Goal: Task Accomplishment & Management: Complete application form

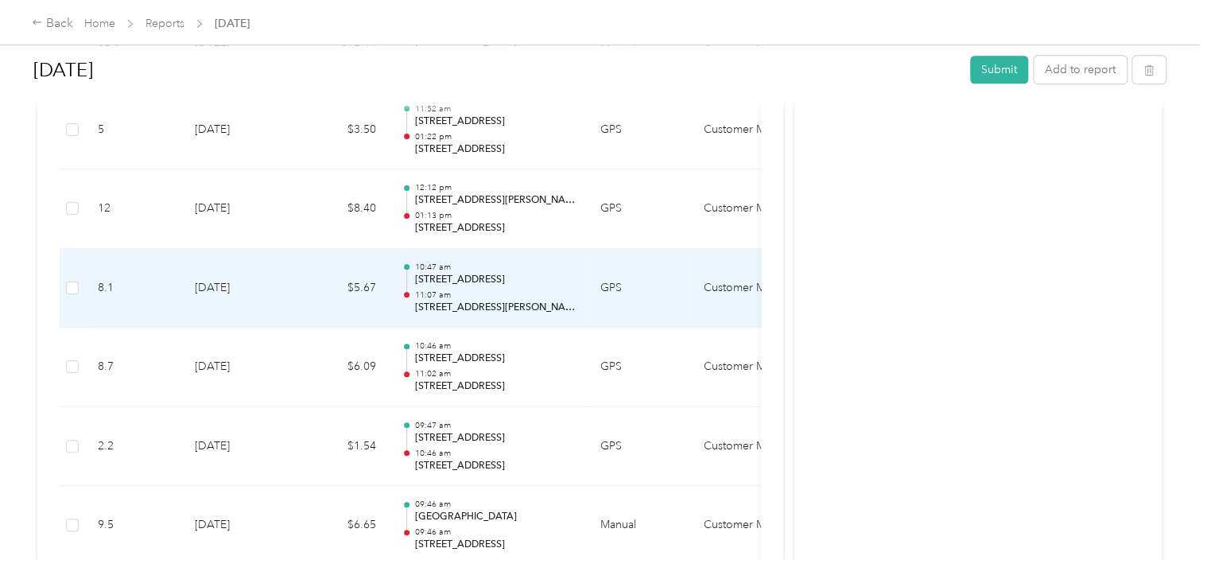
scroll to position [636, 0]
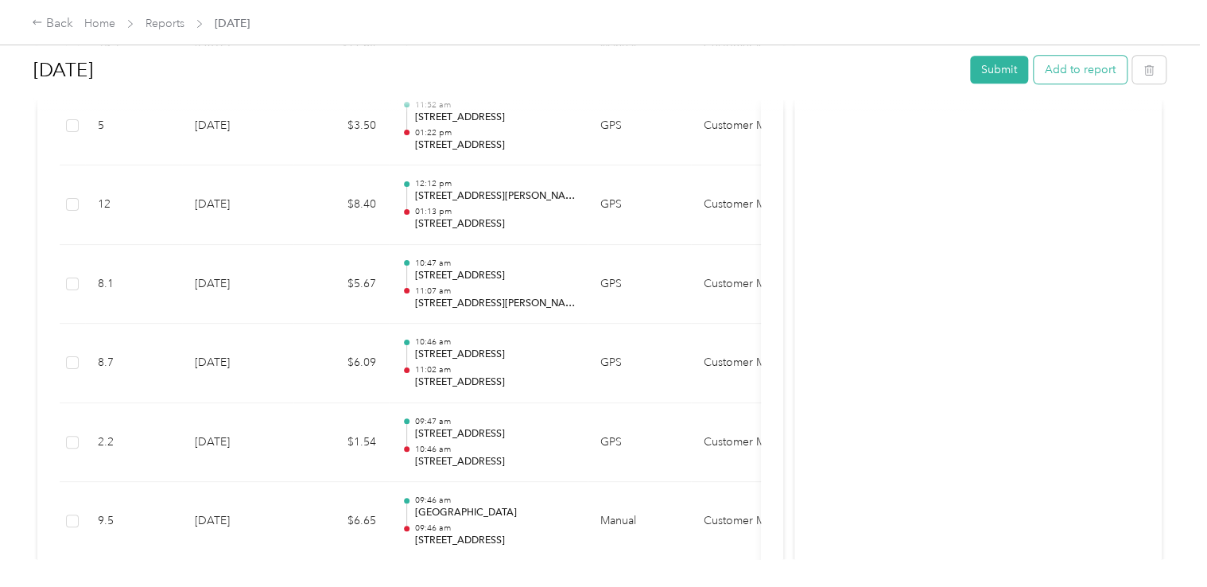
click at [1082, 74] on button "Add to report" at bounding box center [1079, 70] width 93 height 28
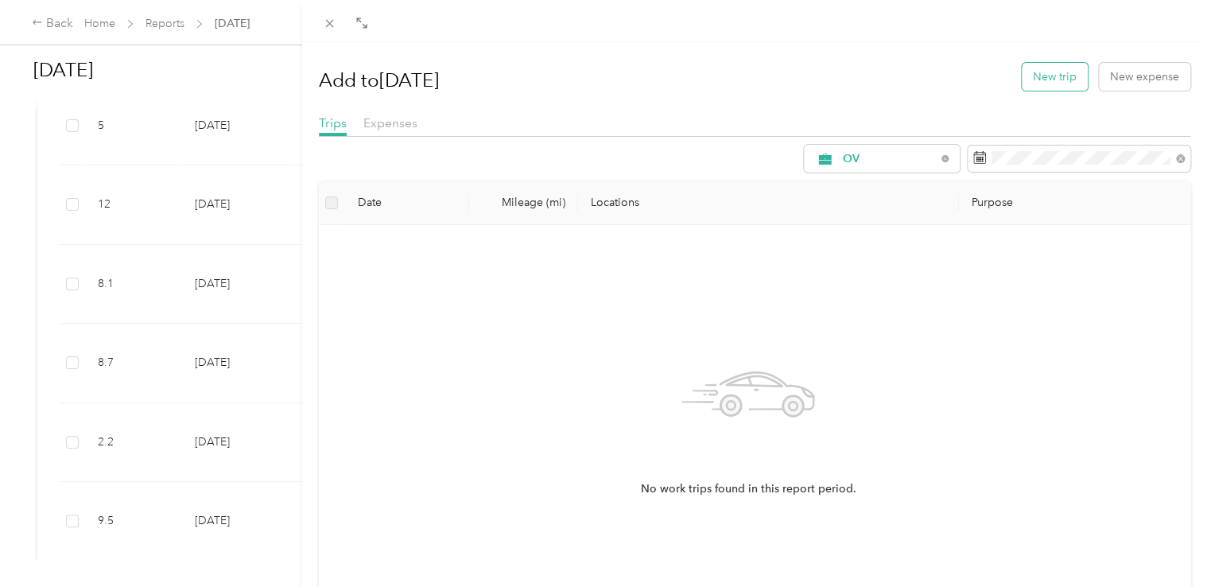
click at [1043, 78] on button "New trip" at bounding box center [1054, 77] width 66 height 28
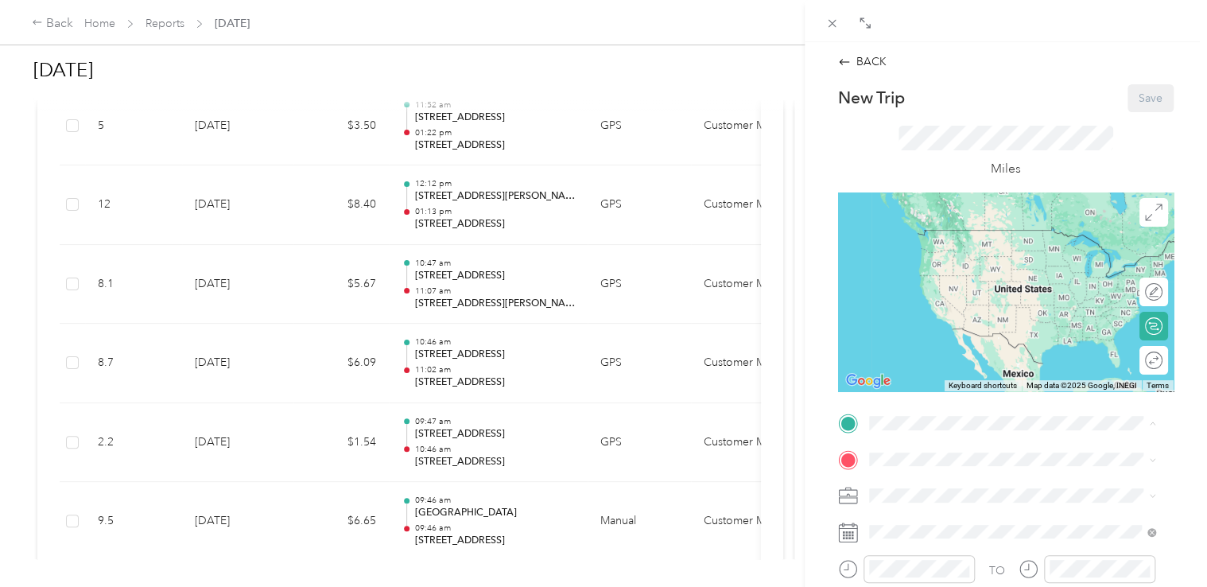
click at [986, 261] on span "[STREET_ADDRESS][US_STATE]" at bounding box center [977, 259] width 159 height 14
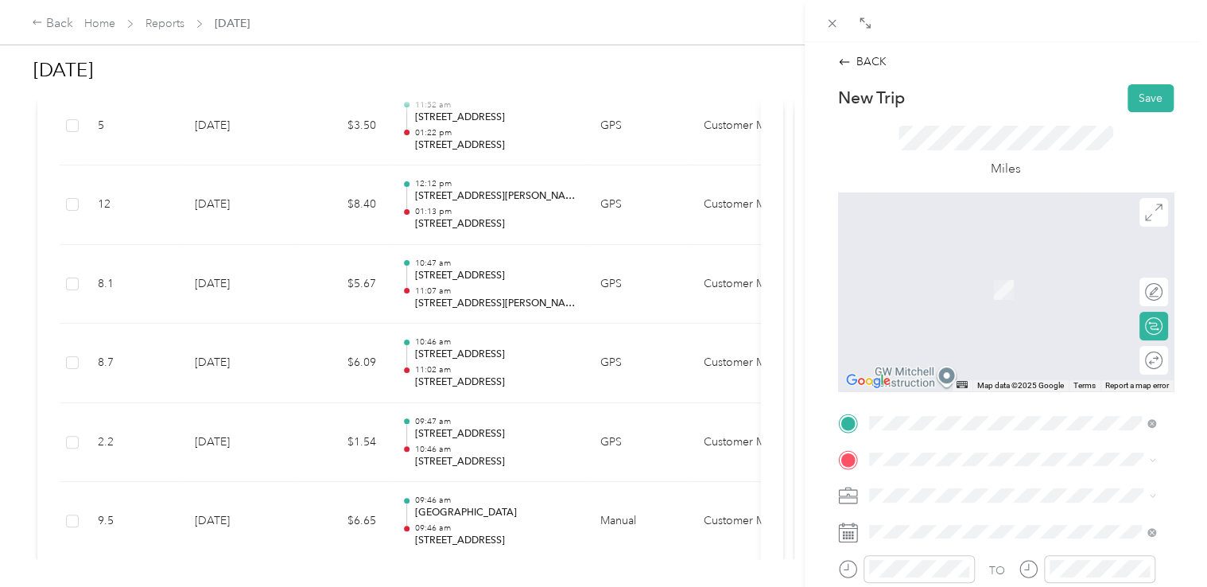
click at [866, 155] on div "Miles" at bounding box center [1005, 152] width 335 height 80
click at [1014, 273] on span "[STREET_ADDRESS][PERSON_NAME][US_STATE]" at bounding box center [1021, 265] width 247 height 14
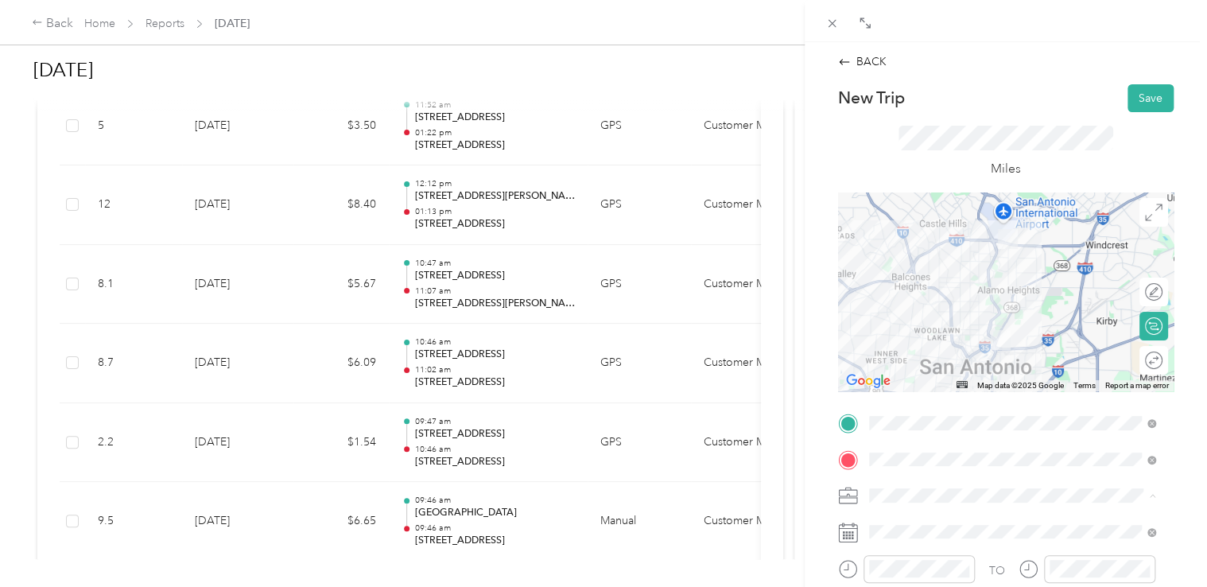
click at [936, 471] on li "Customer Meeting" at bounding box center [1012, 467] width 298 height 28
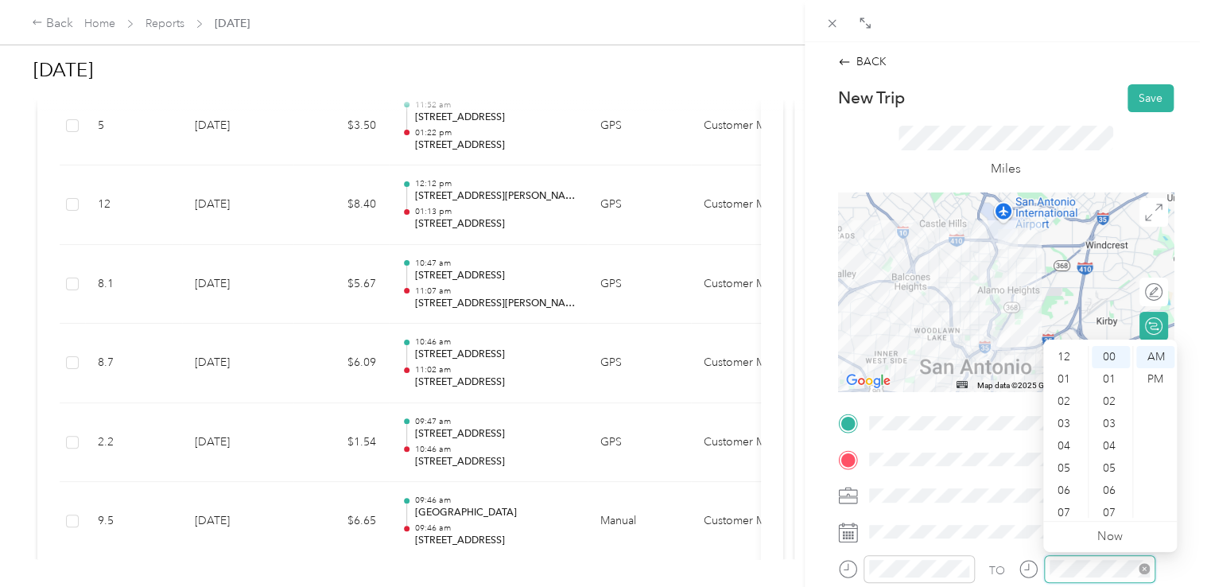
scroll to position [95, 0]
drag, startPoint x: 1070, startPoint y: 511, endPoint x: 1068, endPoint y: 488, distance: 23.1
click at [1068, 488] on ul "12 01 02 03 04 05 06 07 08 09 10 11" at bounding box center [1065, 432] width 45 height 172
drag, startPoint x: 1068, startPoint y: 488, endPoint x: 1067, endPoint y: 513, distance: 24.7
click at [1067, 513] on div "11" at bounding box center [1065, 506] width 38 height 22
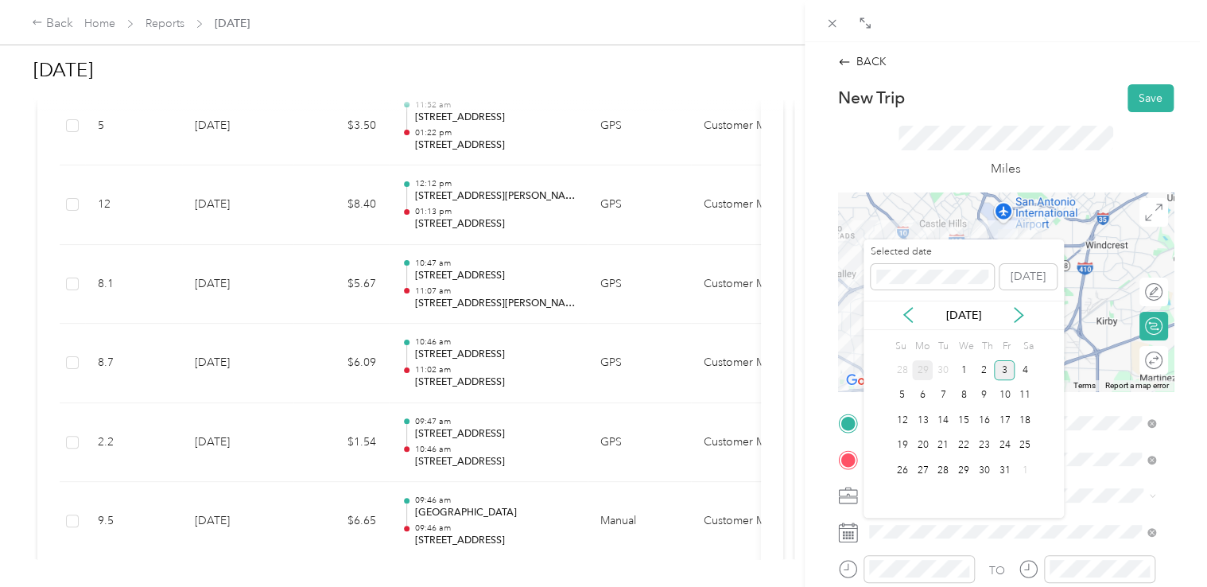
click at [925, 370] on div "29" at bounding box center [922, 370] width 21 height 20
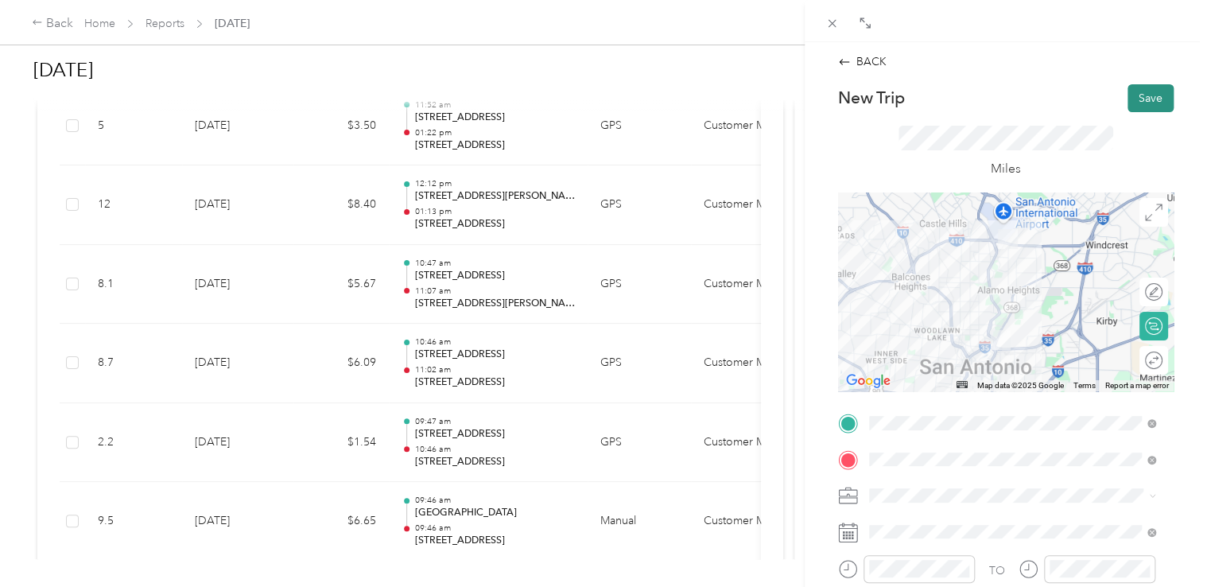
click at [1137, 100] on button "Save" at bounding box center [1150, 98] width 46 height 28
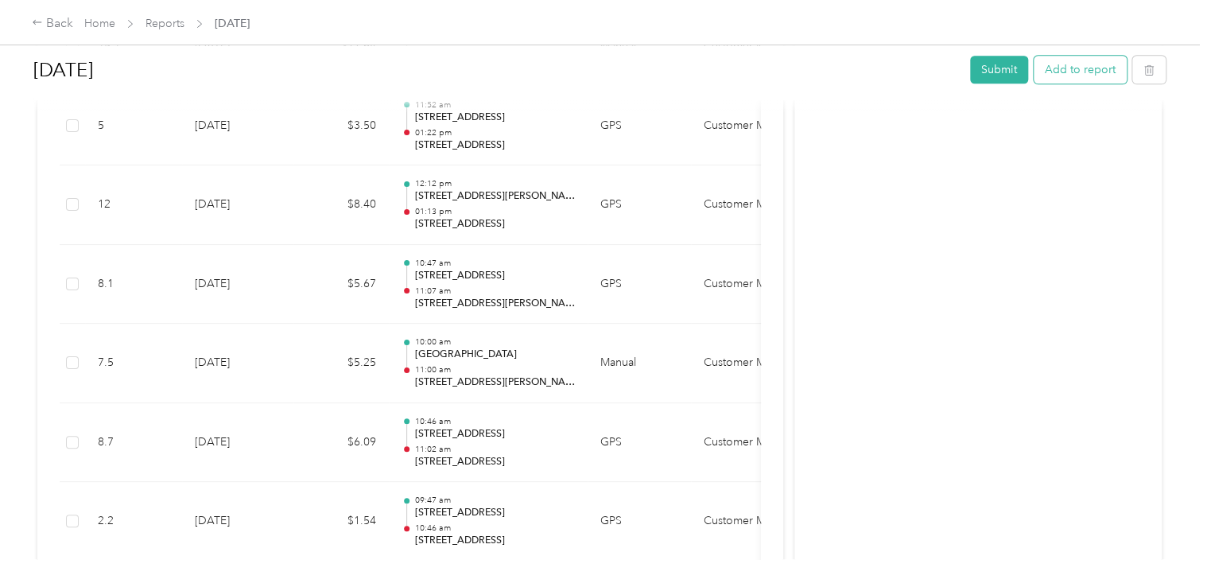
click at [1099, 74] on button "Add to report" at bounding box center [1079, 70] width 93 height 28
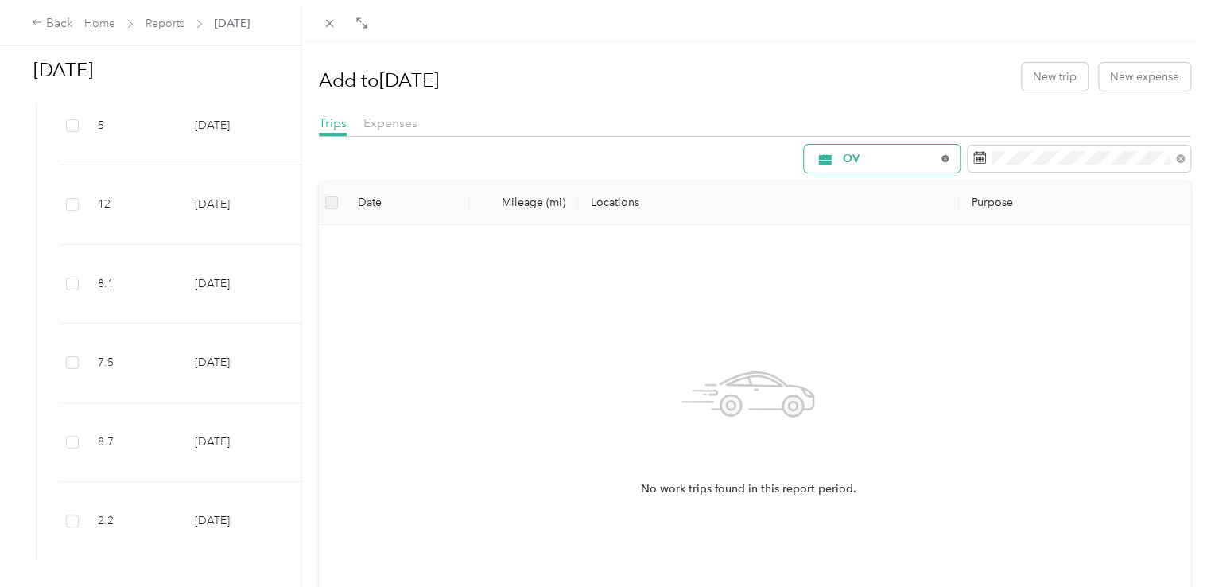
click at [941, 157] on icon at bounding box center [944, 158] width 6 height 6
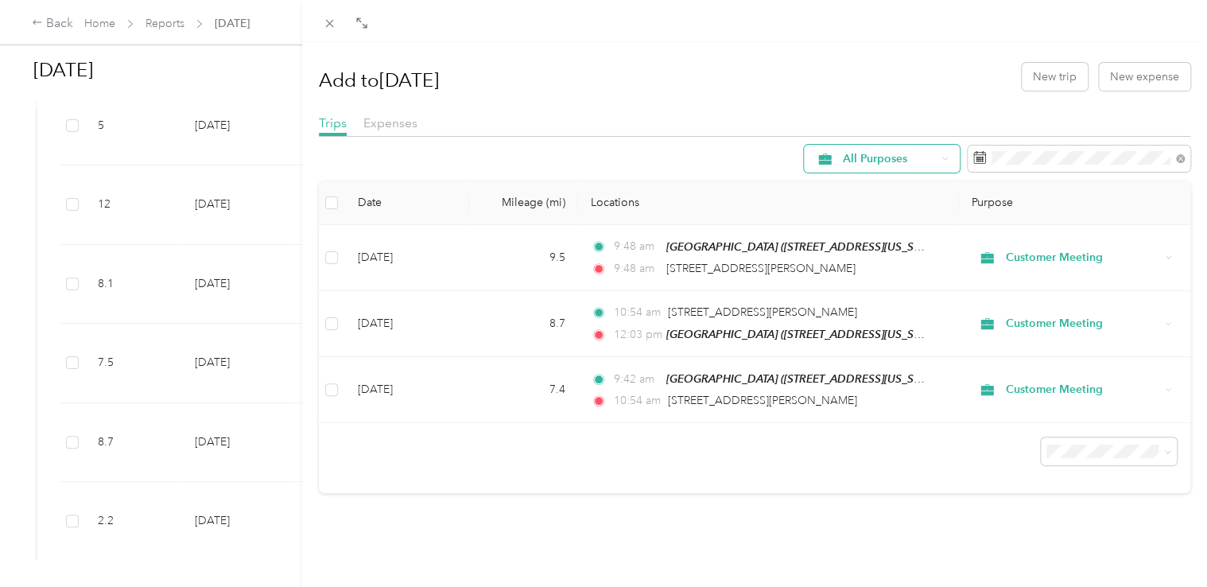
click at [925, 157] on div "All Purposes" at bounding box center [882, 159] width 156 height 28
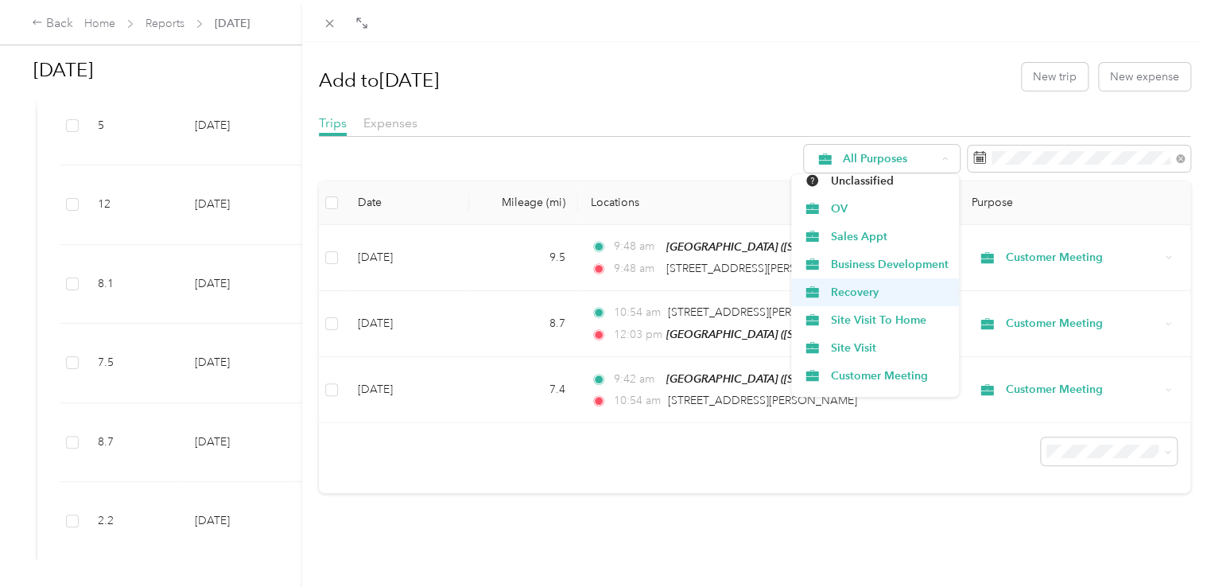
scroll to position [55, 0]
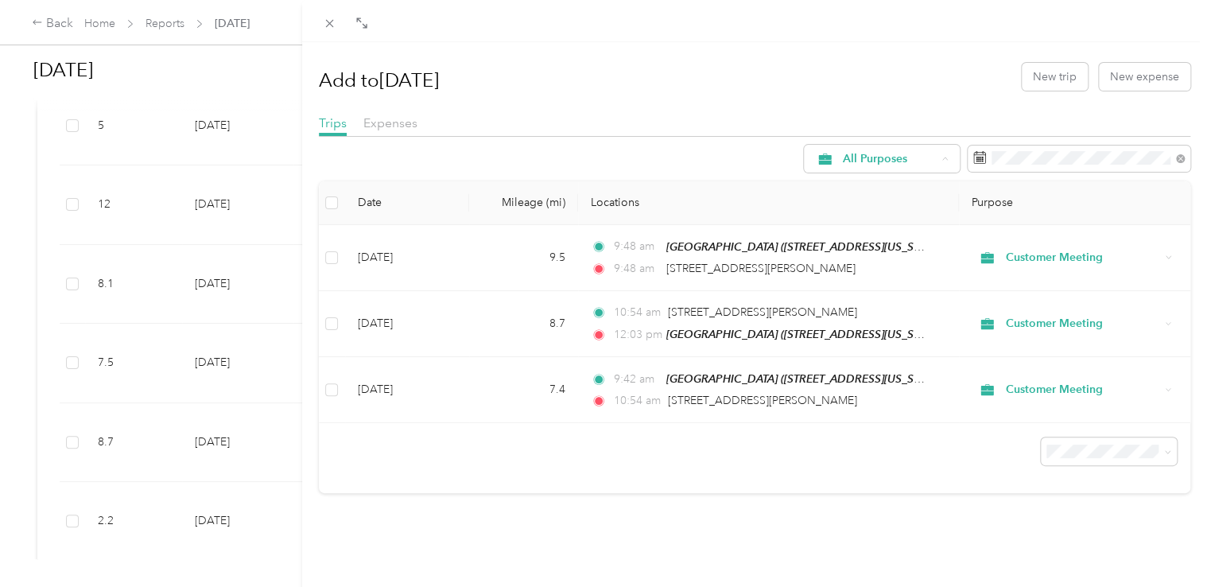
click at [858, 352] on span "Customer Meeting" at bounding box center [889, 355] width 118 height 17
click at [1036, 75] on button "New trip" at bounding box center [1054, 77] width 66 height 28
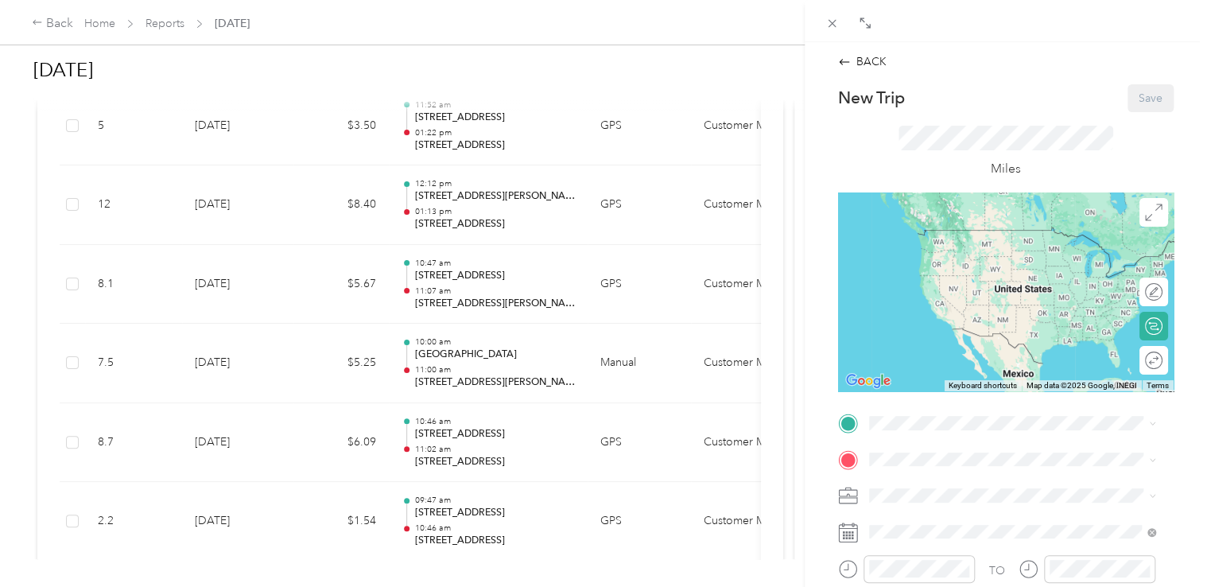
click at [962, 251] on span "[STREET_ADDRESS][US_STATE]" at bounding box center [977, 254] width 159 height 14
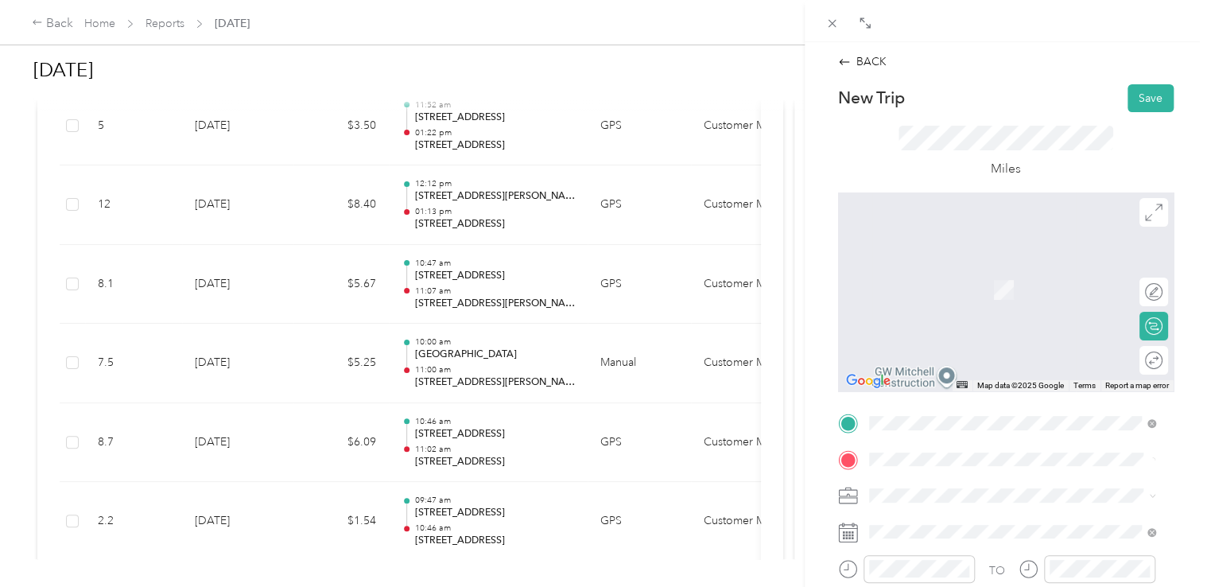
click at [1000, 273] on span "[STREET_ADDRESS][US_STATE]" at bounding box center [977, 265] width 159 height 14
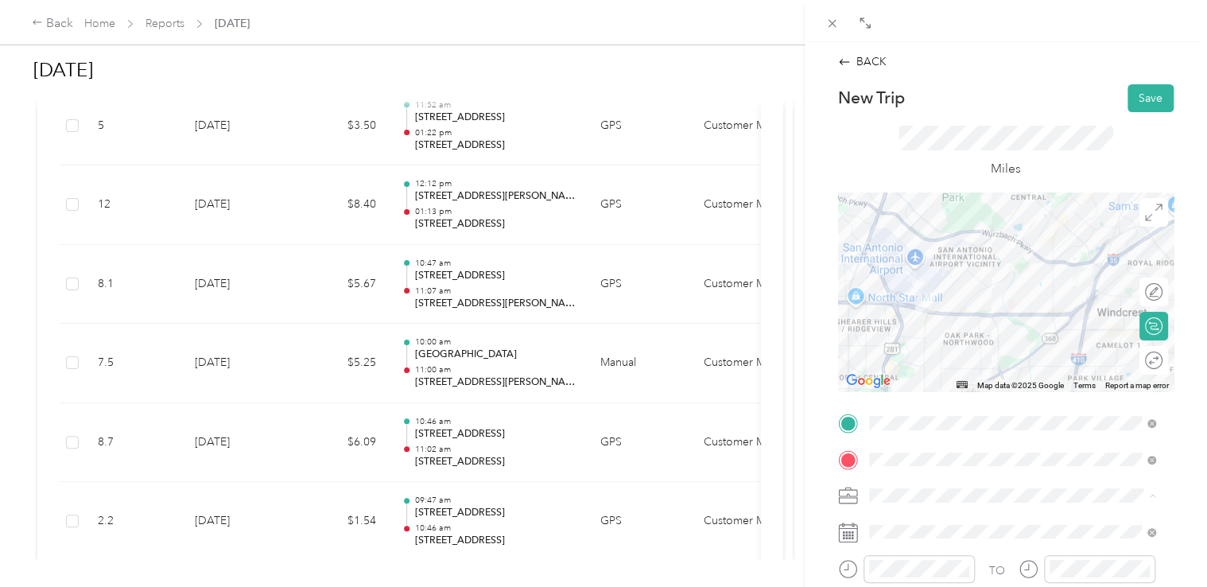
click at [943, 465] on span "Customer Meeting" at bounding box center [921, 467] width 94 height 14
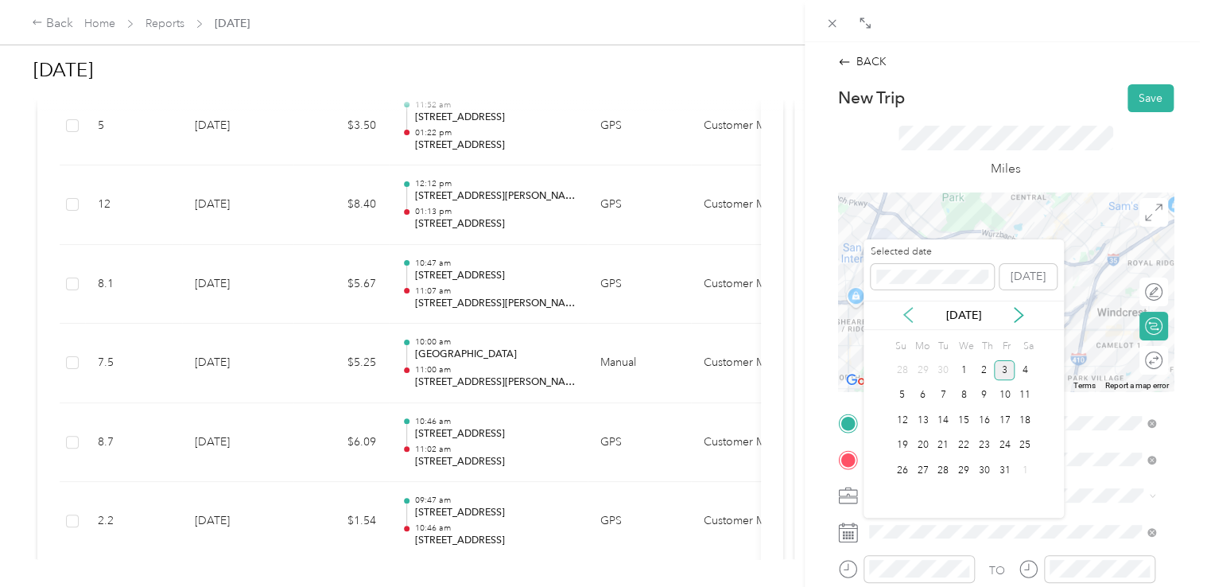
click at [906, 316] on icon at bounding box center [908, 315] width 8 height 14
click at [1005, 447] on div "26" at bounding box center [1004, 446] width 21 height 20
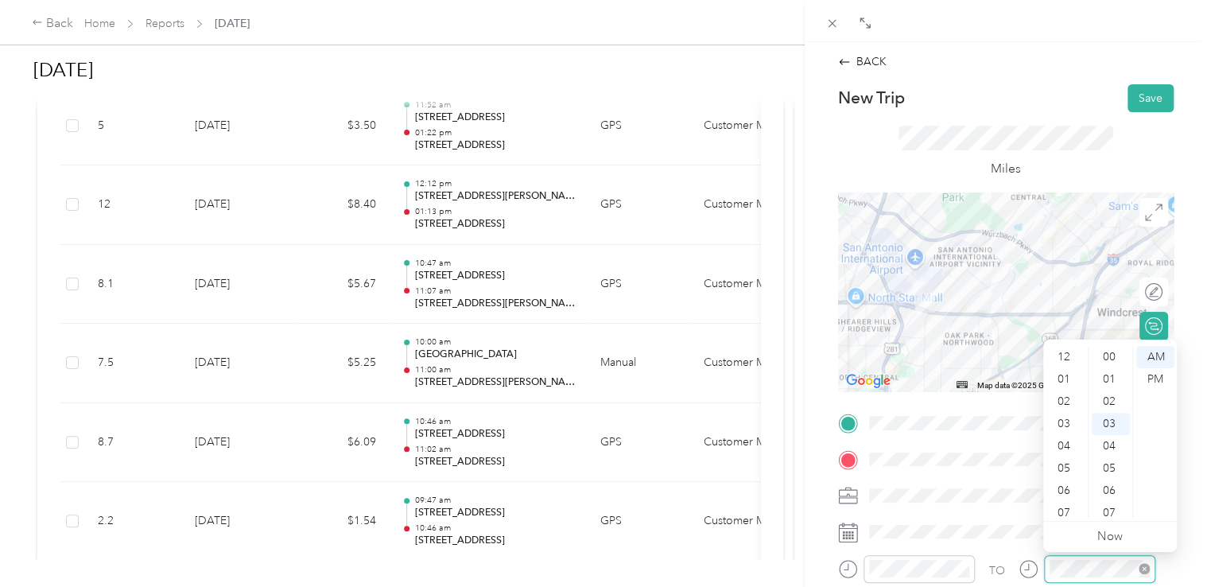
scroll to position [95, 0]
click at [1116, 494] on div "09" at bounding box center [1110, 490] width 38 height 22
click at [1106, 455] on div "20" at bounding box center [1110, 455] width 38 height 22
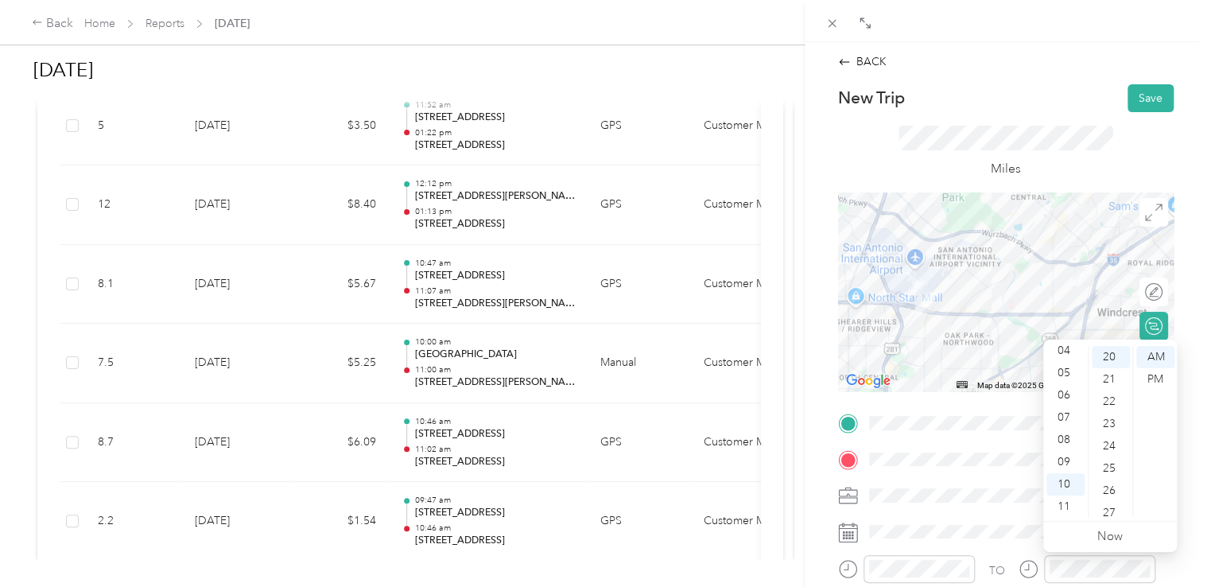
click at [1112, 464] on div "25" at bounding box center [1110, 468] width 38 height 22
click at [1113, 424] on div "28" at bounding box center [1110, 424] width 38 height 22
click at [1182, 472] on div "BACK New Trip Save This trip cannot be edited because it is either under review…" at bounding box center [1005, 335] width 402 height 587
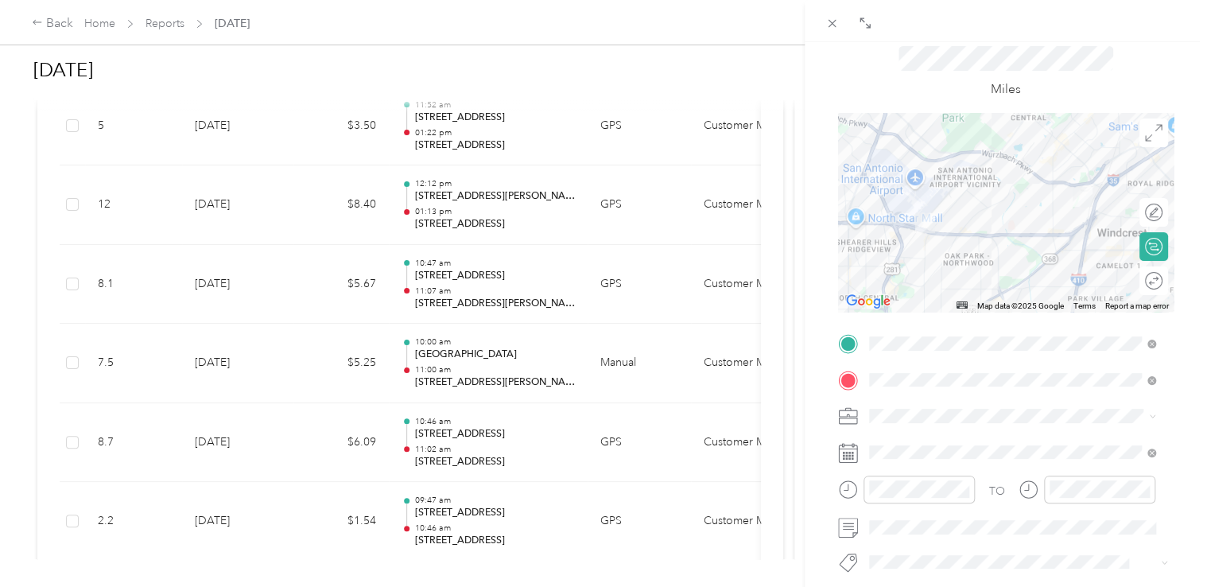
scroll to position [0, 0]
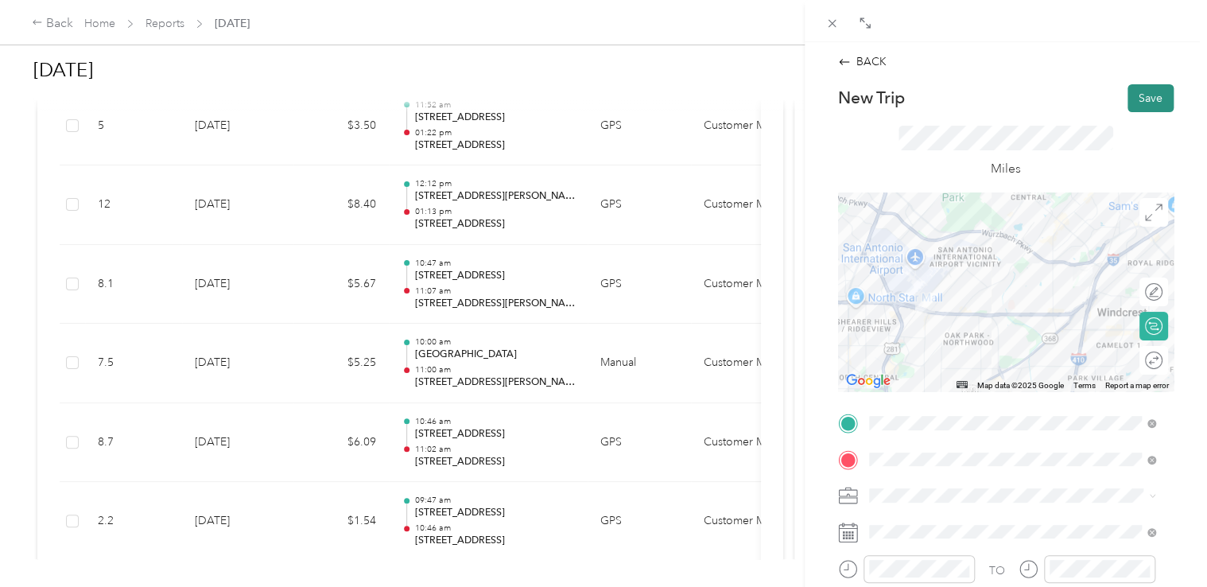
click at [1127, 97] on button "Save" at bounding box center [1150, 98] width 46 height 28
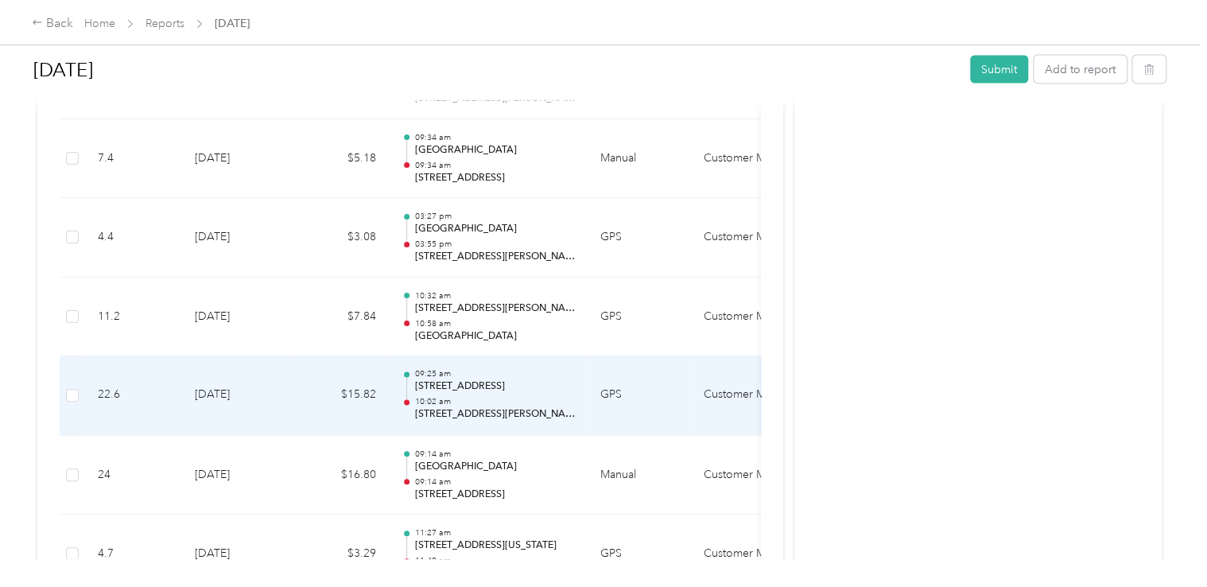
scroll to position [1590, 0]
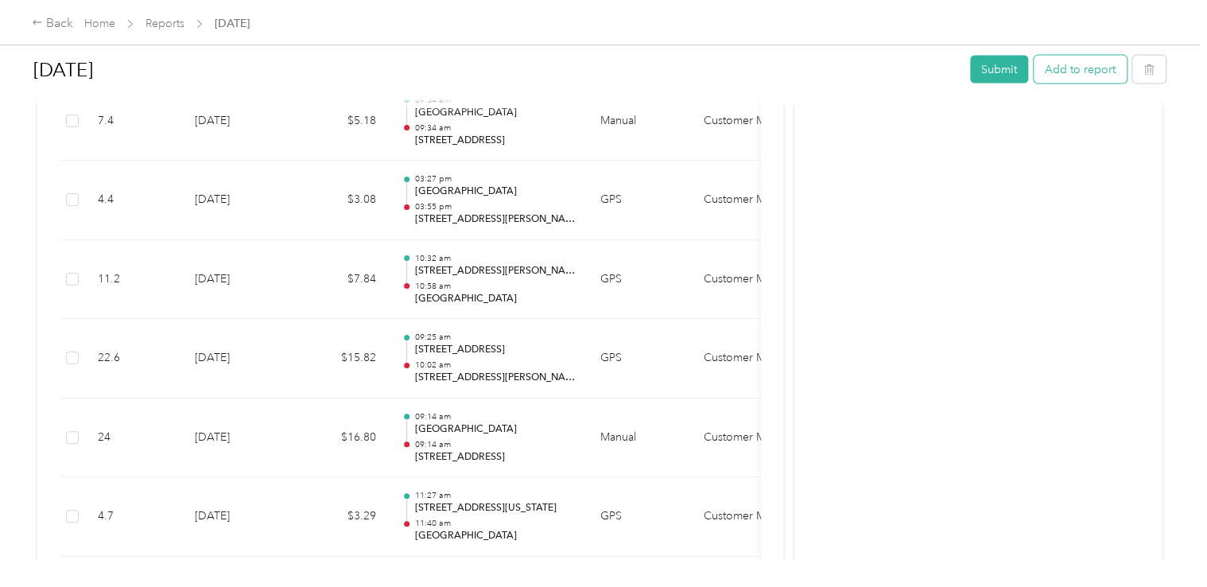
click at [1065, 68] on button "Add to report" at bounding box center [1079, 70] width 93 height 28
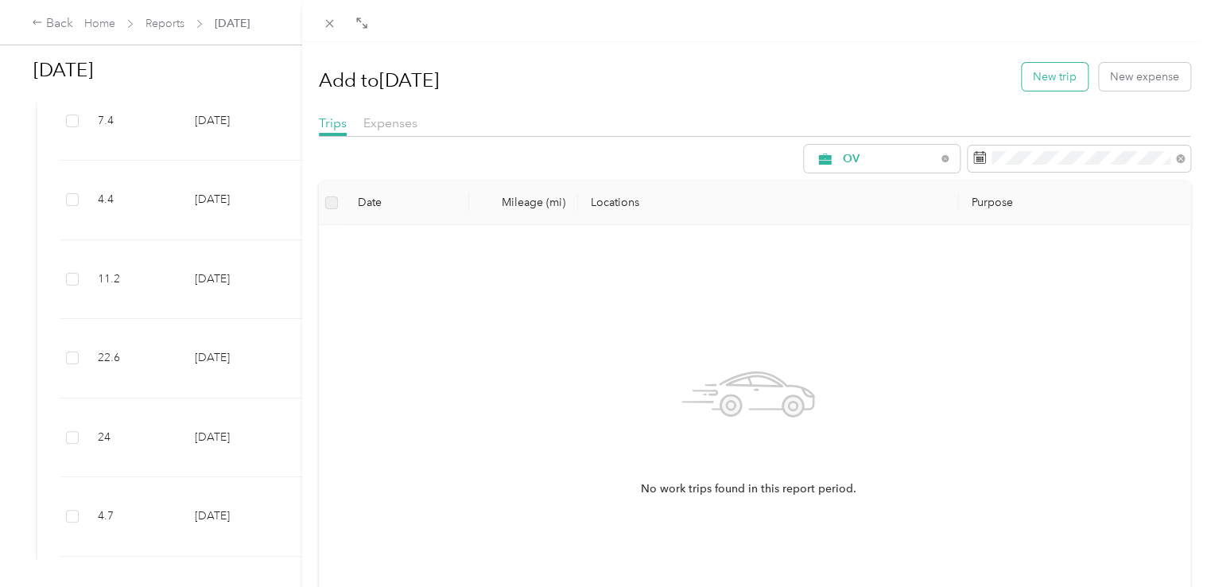
click at [1041, 79] on button "New trip" at bounding box center [1054, 77] width 66 height 28
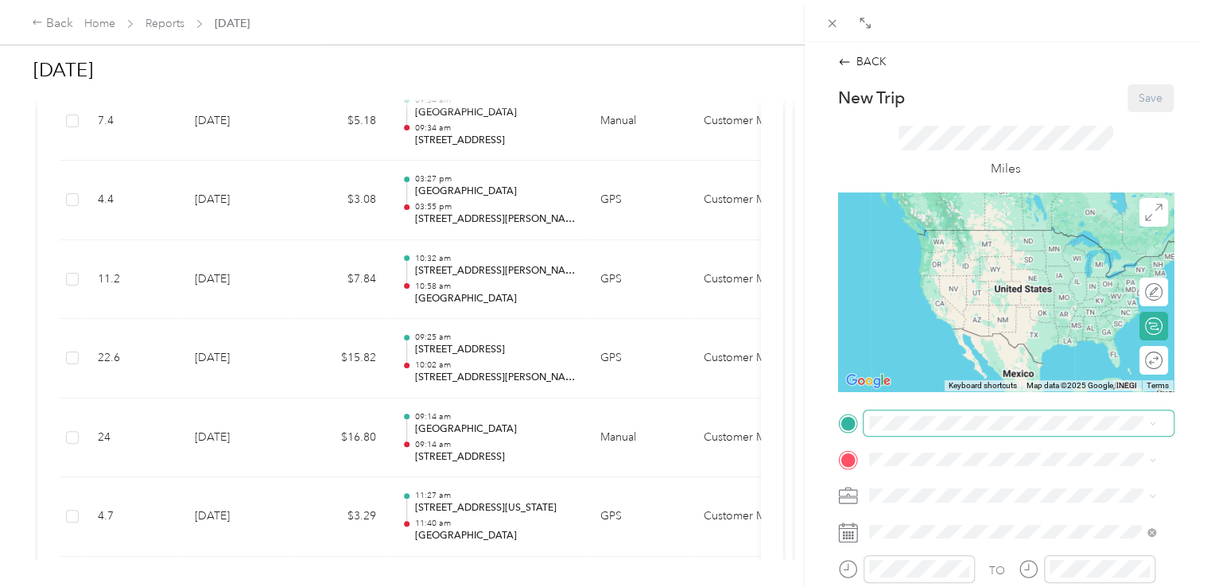
click at [953, 432] on span at bounding box center [1018, 422] width 310 height 25
click at [986, 240] on strong "[GEOGRAPHIC_DATA]" at bounding box center [1012, 236] width 118 height 14
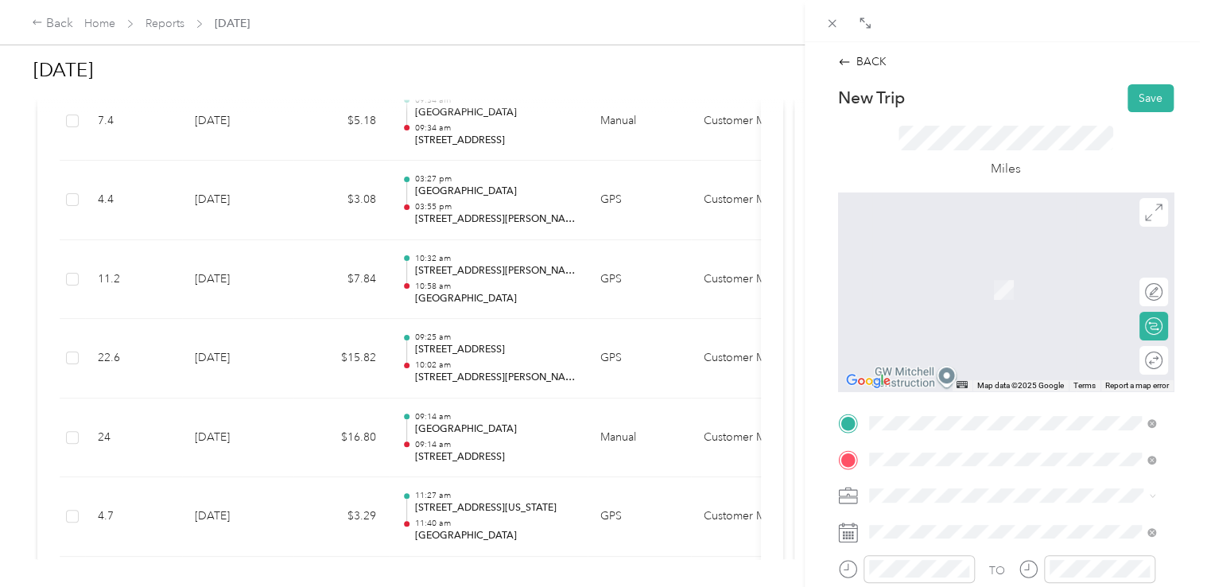
click at [1005, 288] on span "[STREET_ADDRESS][US_STATE]" at bounding box center [977, 282] width 159 height 14
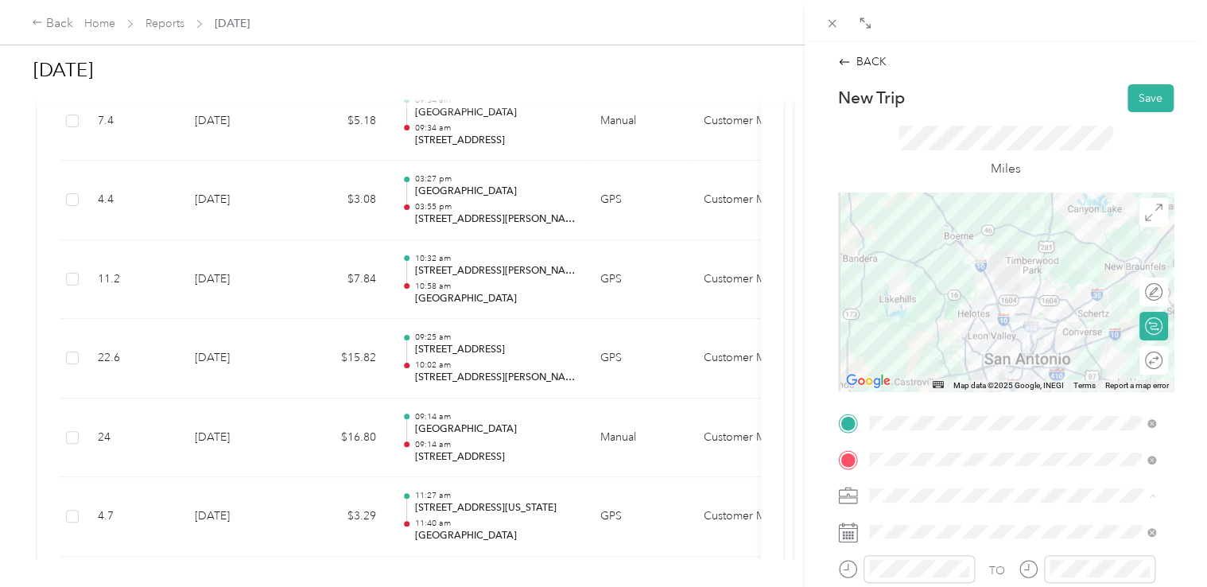
click at [950, 464] on span "Customer Meeting" at bounding box center [921, 467] width 94 height 14
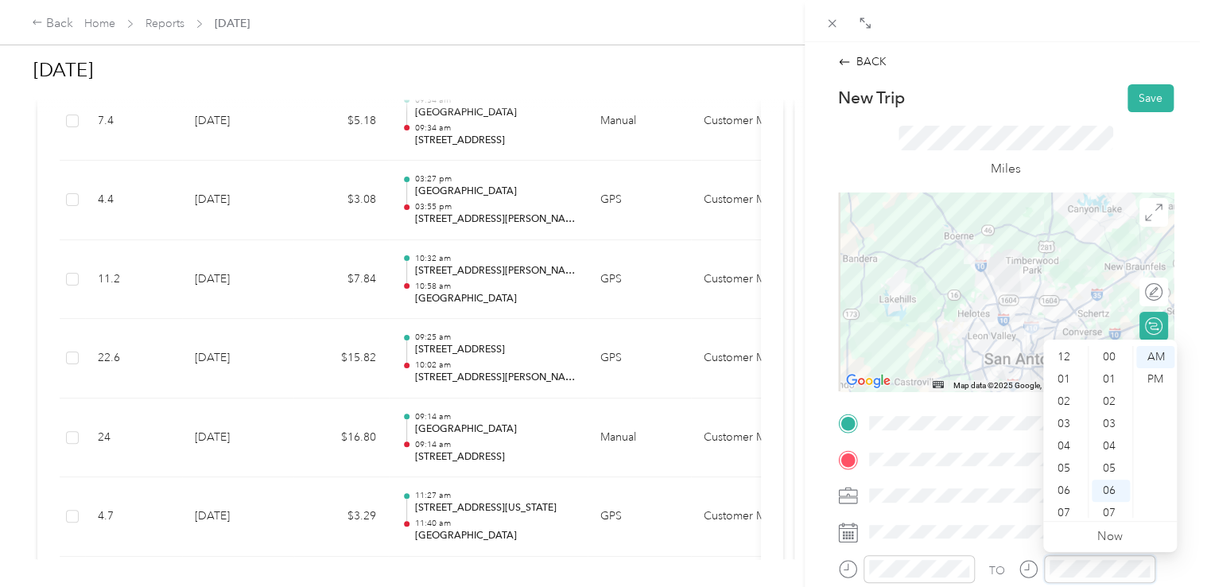
scroll to position [95, 0]
click at [1069, 507] on div "11" at bounding box center [1065, 506] width 38 height 22
click at [1069, 510] on div "11" at bounding box center [1065, 506] width 38 height 22
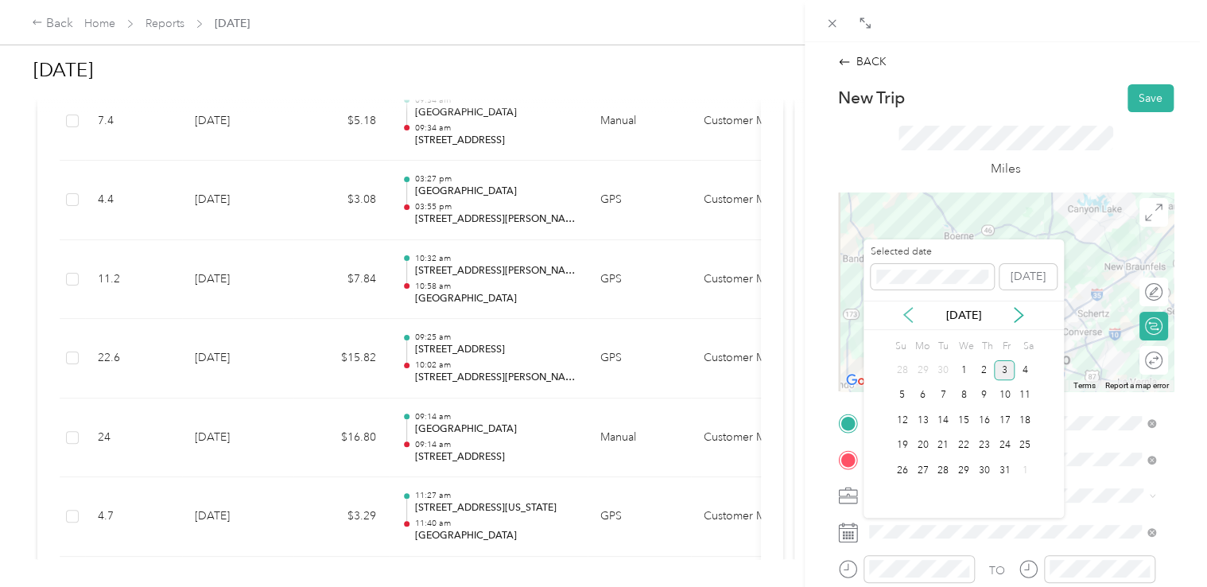
click at [908, 323] on icon at bounding box center [908, 315] width 16 height 16
click at [1002, 413] on div "19" at bounding box center [1004, 420] width 21 height 20
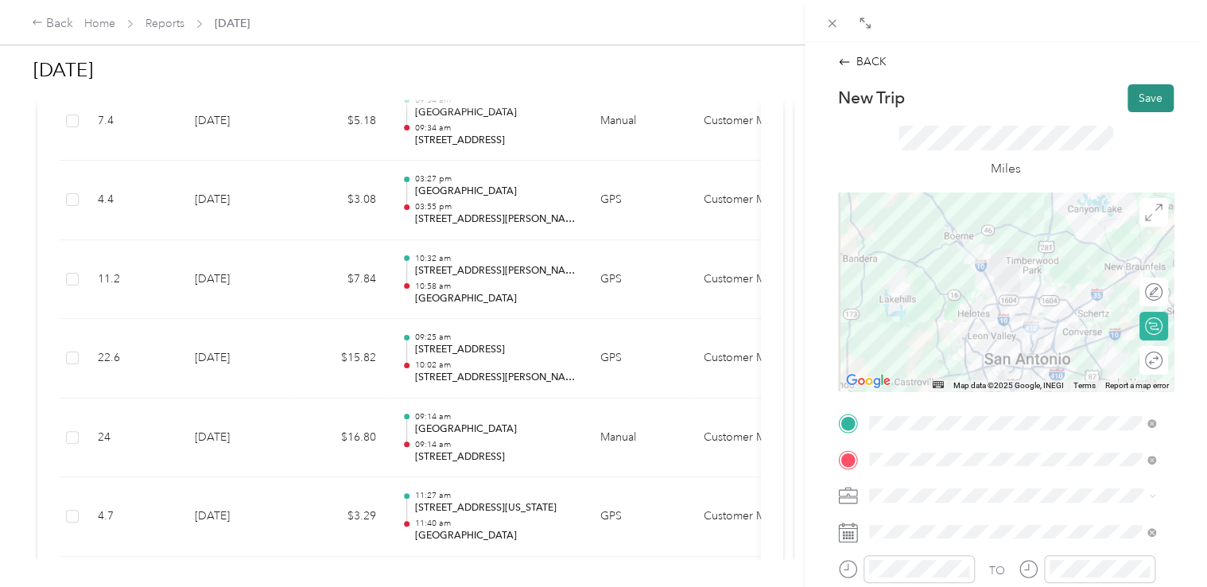
click at [1137, 100] on button "Save" at bounding box center [1150, 98] width 46 height 28
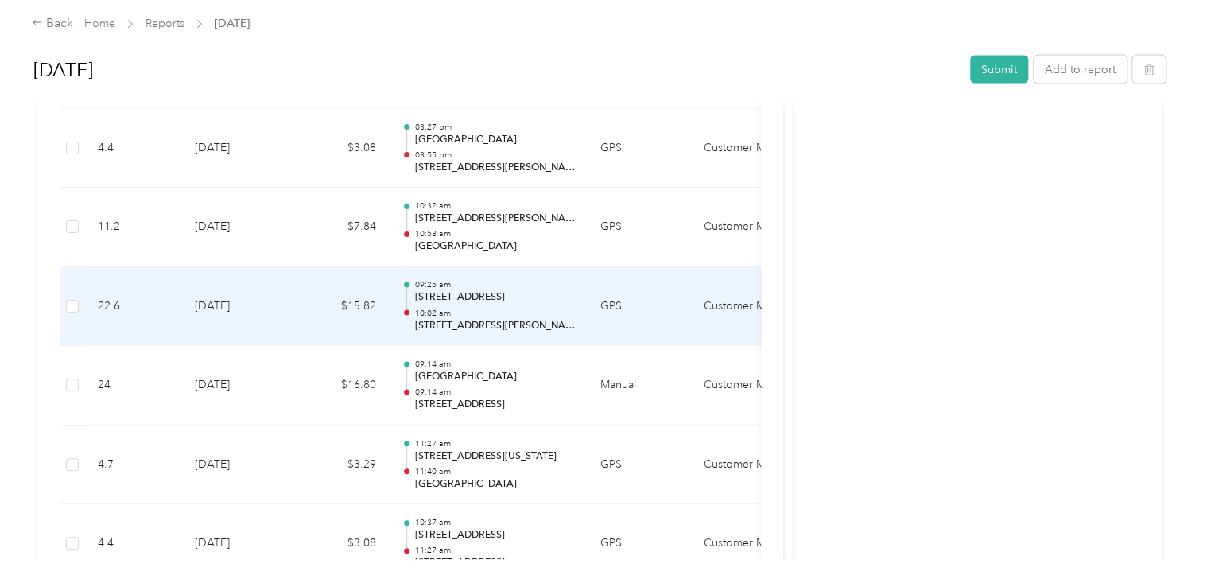
scroll to position [1749, 0]
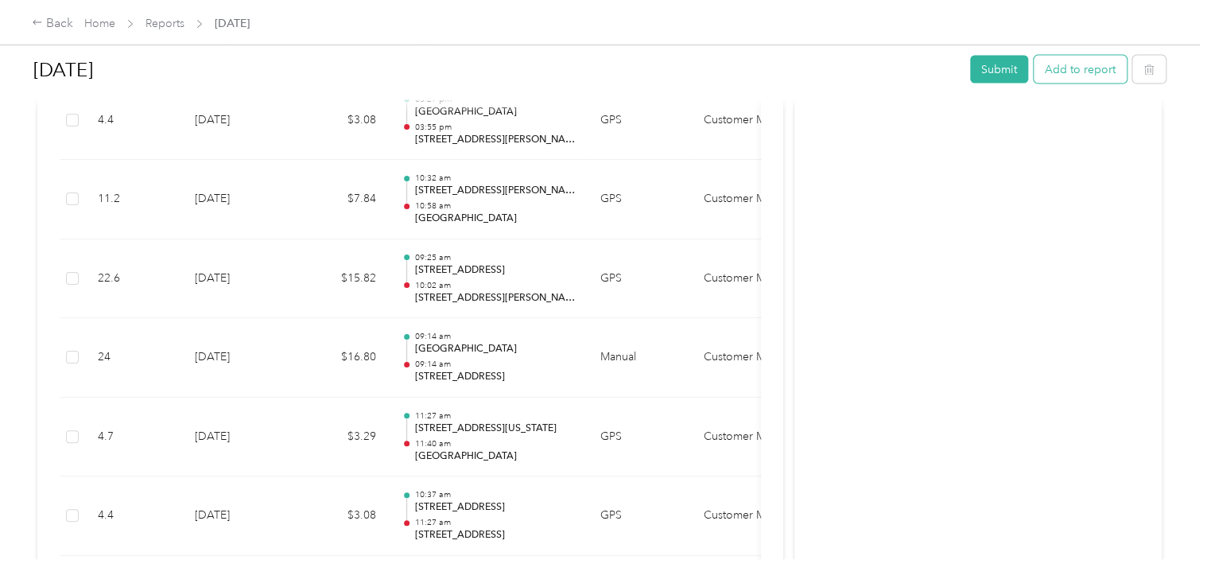
click at [1083, 72] on button "Add to report" at bounding box center [1079, 70] width 93 height 28
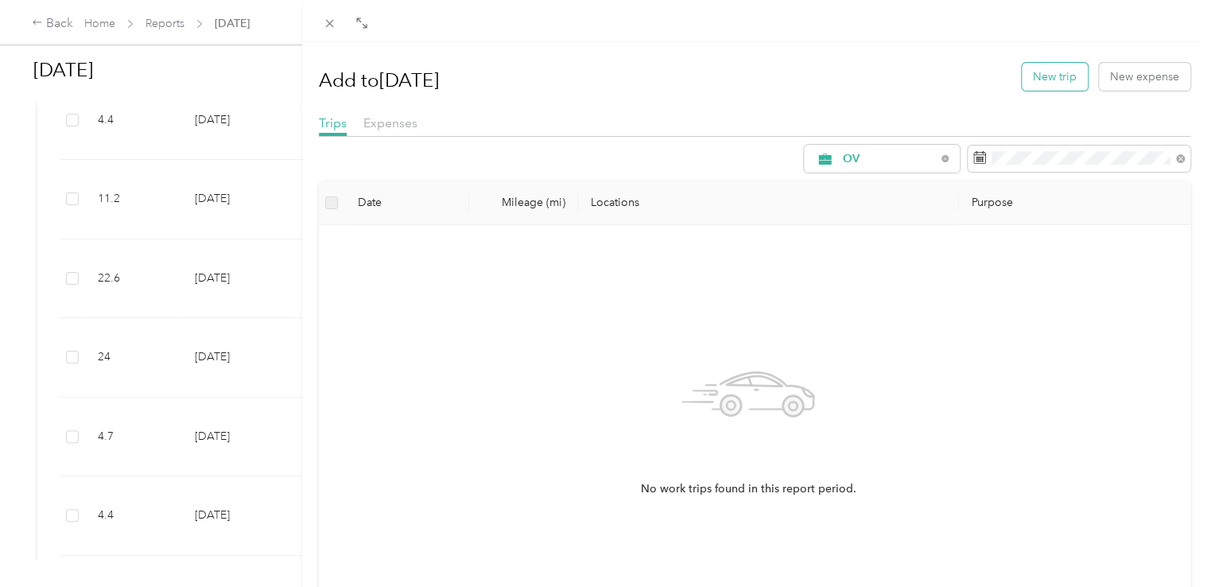
click at [1058, 78] on button "New trip" at bounding box center [1054, 77] width 66 height 28
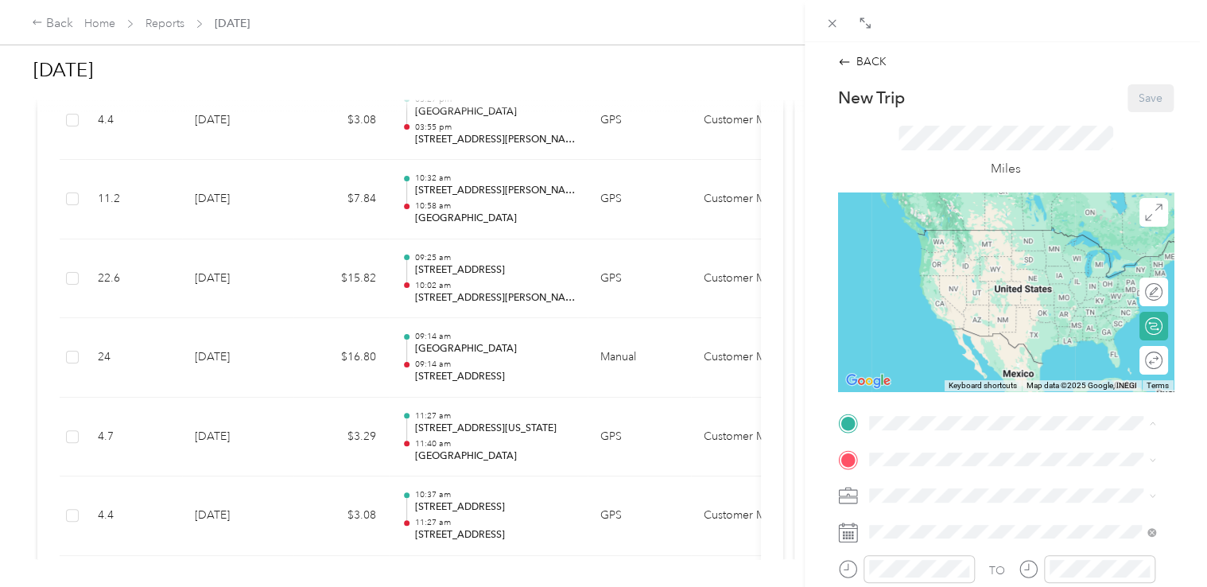
click at [991, 252] on span "[STREET_ADDRESS][US_STATE]" at bounding box center [977, 259] width 159 height 14
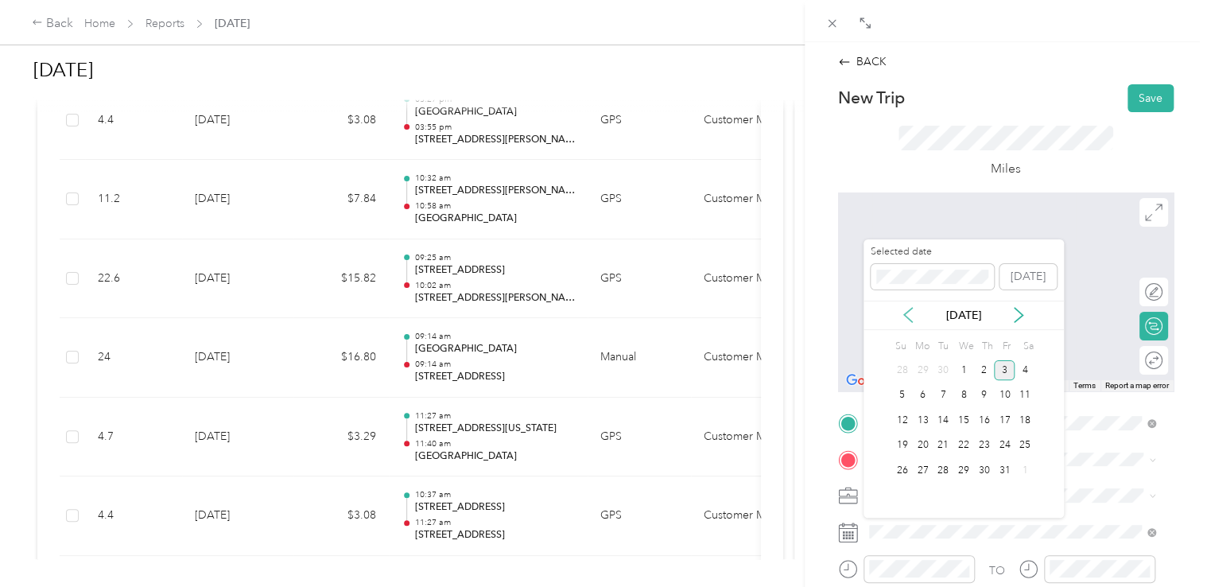
click at [911, 316] on icon at bounding box center [908, 315] width 16 height 16
click at [944, 418] on div "16" at bounding box center [942, 420] width 21 height 20
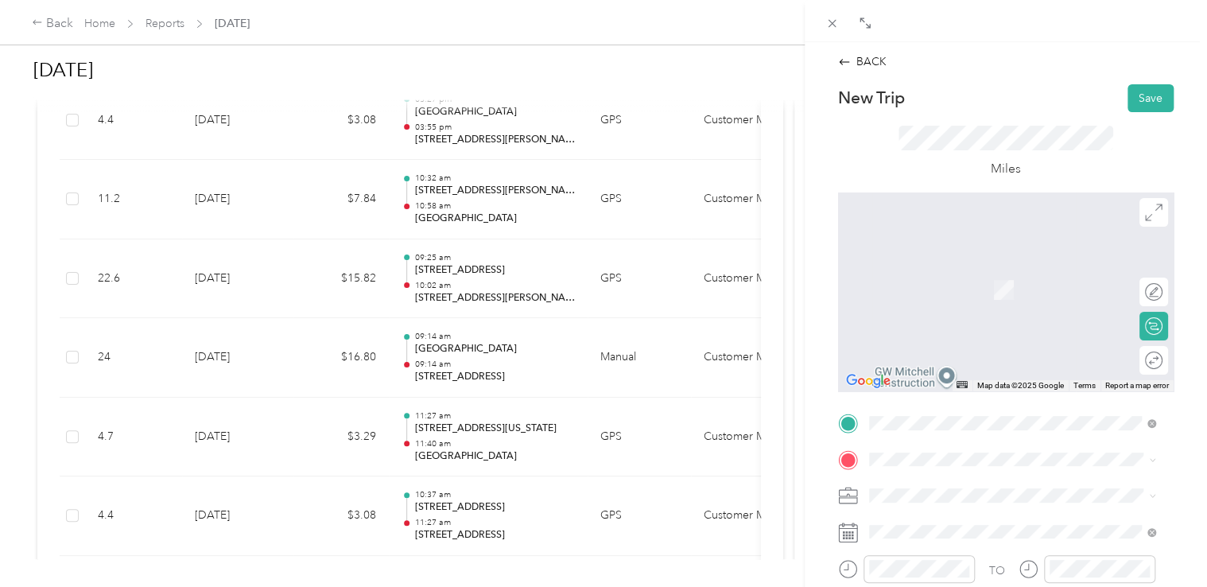
click at [947, 469] on li "Customer Meeting" at bounding box center [1012, 467] width 298 height 28
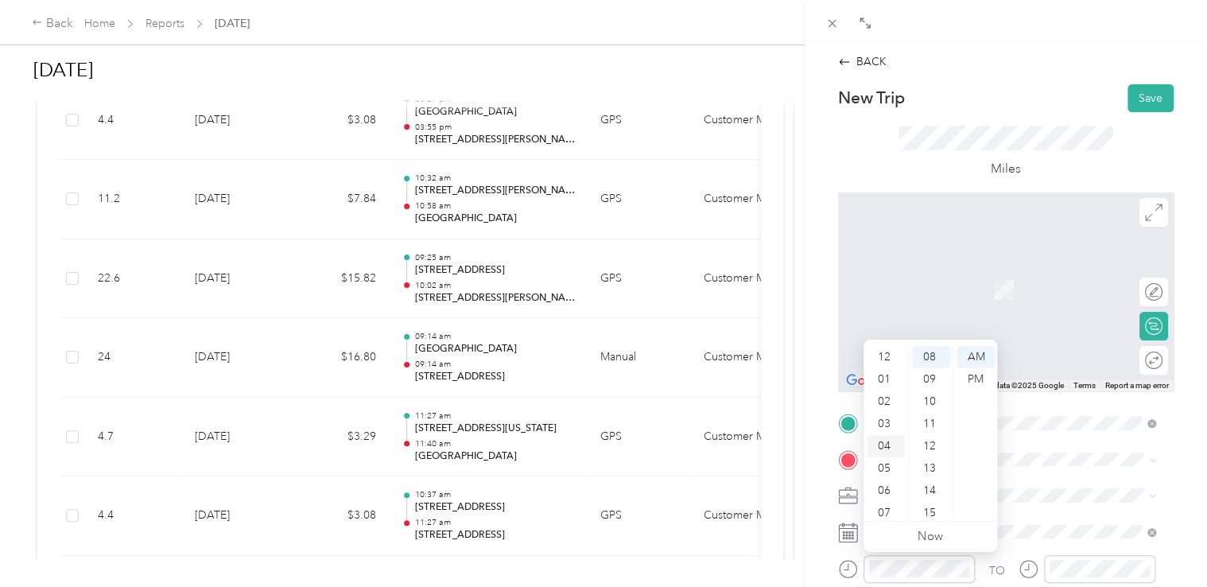
click at [887, 424] on div "03" at bounding box center [885, 424] width 38 height 22
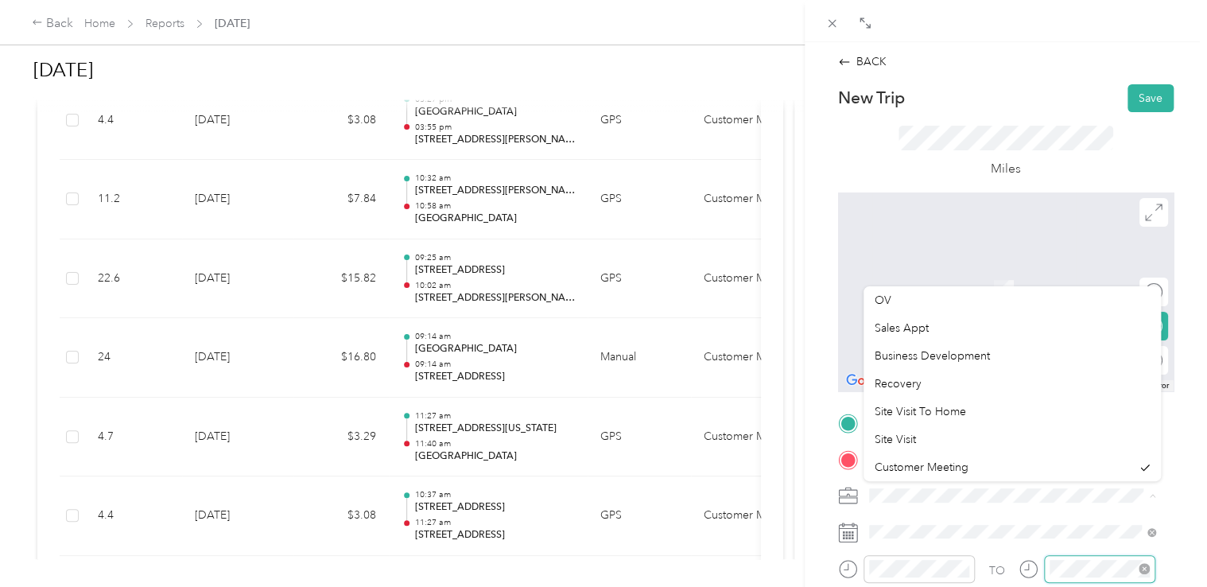
scroll to position [178, 0]
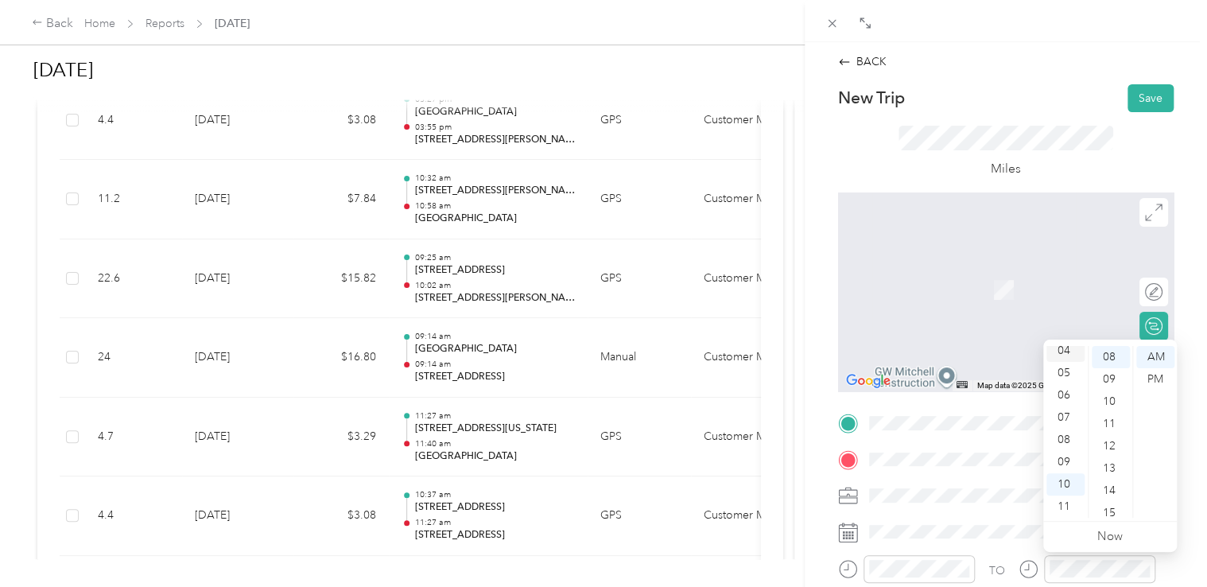
click at [1064, 354] on div "04" at bounding box center [1065, 350] width 38 height 22
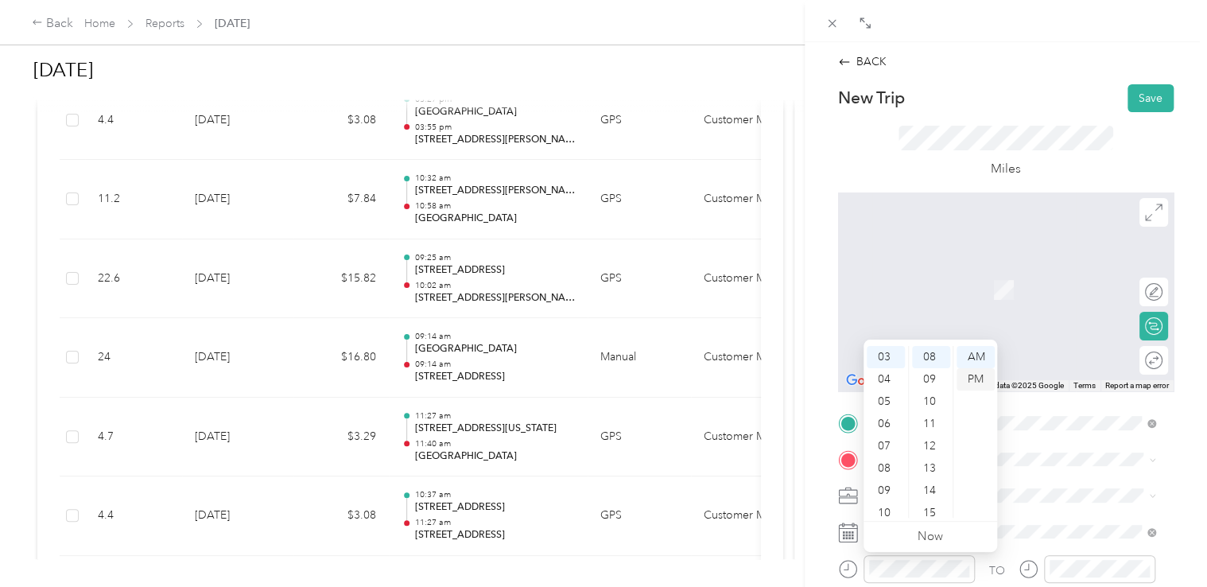
click at [976, 381] on div "PM" at bounding box center [975, 379] width 38 height 22
click at [1103, 578] on div at bounding box center [1099, 569] width 111 height 28
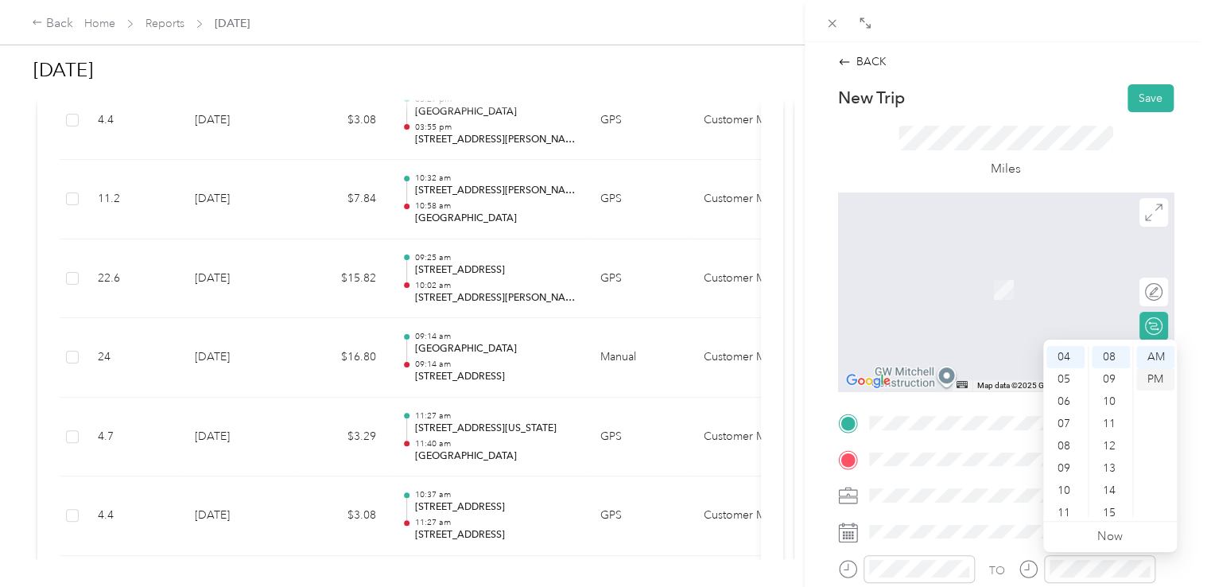
click at [1164, 384] on div "PM" at bounding box center [1155, 379] width 38 height 22
click at [977, 269] on span "[STREET_ADDRESS][US_STATE]" at bounding box center [977, 262] width 159 height 14
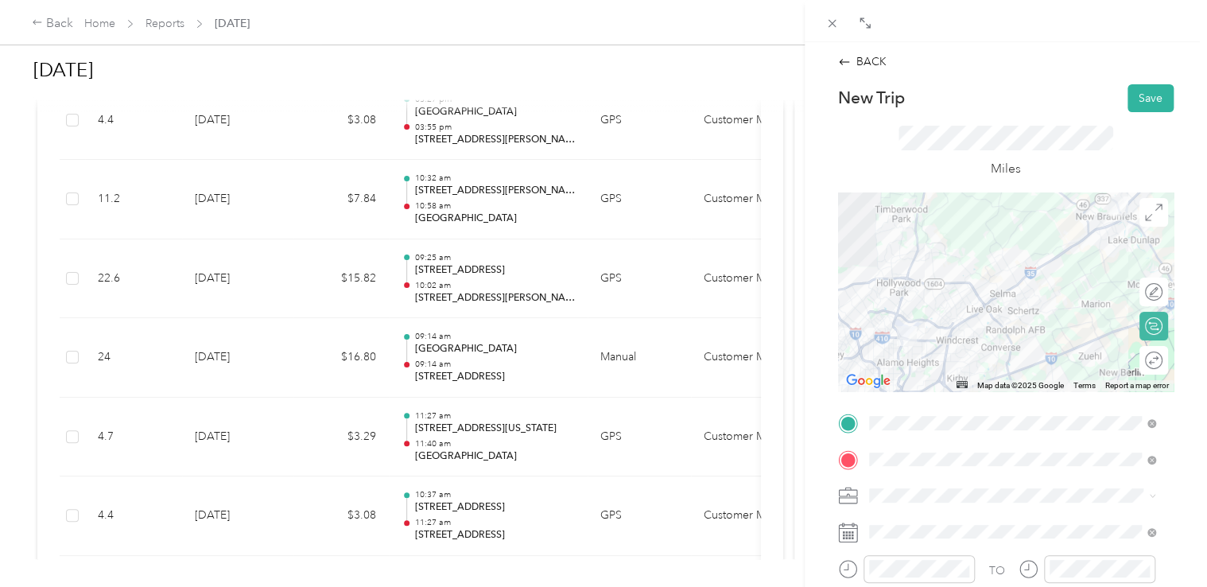
scroll to position [0, 0]
click at [1136, 86] on button "Save" at bounding box center [1150, 98] width 46 height 28
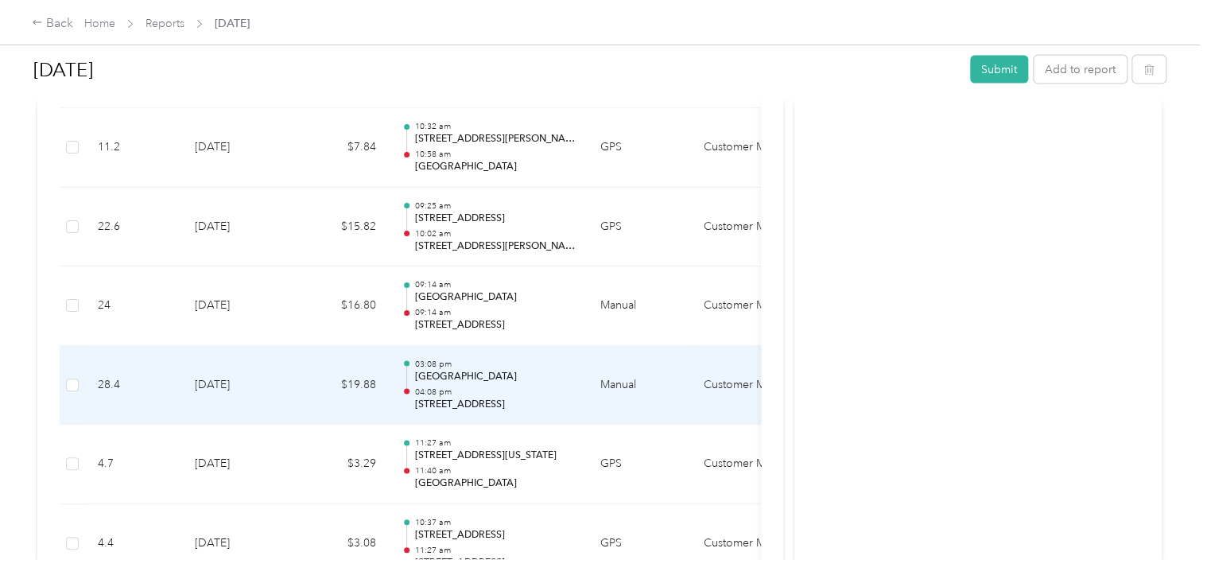
scroll to position [1828, 0]
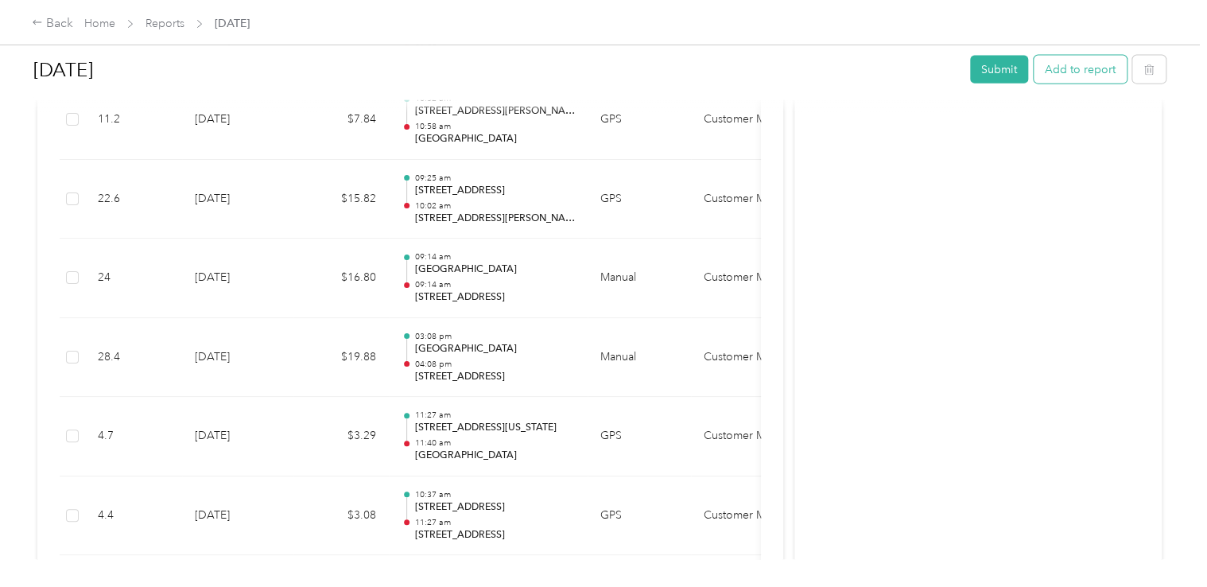
click at [1067, 76] on button "Add to report" at bounding box center [1079, 70] width 93 height 28
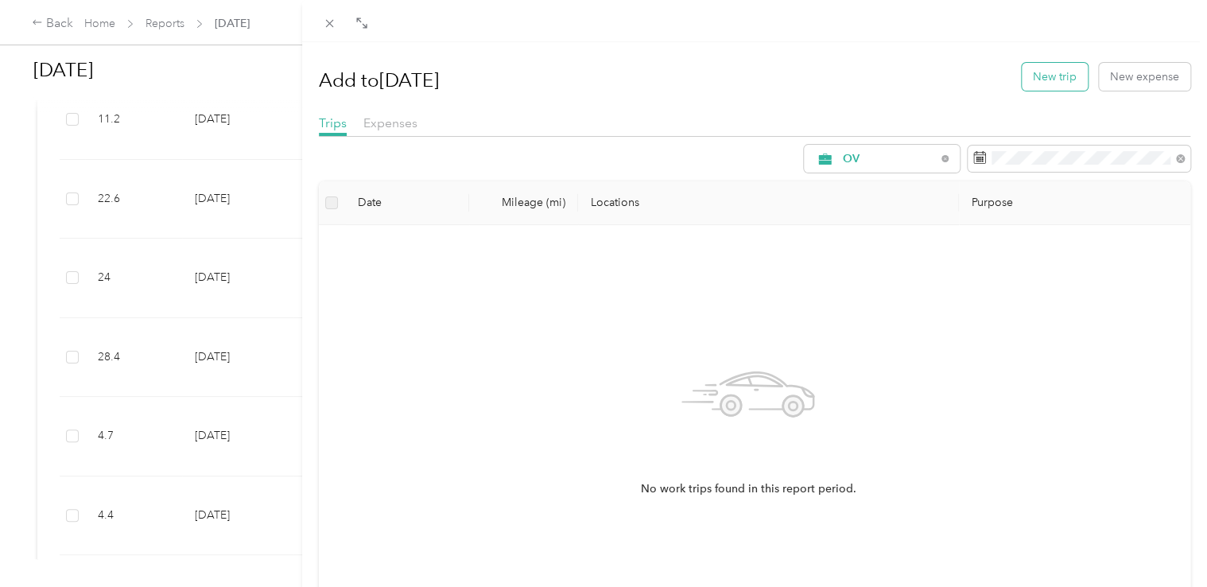
click at [1043, 77] on button "New trip" at bounding box center [1054, 77] width 66 height 28
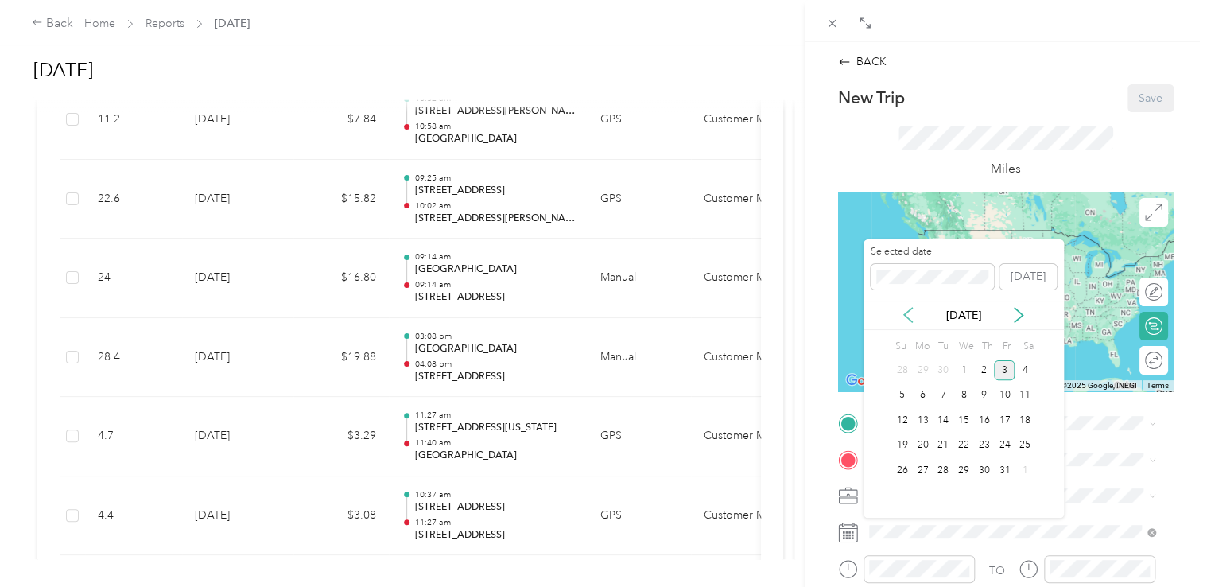
click at [911, 316] on icon at bounding box center [908, 315] width 16 height 16
click at [1005, 393] on div "12" at bounding box center [1004, 396] width 21 height 20
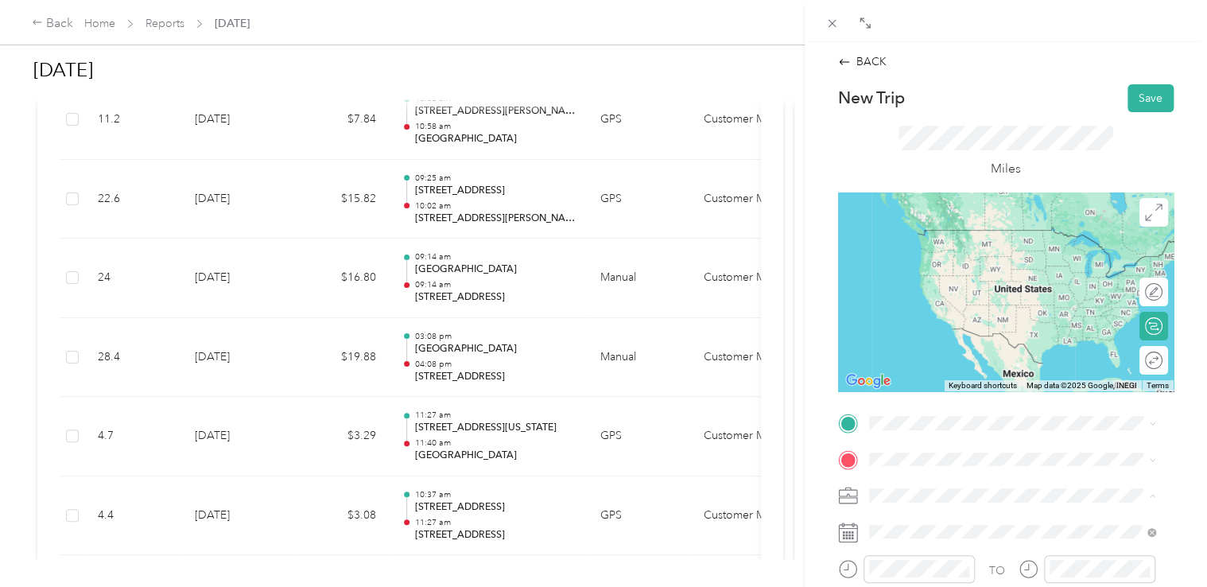
click at [947, 460] on span "Customer Meeting" at bounding box center [921, 467] width 94 height 14
click at [978, 258] on span "[STREET_ADDRESS][US_STATE]" at bounding box center [977, 259] width 159 height 14
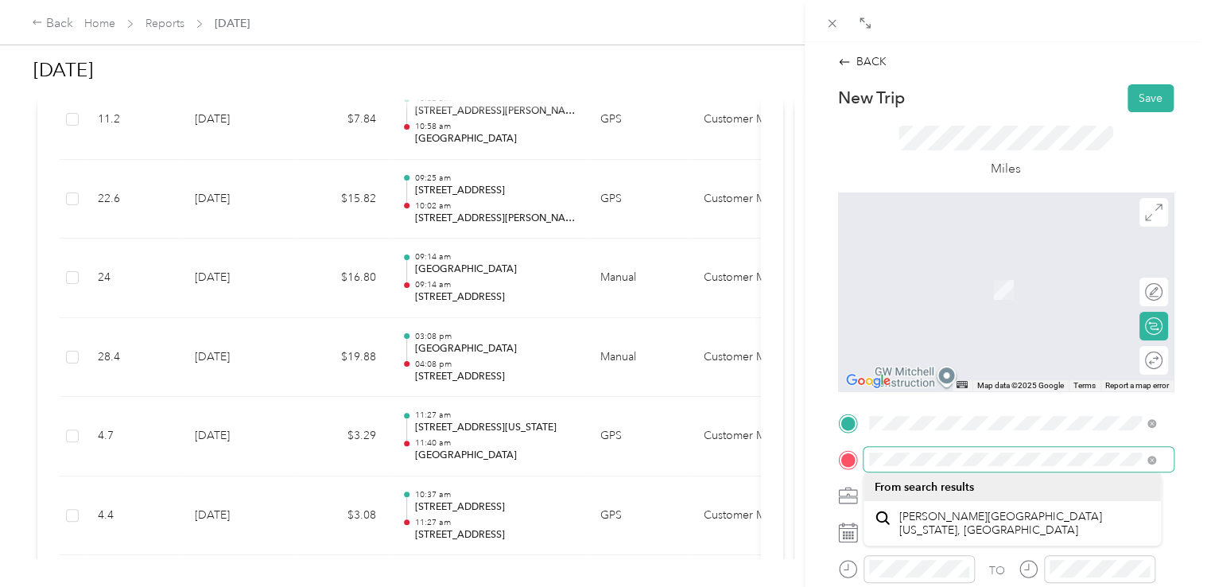
click at [838, 463] on div at bounding box center [1005, 459] width 335 height 25
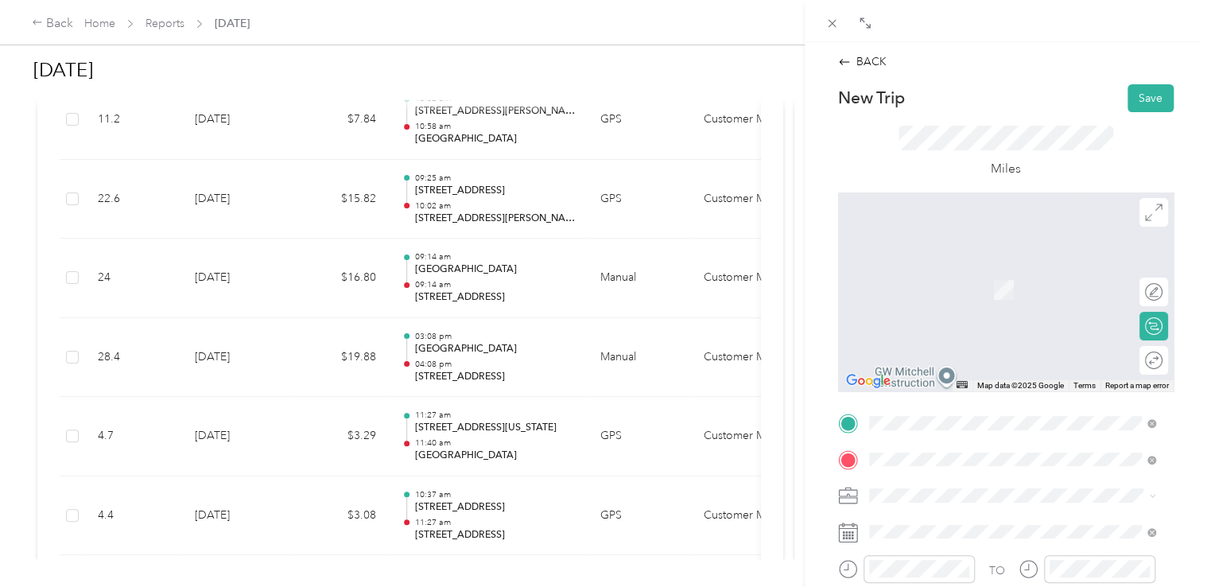
click at [957, 273] on span "[STREET_ADDRESS][US_STATE]" at bounding box center [977, 265] width 159 height 14
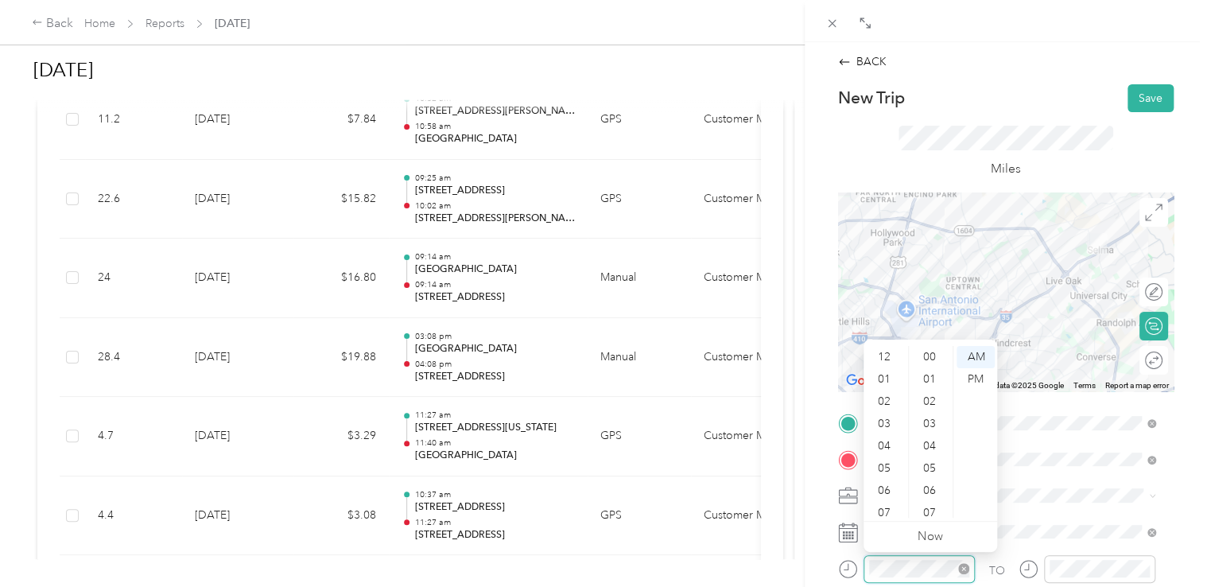
scroll to position [95, 0]
click at [890, 510] on div "11" at bounding box center [885, 506] width 38 height 22
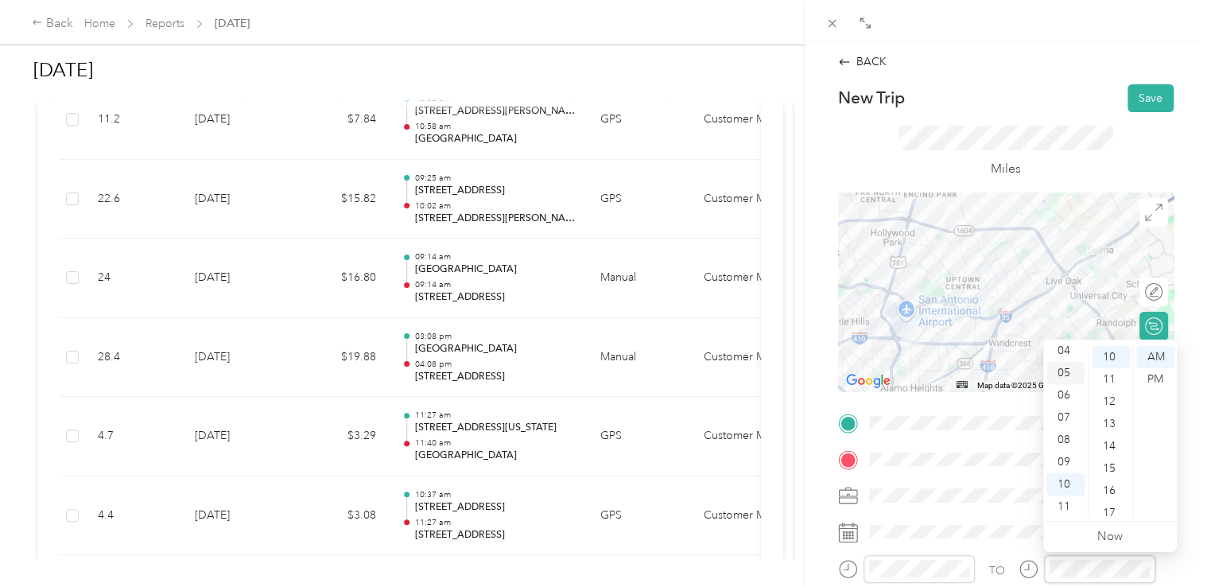
scroll to position [0, 0]
click at [1070, 358] on div "12" at bounding box center [1065, 357] width 38 height 22
click at [1151, 378] on div "PM" at bounding box center [1155, 379] width 38 height 22
click at [1184, 466] on div "BACK New Trip Save This trip cannot be edited because it is either under review…" at bounding box center [1005, 335] width 402 height 587
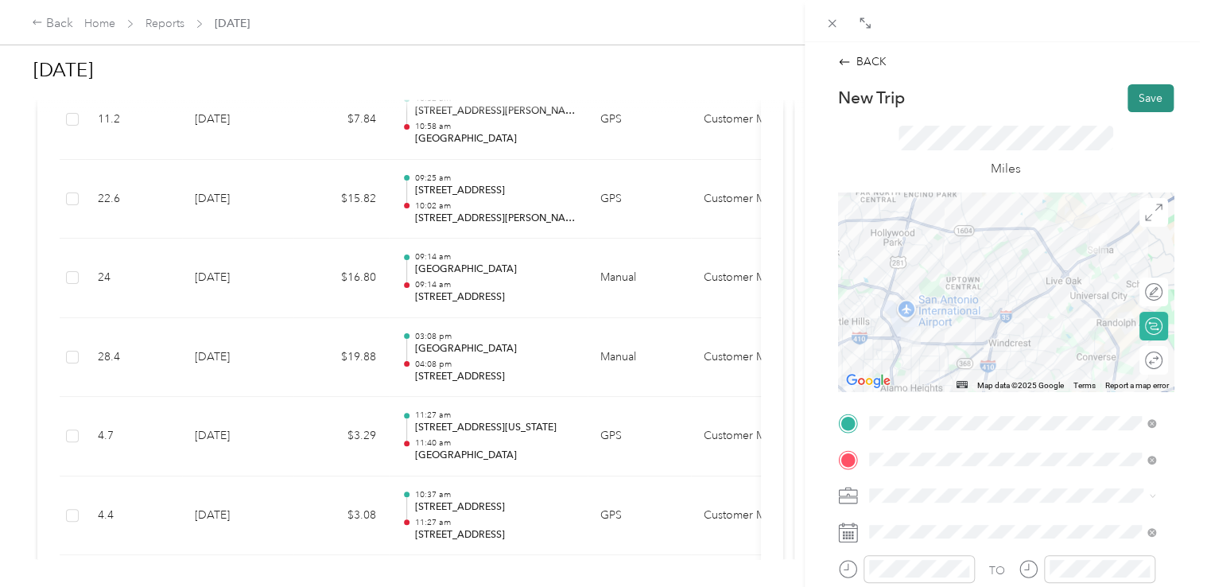
click at [1132, 102] on button "Save" at bounding box center [1150, 98] width 46 height 28
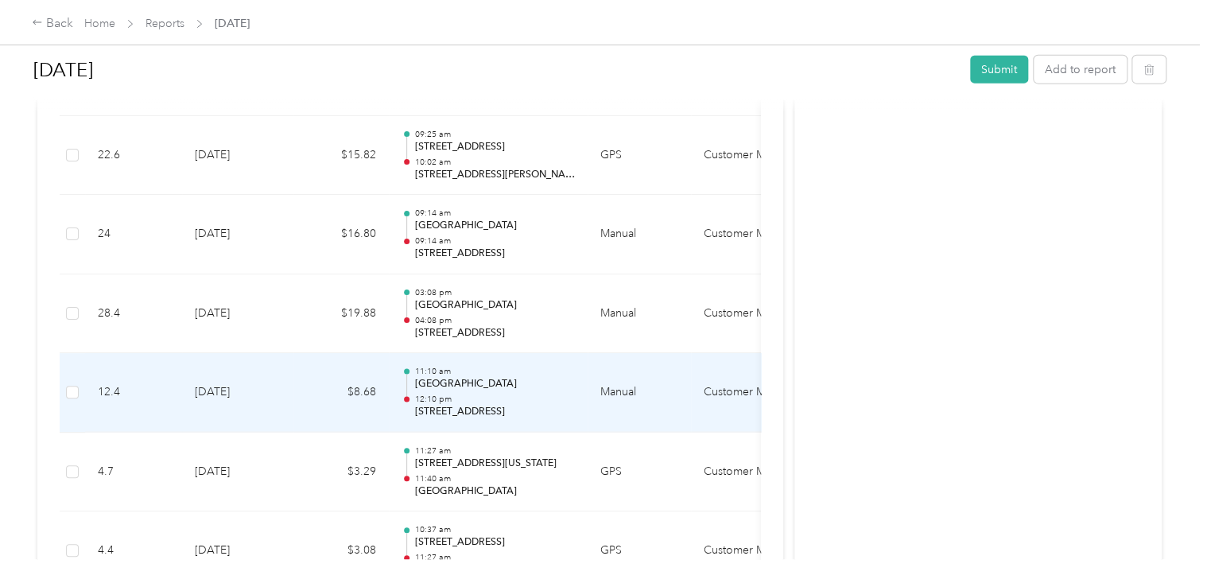
scroll to position [1908, 0]
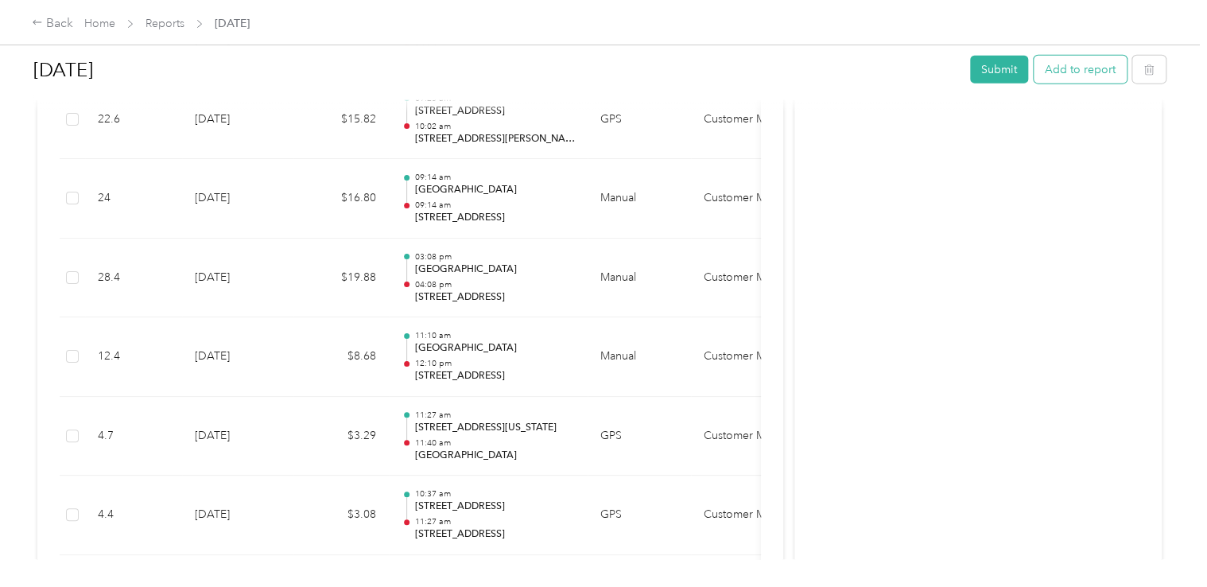
click at [1077, 72] on button "Add to report" at bounding box center [1079, 70] width 93 height 28
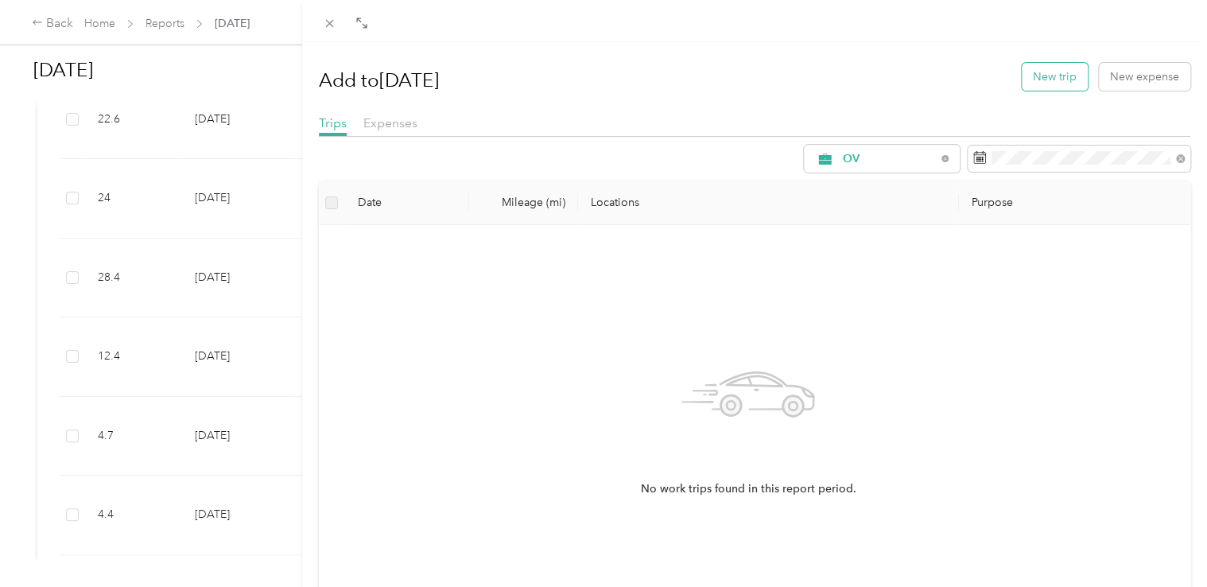
click at [1054, 74] on button "New trip" at bounding box center [1054, 77] width 66 height 28
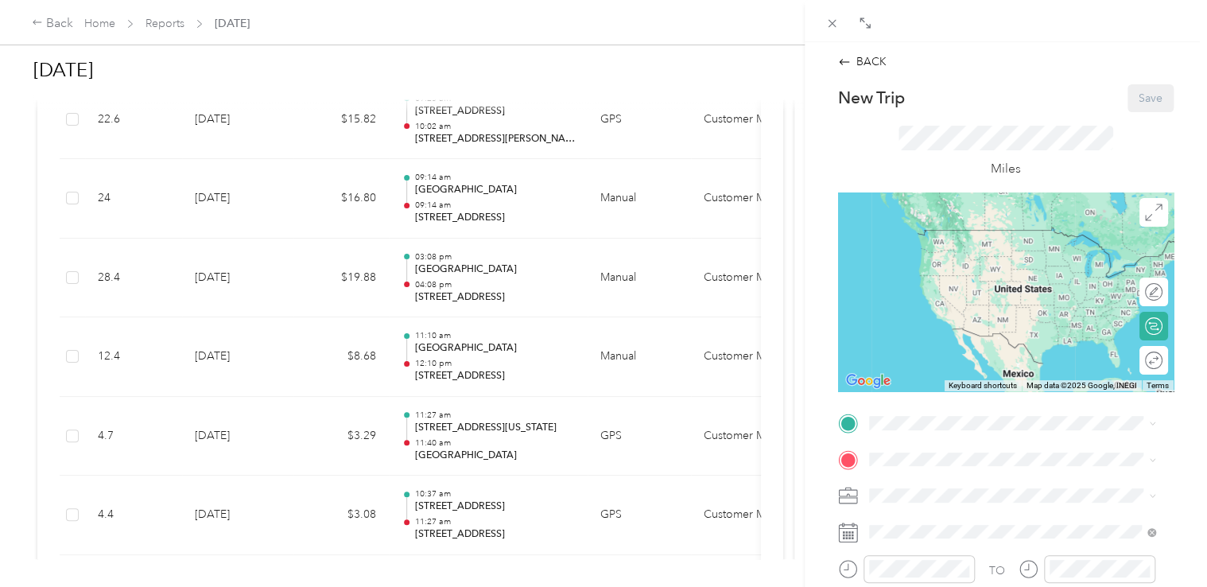
click at [951, 256] on span "[STREET_ADDRESS][US_STATE]" at bounding box center [977, 259] width 159 height 14
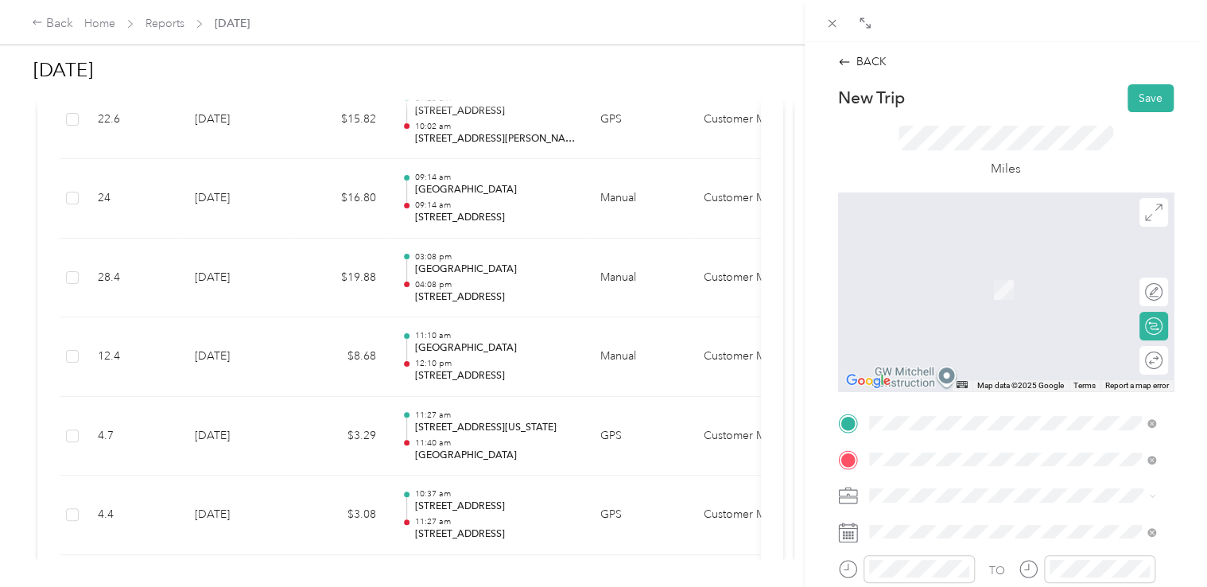
click at [955, 273] on span "[STREET_ADDRESS][US_STATE]" at bounding box center [977, 265] width 159 height 14
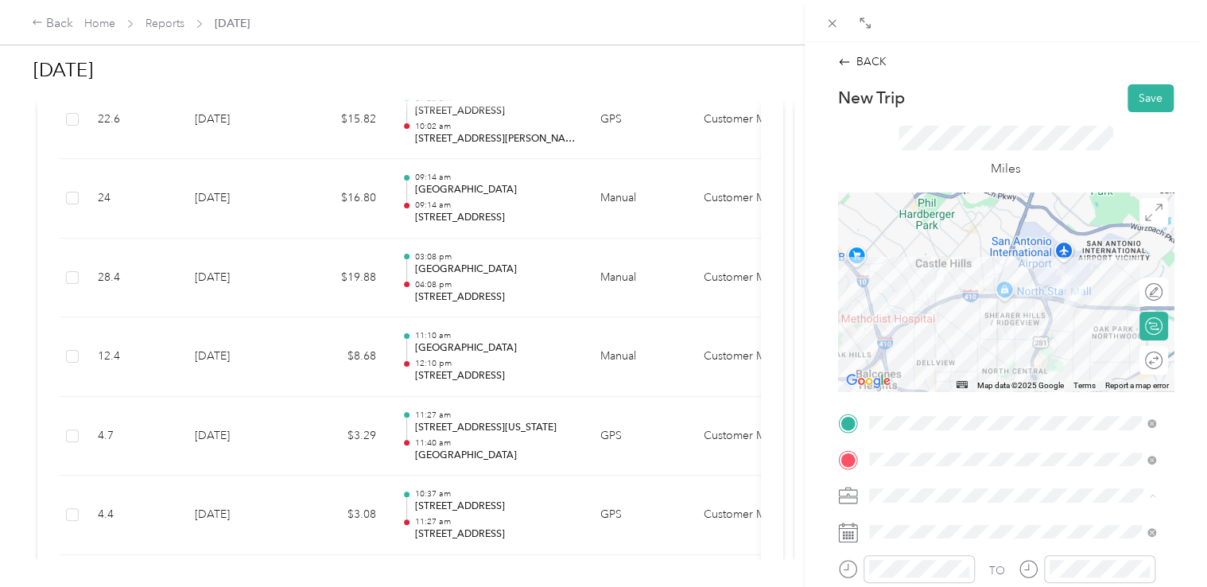
click at [909, 471] on li "Customer Meeting" at bounding box center [1012, 467] width 298 height 28
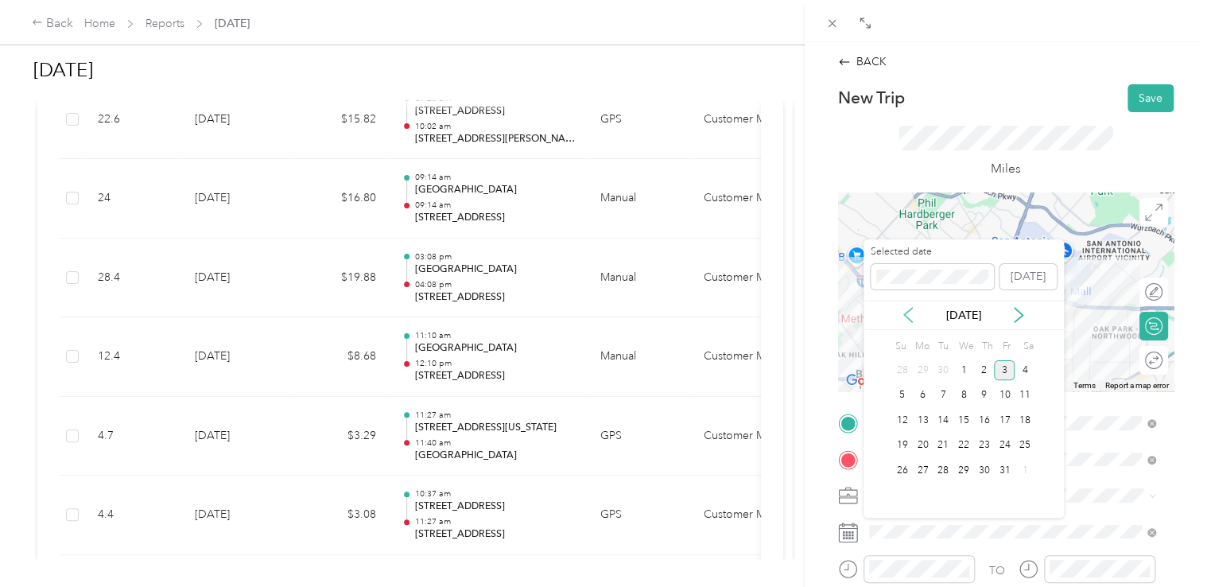
click at [906, 319] on icon at bounding box center [908, 315] width 16 height 16
click at [981, 394] on div "11" at bounding box center [984, 396] width 21 height 20
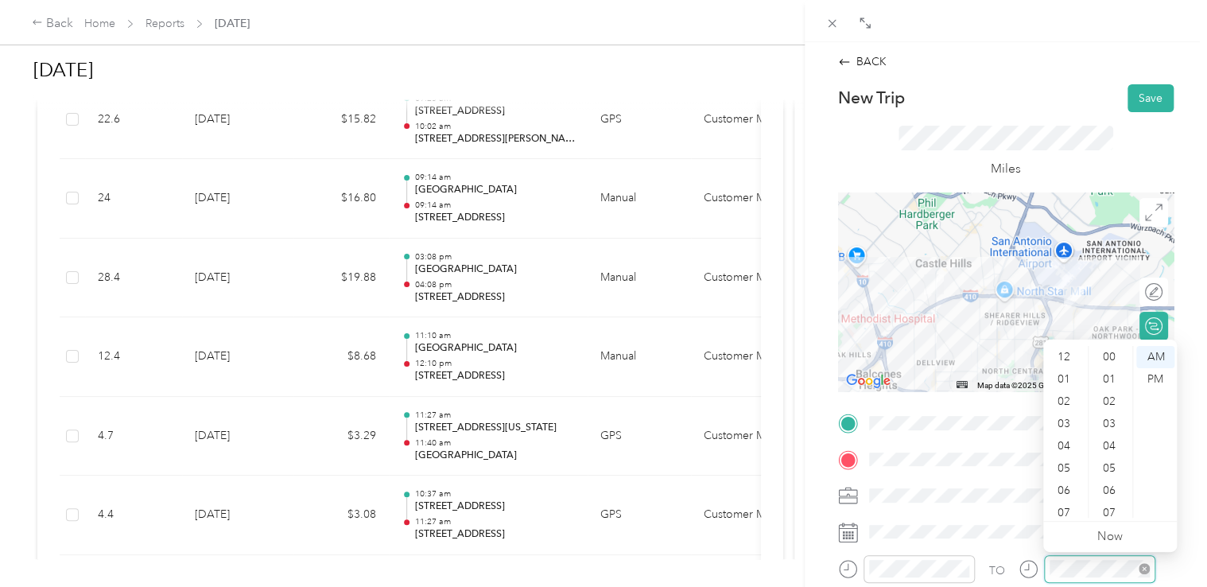
scroll to position [95, 0]
click at [1068, 510] on div "11" at bounding box center [1065, 506] width 38 height 22
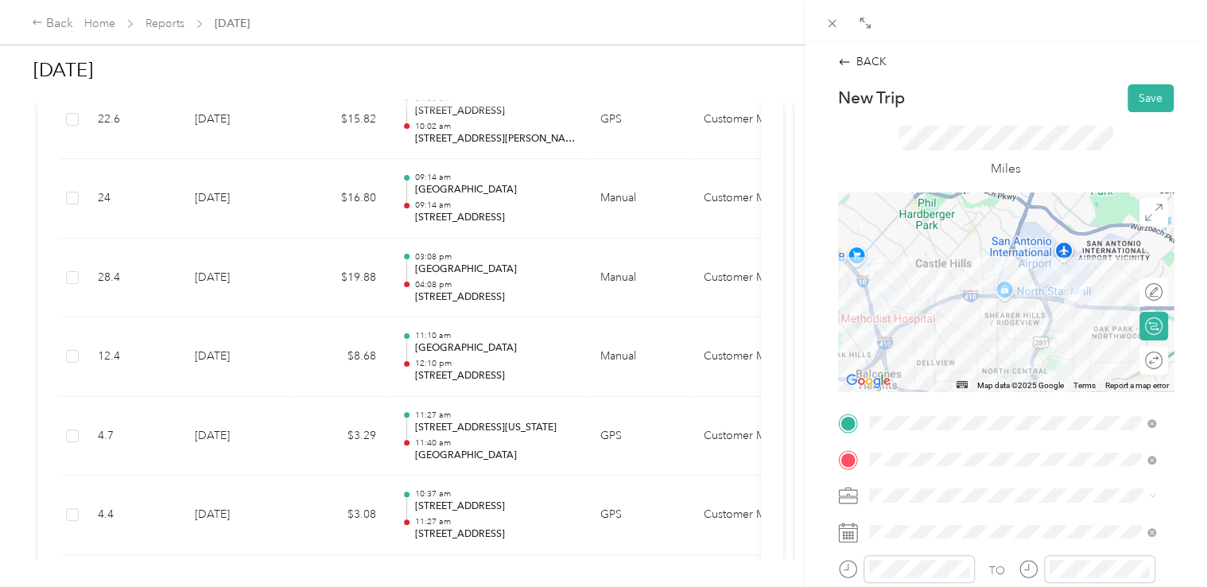
click at [1189, 457] on div "BACK New Trip Save This trip cannot be edited because it is either under review…" at bounding box center [1005, 335] width 402 height 587
click at [1135, 105] on button "Save" at bounding box center [1150, 98] width 46 height 28
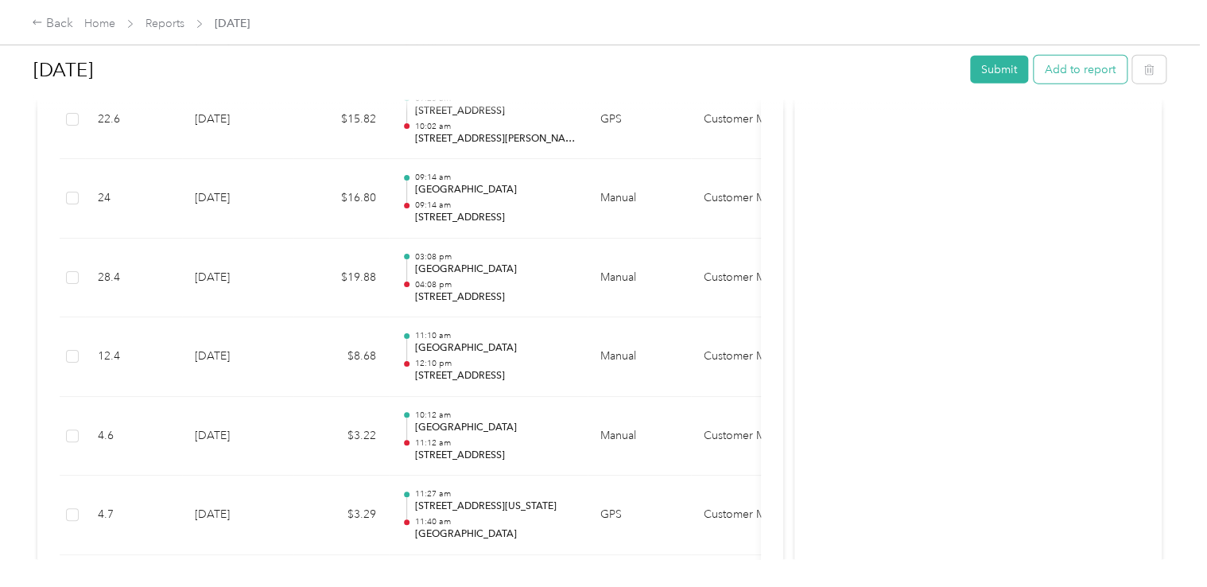
click at [1065, 68] on button "Add to report" at bounding box center [1079, 70] width 93 height 28
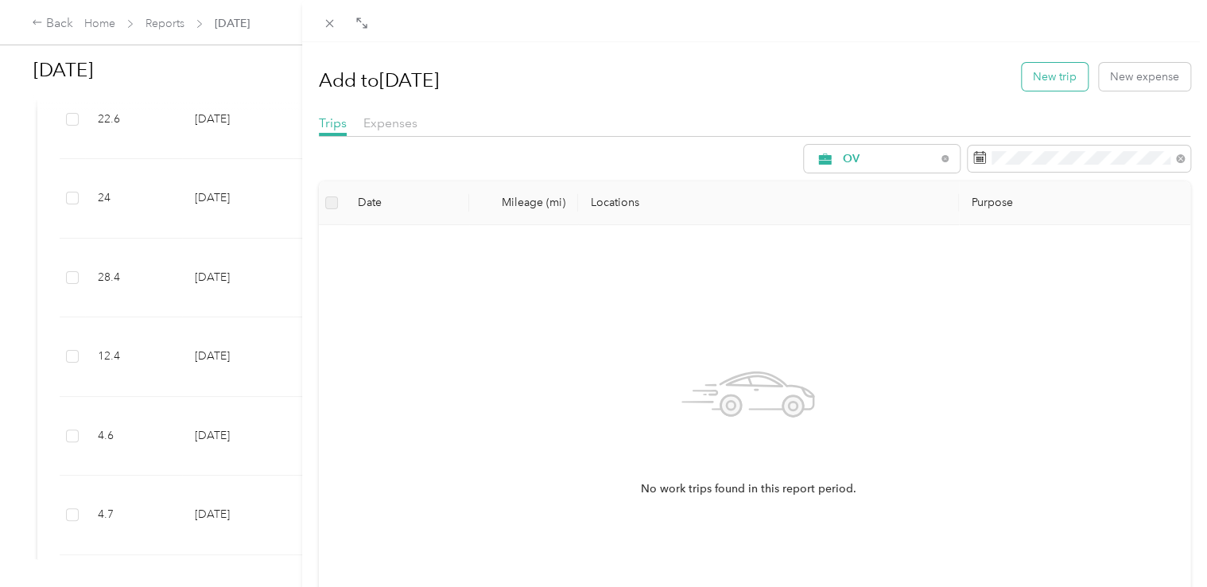
click at [1060, 74] on button "New trip" at bounding box center [1054, 77] width 66 height 28
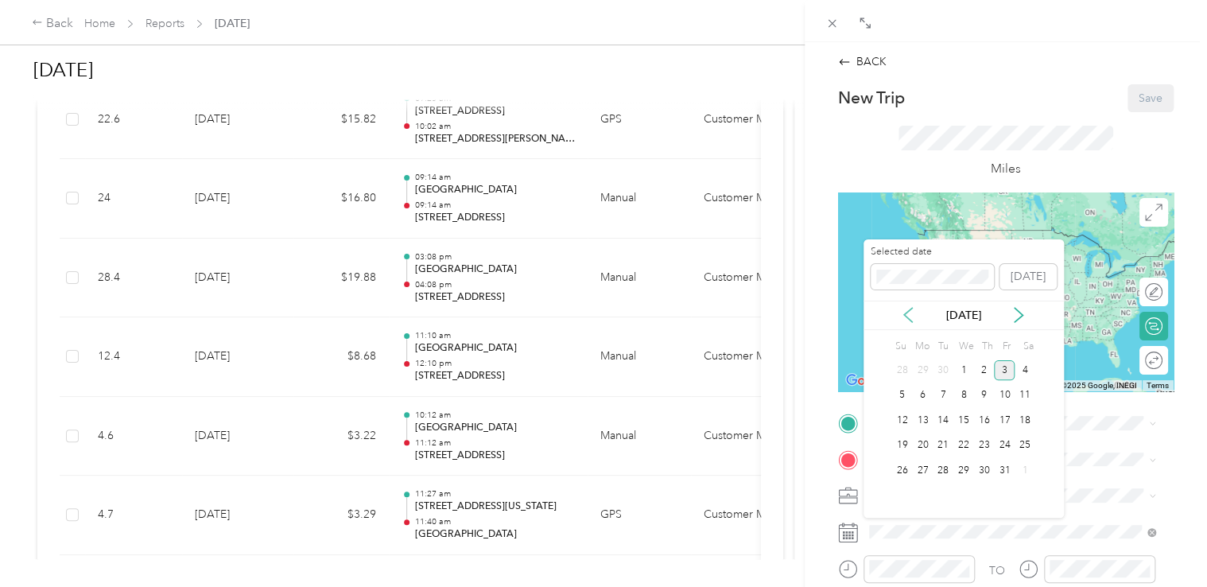
click at [905, 321] on icon at bounding box center [908, 315] width 16 height 16
click at [980, 391] on div "11" at bounding box center [984, 396] width 21 height 20
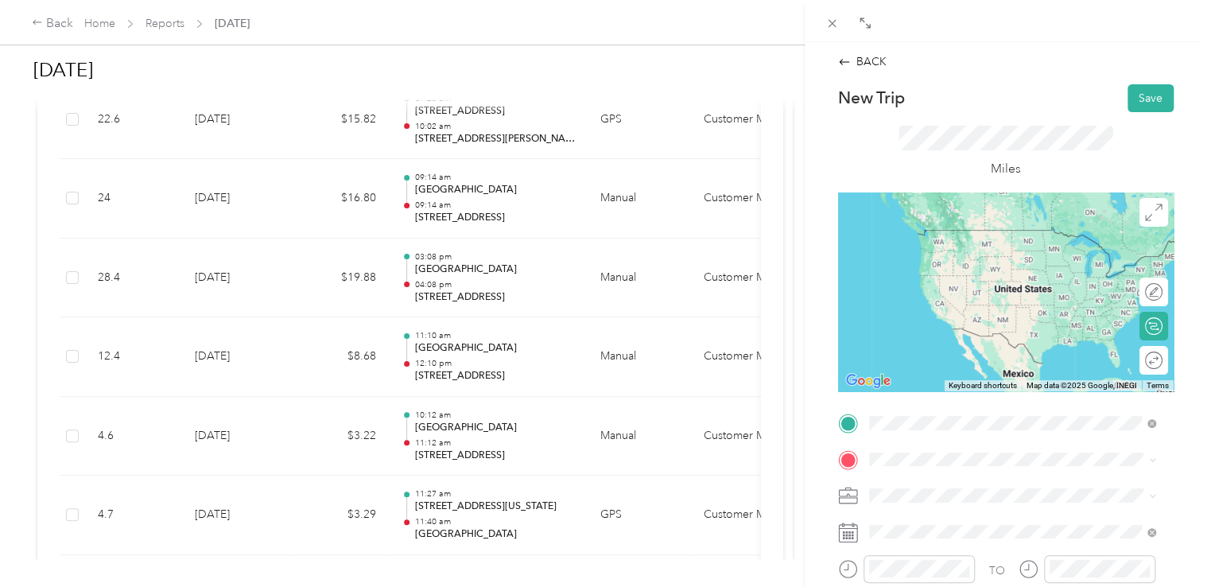
drag, startPoint x: 947, startPoint y: 237, endPoint x: 963, endPoint y: 301, distance: 66.3
click at [946, 237] on span "[STREET_ADDRESS][US_STATE]" at bounding box center [977, 230] width 159 height 14
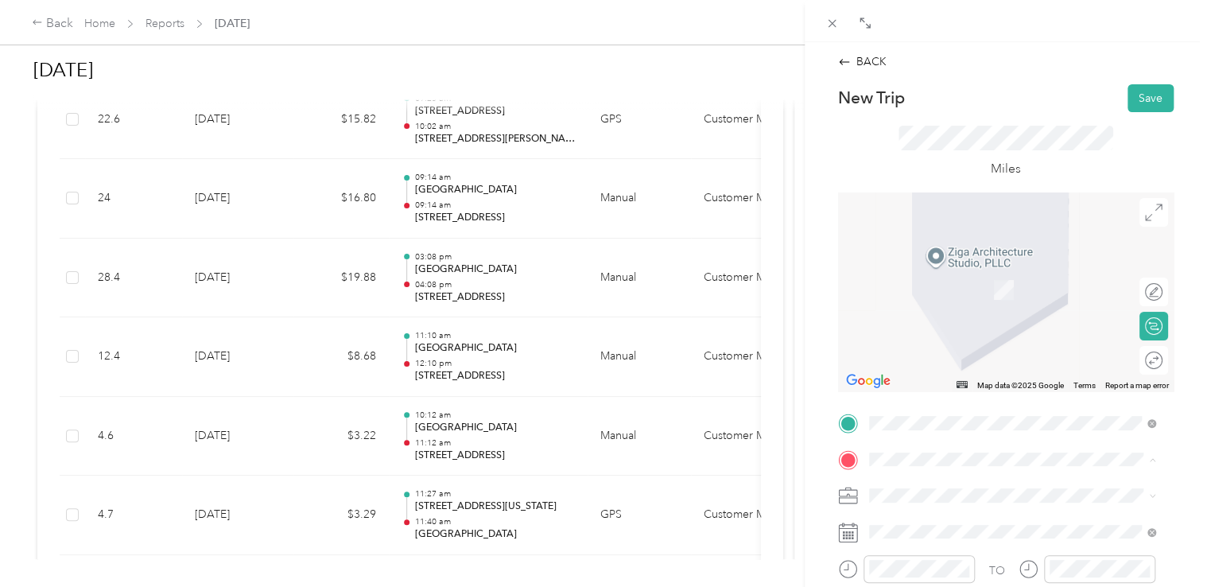
click at [970, 273] on strong "[GEOGRAPHIC_DATA]" at bounding box center [1012, 274] width 118 height 14
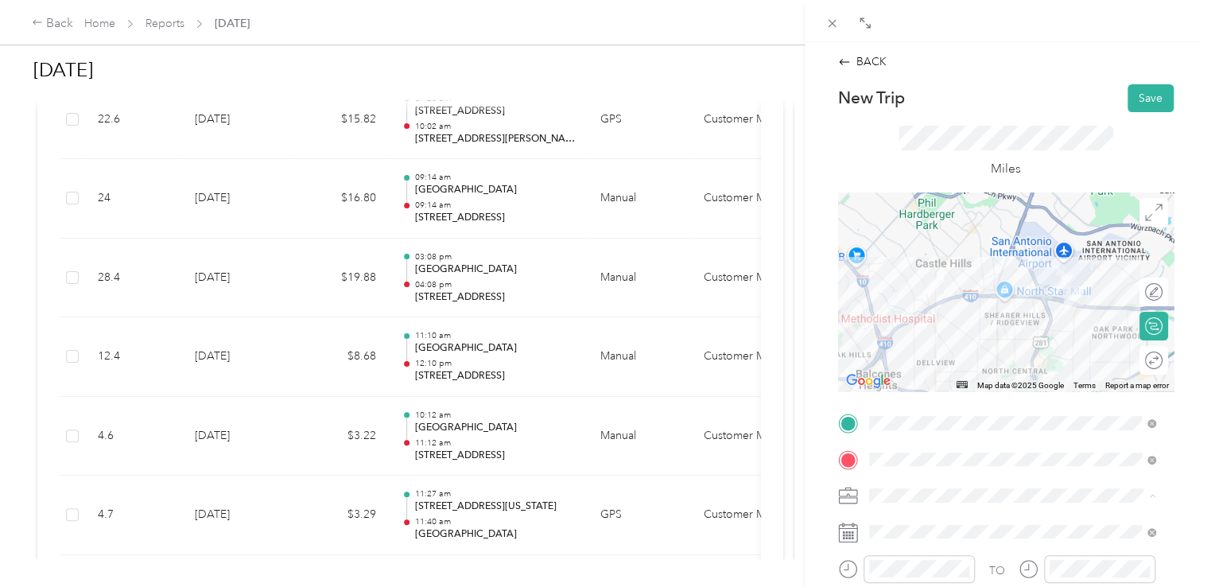
click at [945, 474] on li "Customer Meeting" at bounding box center [1012, 467] width 298 height 28
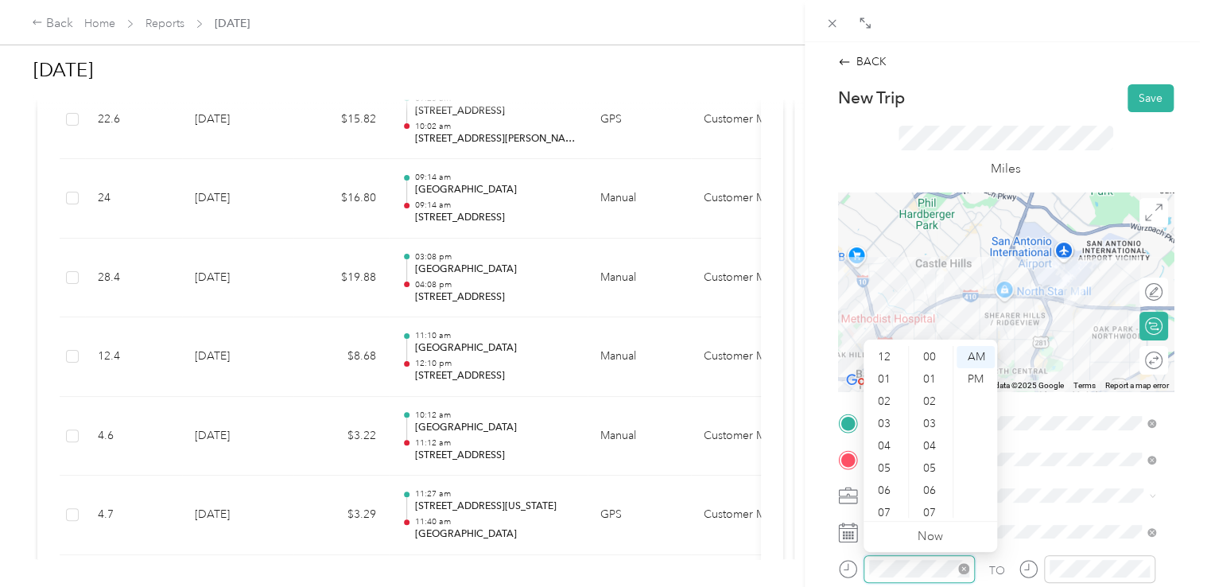
scroll to position [95, 0]
click at [887, 509] on div "11" at bounding box center [885, 506] width 38 height 22
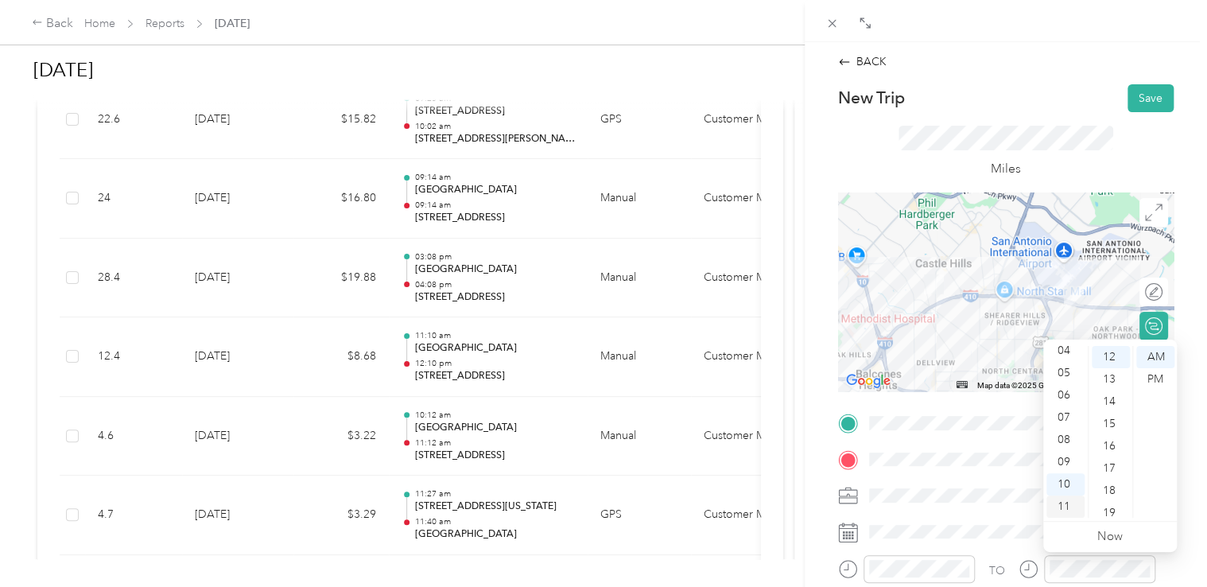
click at [1064, 506] on div "11" at bounding box center [1065, 506] width 38 height 22
click at [1103, 479] on div "28" at bounding box center [1110, 474] width 38 height 22
click at [1183, 472] on div "BACK New Trip Save This trip cannot be edited because it is either under review…" at bounding box center [1005, 335] width 402 height 587
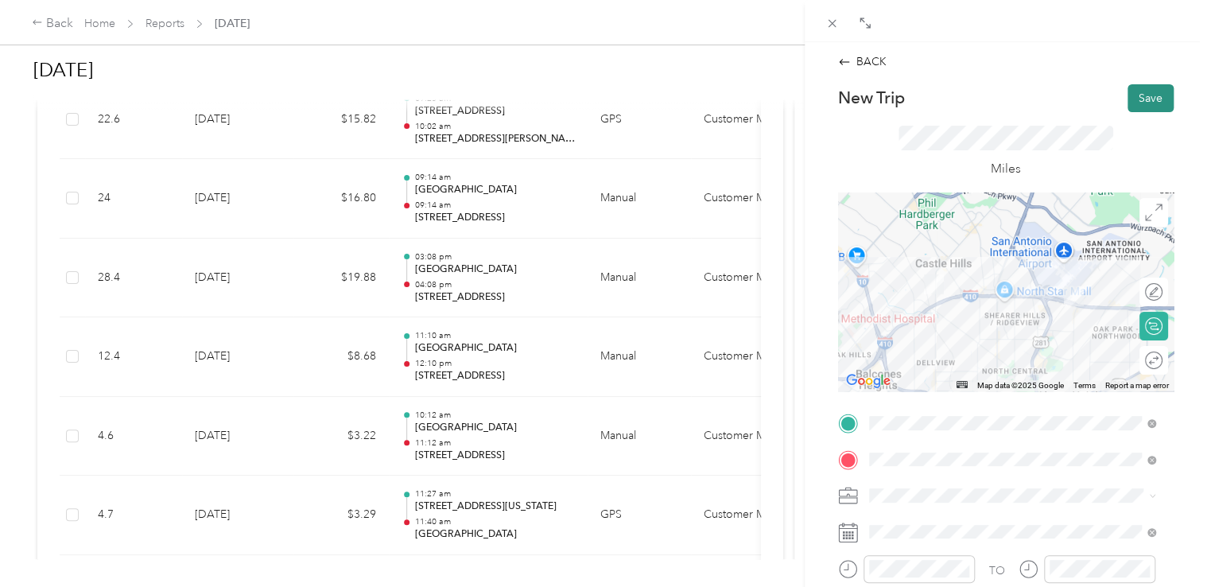
click at [1127, 104] on button "Save" at bounding box center [1150, 98] width 46 height 28
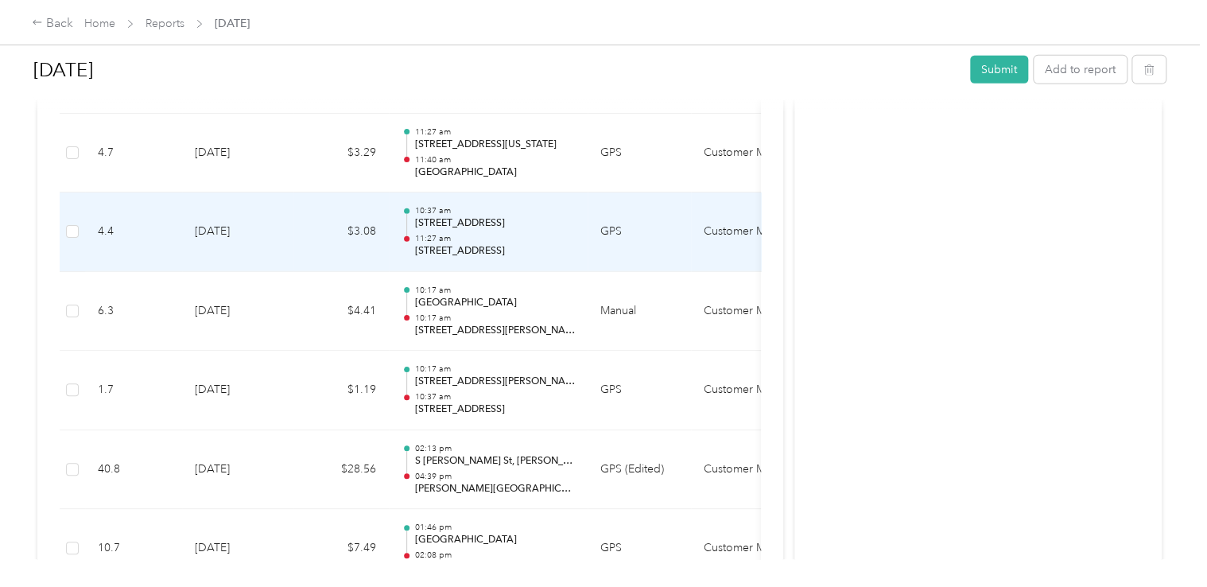
scroll to position [2385, 0]
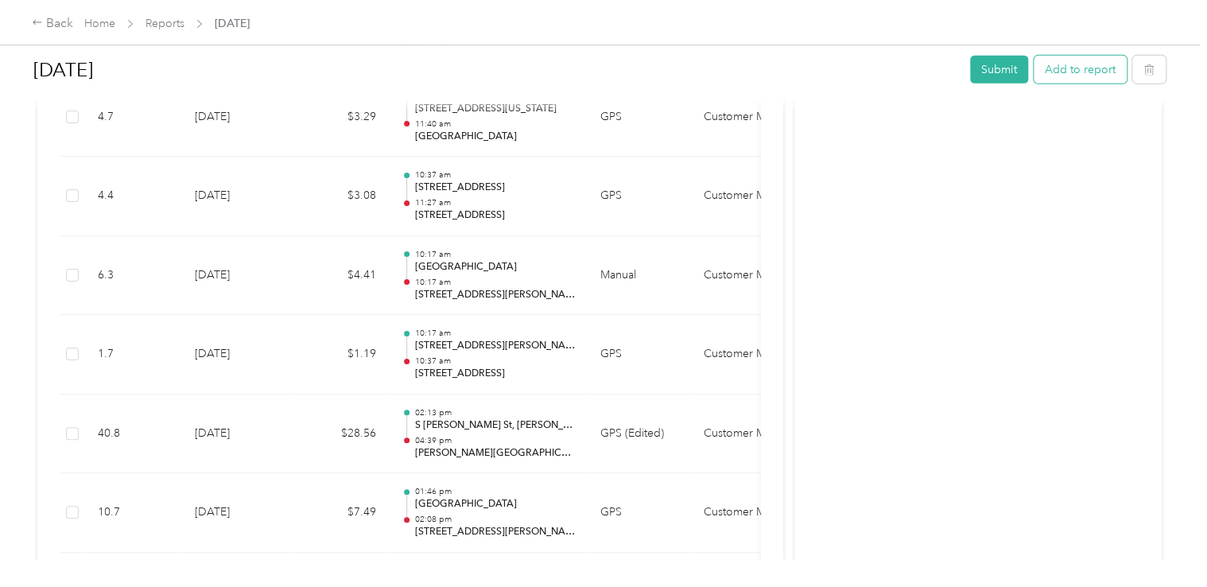
click at [1071, 73] on button "Add to report" at bounding box center [1079, 70] width 93 height 28
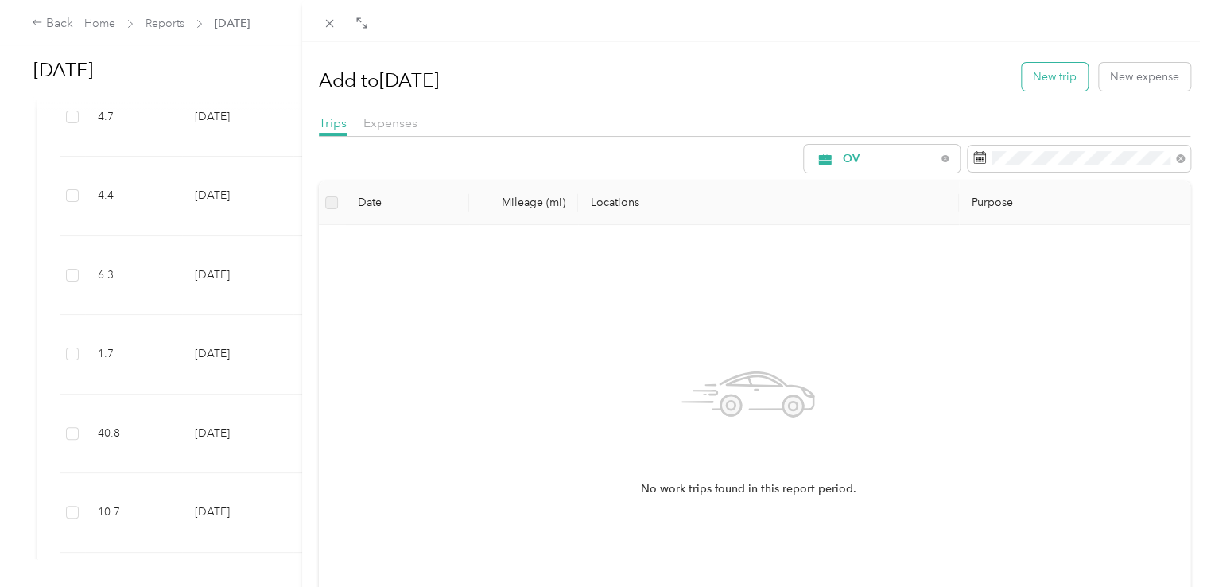
click at [1039, 76] on button "New trip" at bounding box center [1054, 77] width 66 height 28
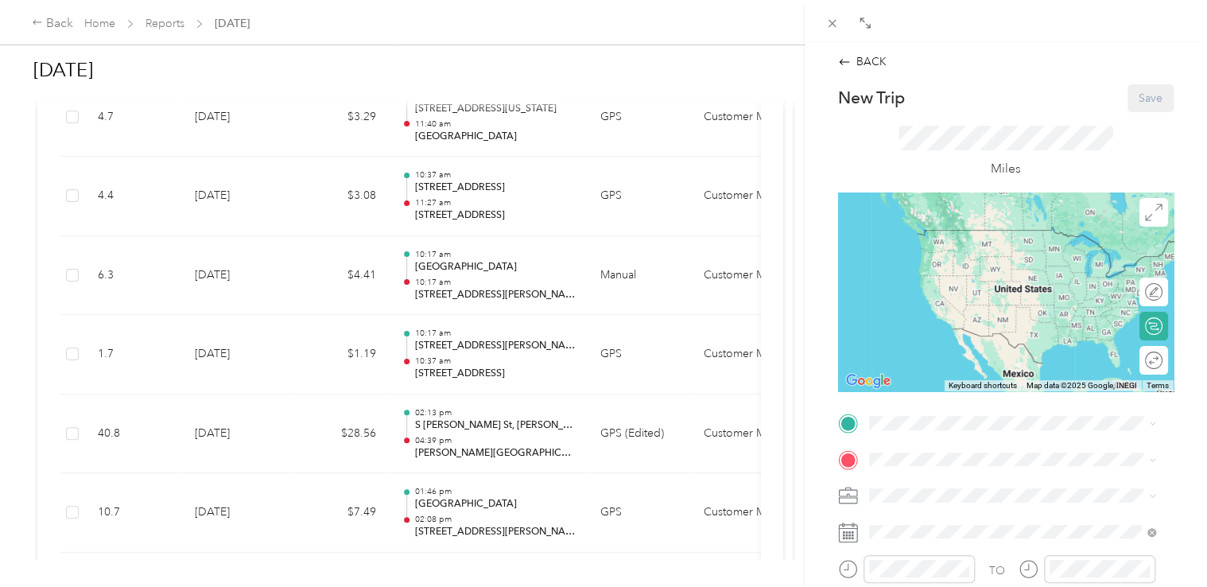
click at [982, 256] on span "[STREET_ADDRESS][US_STATE]" at bounding box center [977, 259] width 159 height 14
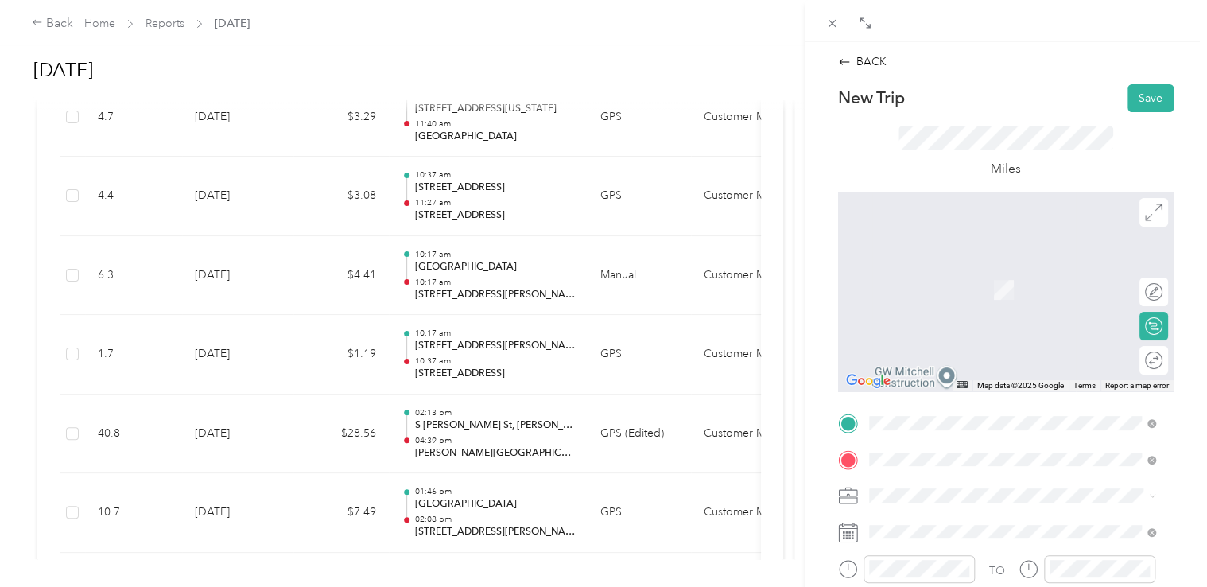
click at [978, 273] on span "[STREET_ADDRESS][US_STATE]" at bounding box center [977, 265] width 159 height 14
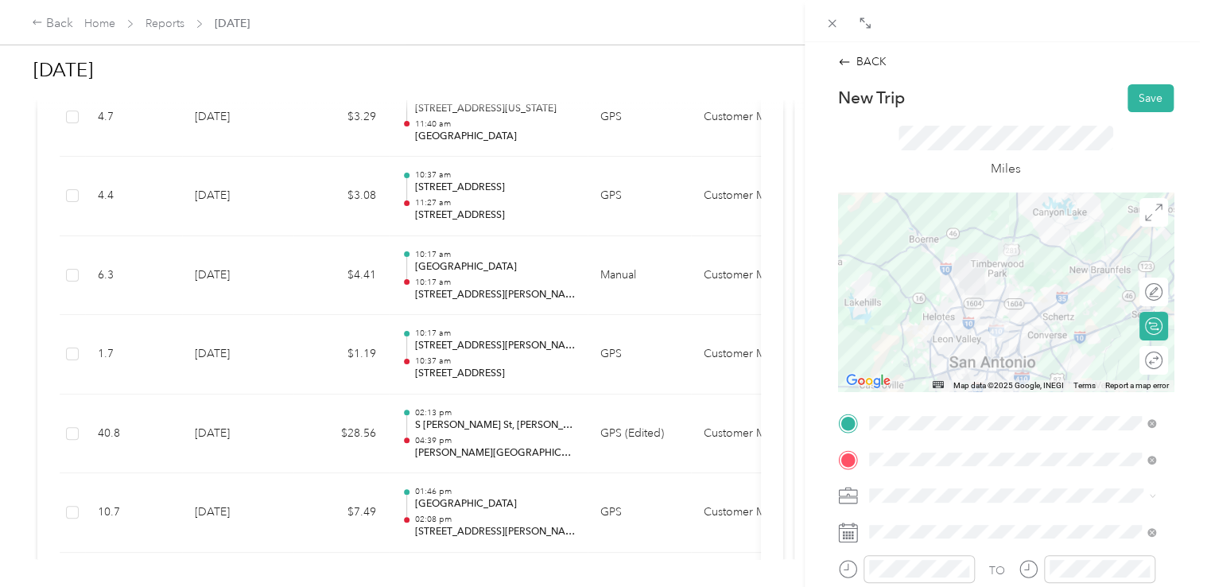
click at [957, 502] on span at bounding box center [1018, 494] width 310 height 25
click at [952, 470] on li "Customer Meeting" at bounding box center [1012, 467] width 298 height 28
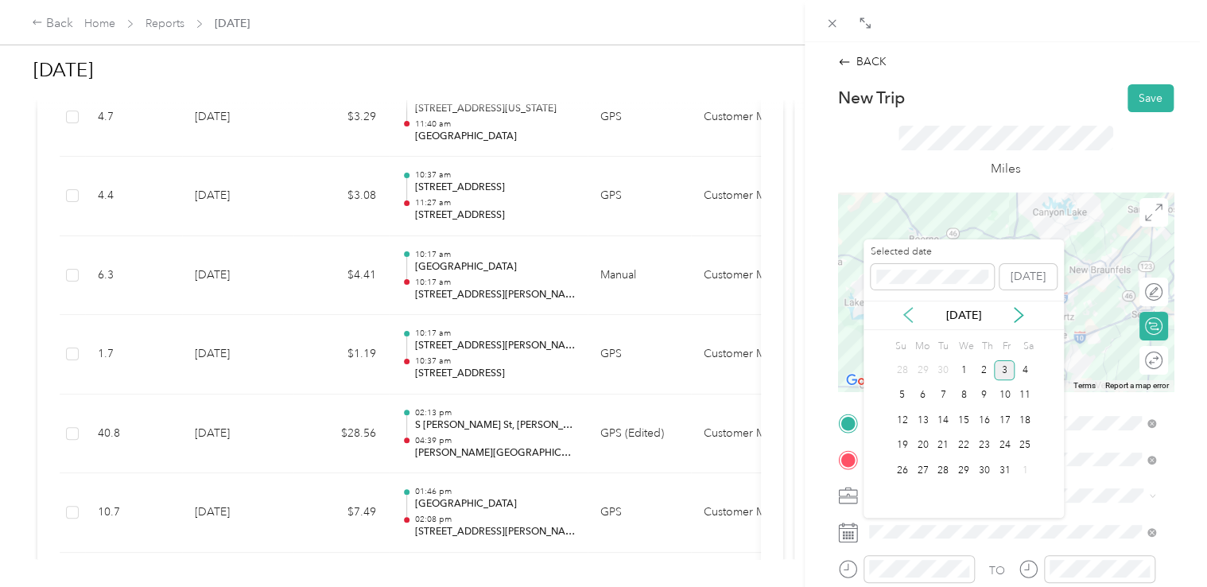
click at [906, 313] on icon at bounding box center [908, 315] width 16 height 16
click at [925, 394] on div "8" at bounding box center [922, 396] width 21 height 20
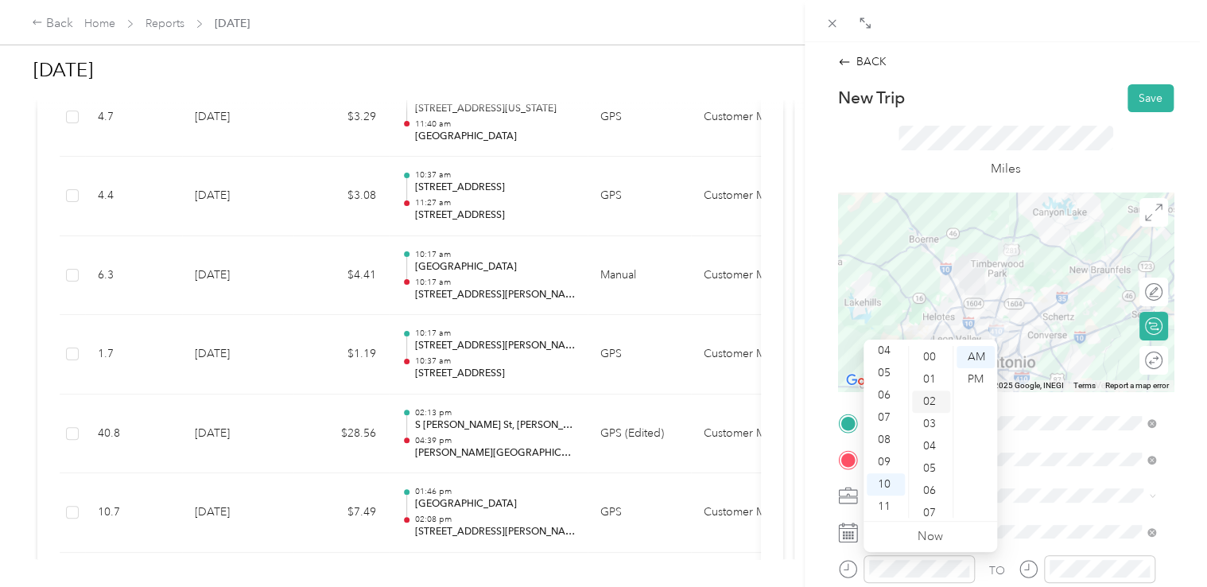
click at [923, 383] on div "01" at bounding box center [931, 379] width 38 height 22
click at [980, 386] on div "PM" at bounding box center [975, 379] width 38 height 22
click at [884, 380] on div "01" at bounding box center [885, 379] width 38 height 22
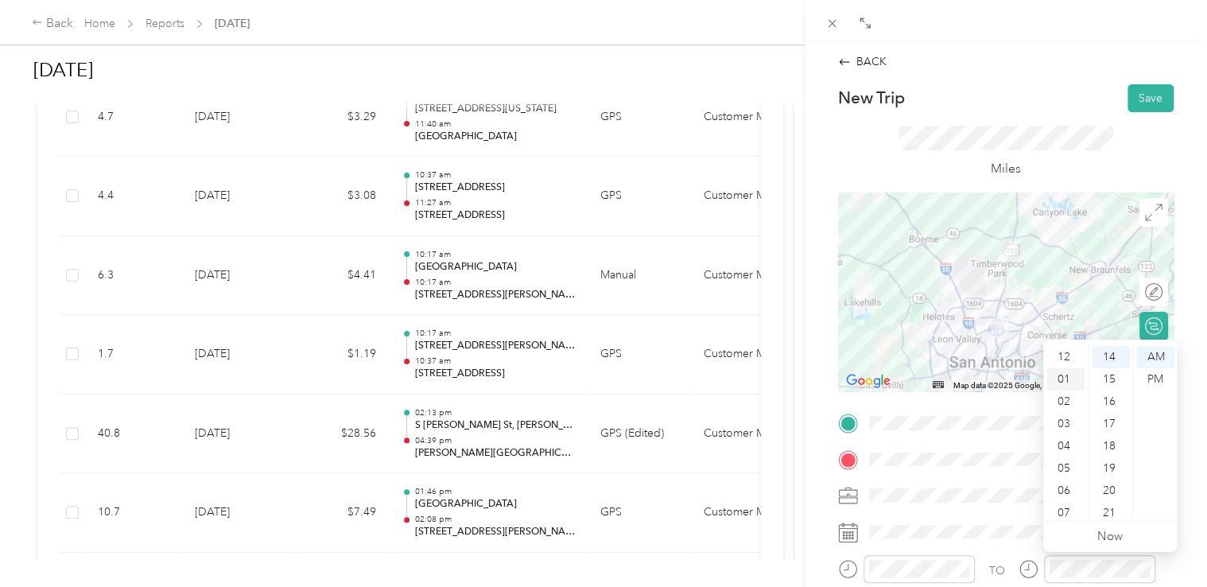
click at [1064, 382] on div "01" at bounding box center [1065, 379] width 38 height 22
click at [1108, 506] on div "35" at bounding box center [1110, 506] width 38 height 22
click at [1106, 510] on div "42" at bounding box center [1110, 513] width 38 height 22
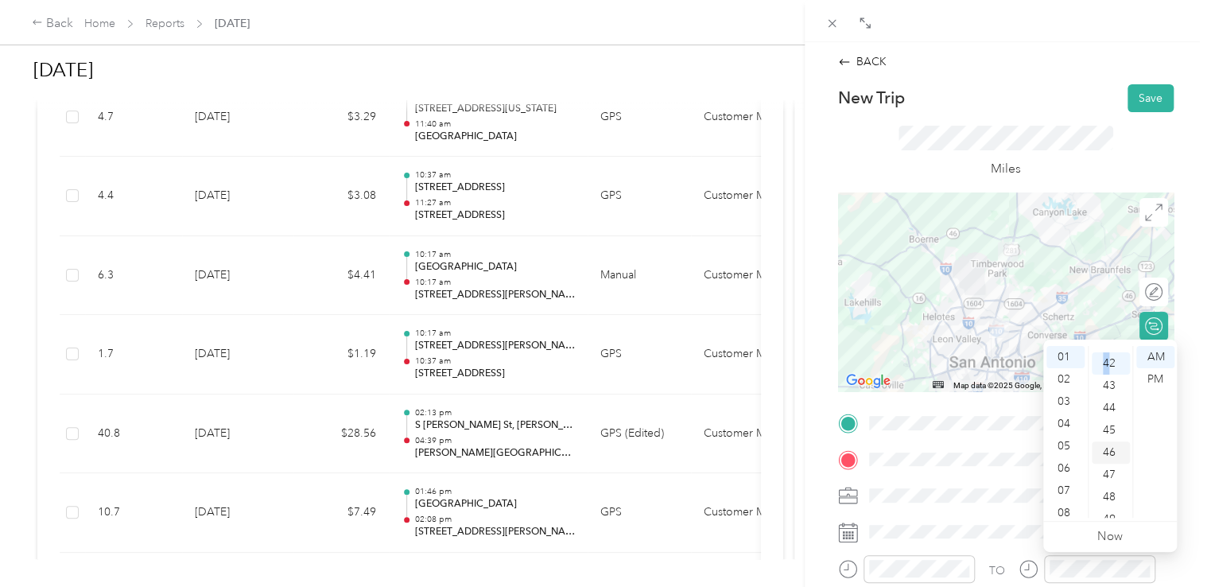
scroll to position [935, 0]
drag, startPoint x: 1106, startPoint y: 510, endPoint x: 1186, endPoint y: 475, distance: 87.6
click at [1186, 475] on div "BACK New Trip Save This trip cannot be edited because it is either under review…" at bounding box center [1005, 335] width 402 height 587
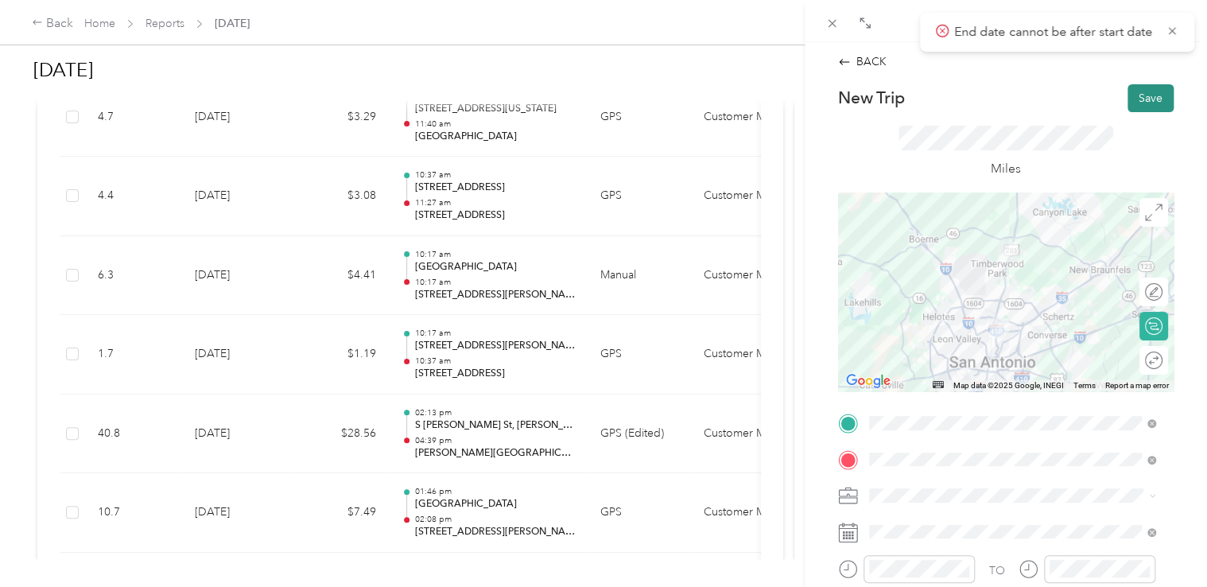
click at [1128, 97] on button "Save" at bounding box center [1150, 98] width 46 height 28
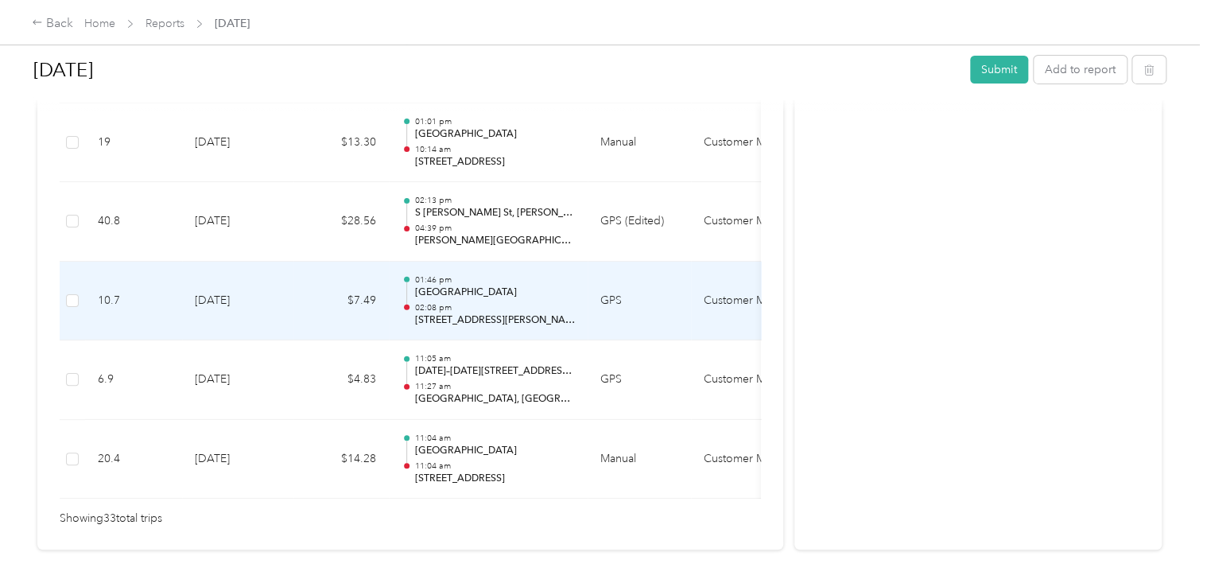
scroll to position [2703, 0]
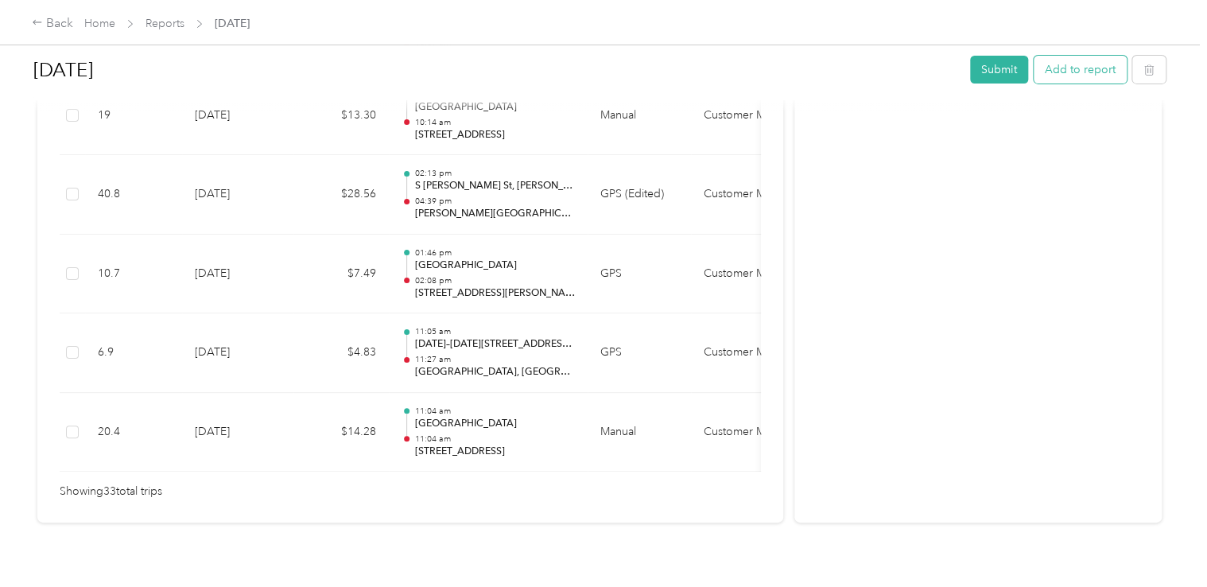
click at [1060, 65] on button "Add to report" at bounding box center [1079, 70] width 93 height 28
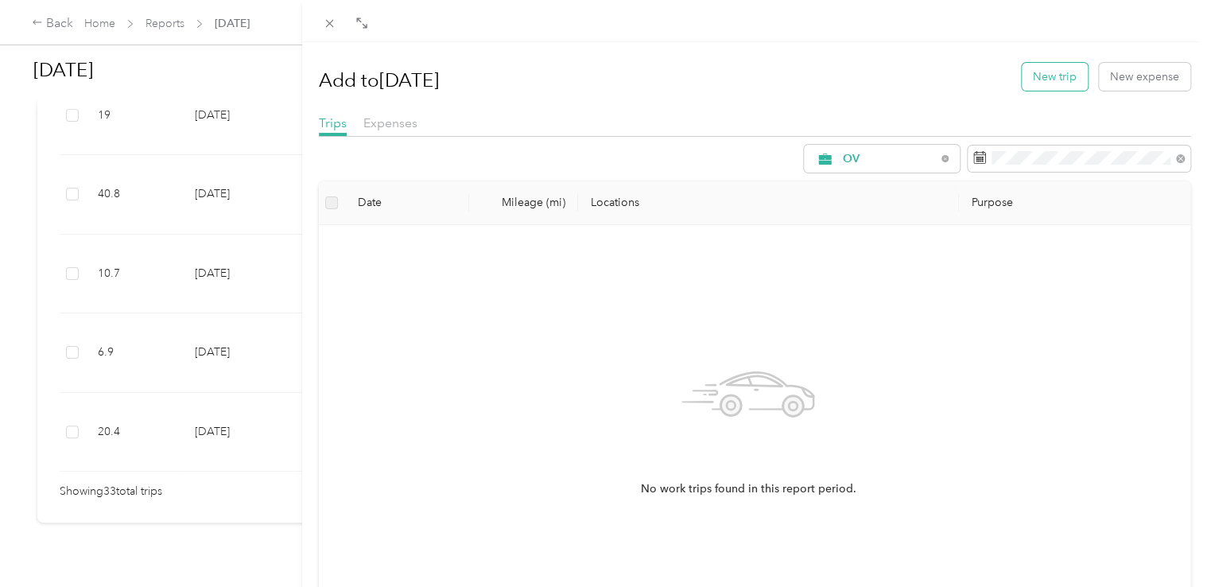
click at [1046, 76] on button "New trip" at bounding box center [1054, 77] width 66 height 28
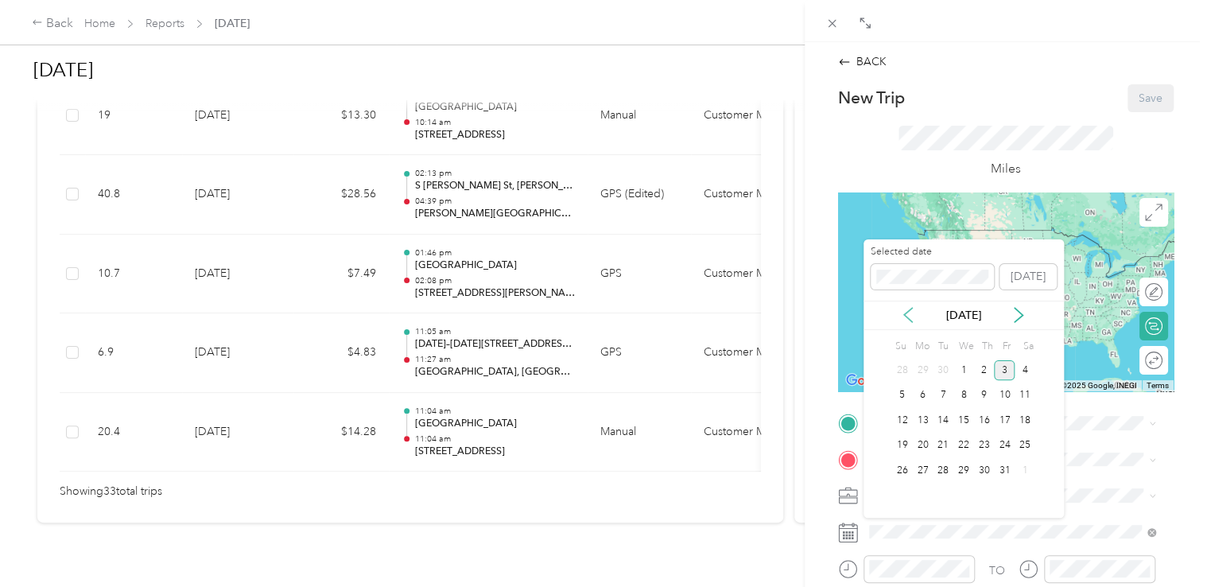
click at [909, 316] on icon at bounding box center [908, 315] width 16 height 16
click at [967, 372] on div "3" at bounding box center [963, 370] width 21 height 20
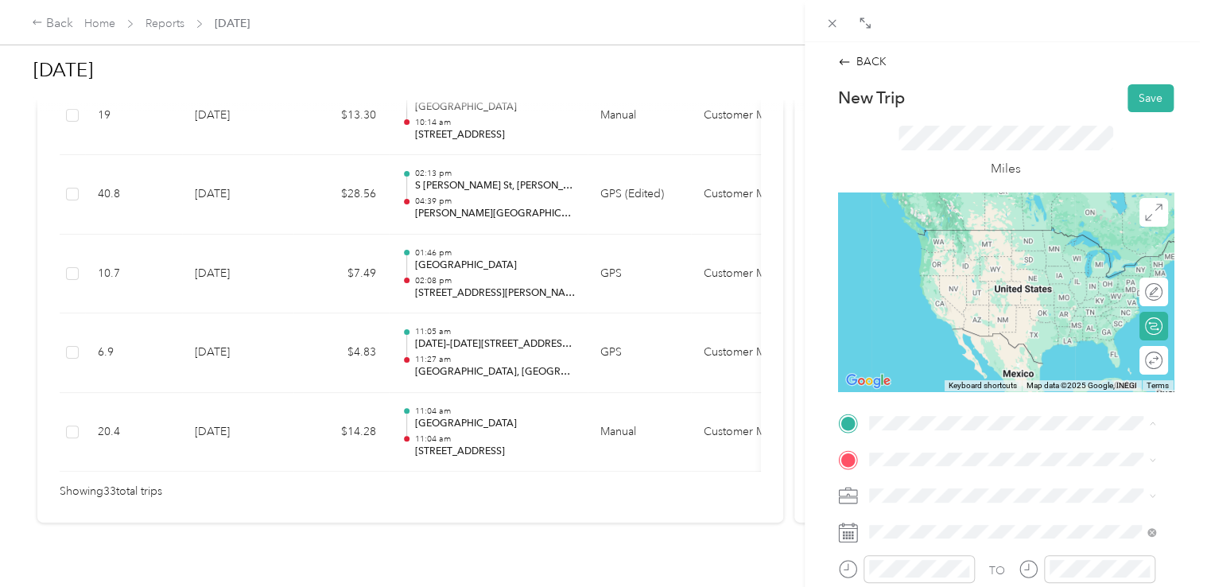
click at [968, 252] on span "[STREET_ADDRESS][US_STATE]" at bounding box center [977, 259] width 159 height 14
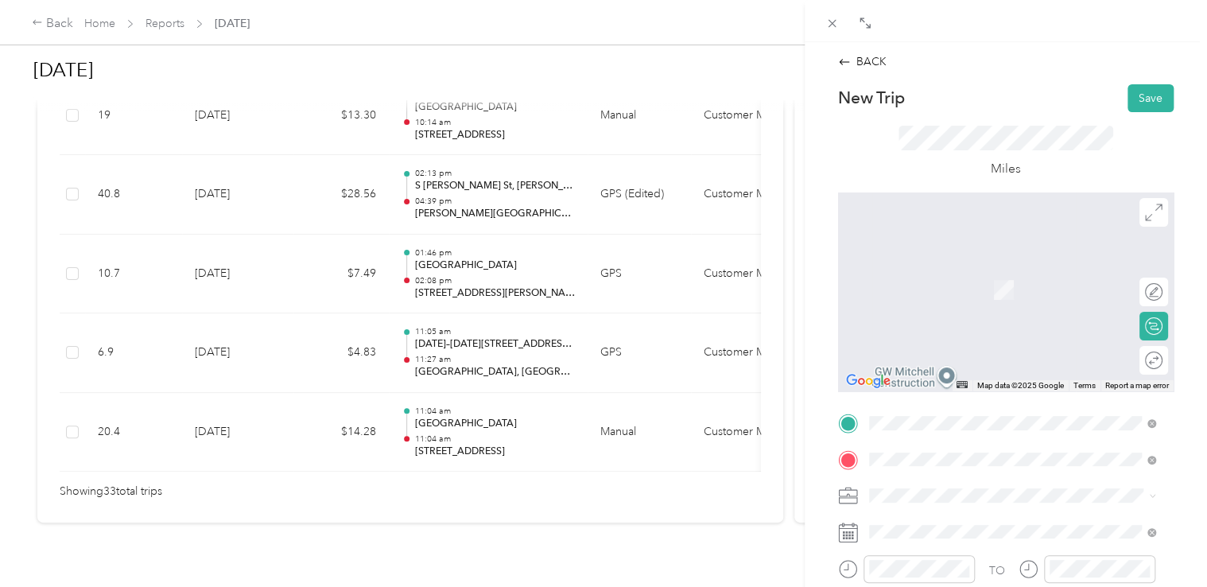
click at [968, 378] on span "[STREET_ADDRESS][US_STATE]" at bounding box center [977, 371] width 159 height 14
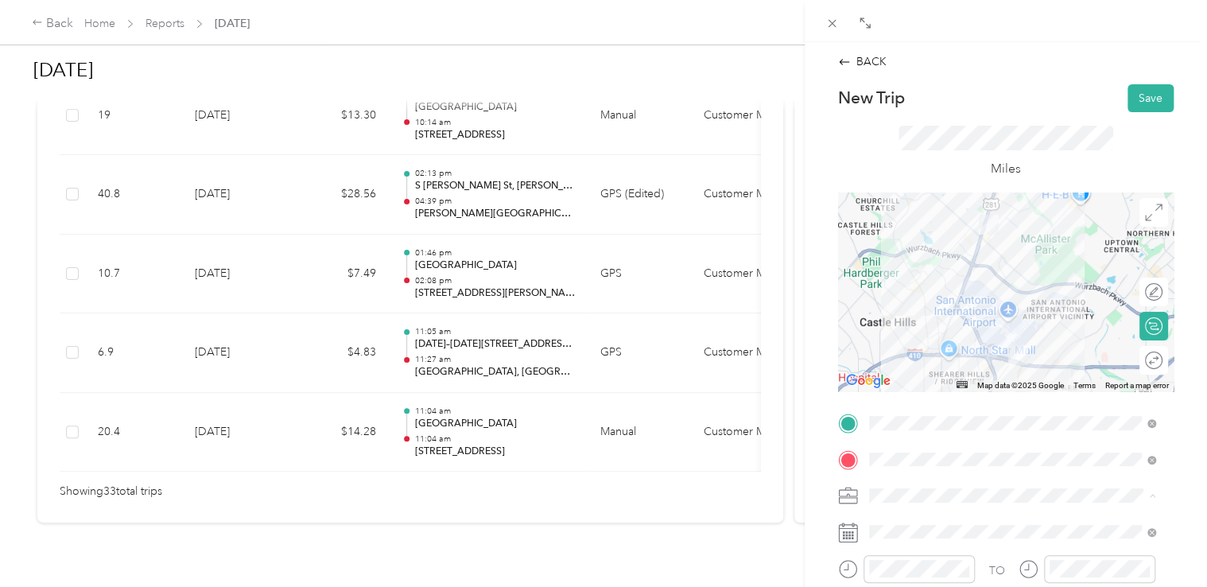
click at [912, 471] on li "Customer Meeting" at bounding box center [1012, 467] width 298 height 28
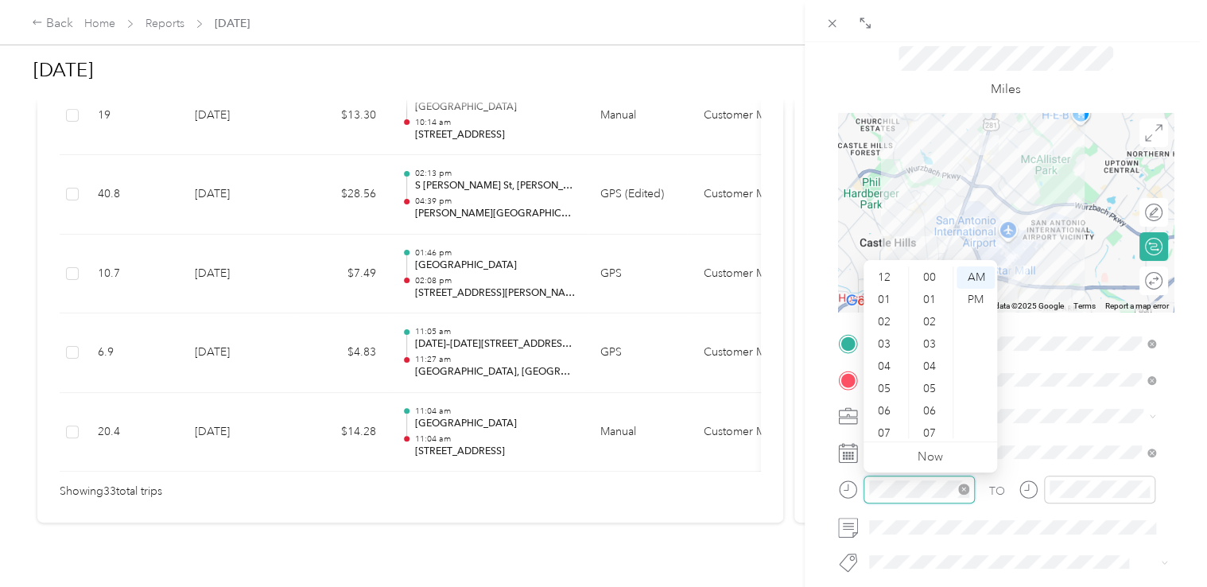
scroll to position [95, 0]
click at [885, 382] on div "09" at bounding box center [885, 382] width 38 height 22
click at [1176, 422] on form "New Trip Save This trip cannot be edited because it is either under review, app…" at bounding box center [1005, 360] width 369 height 711
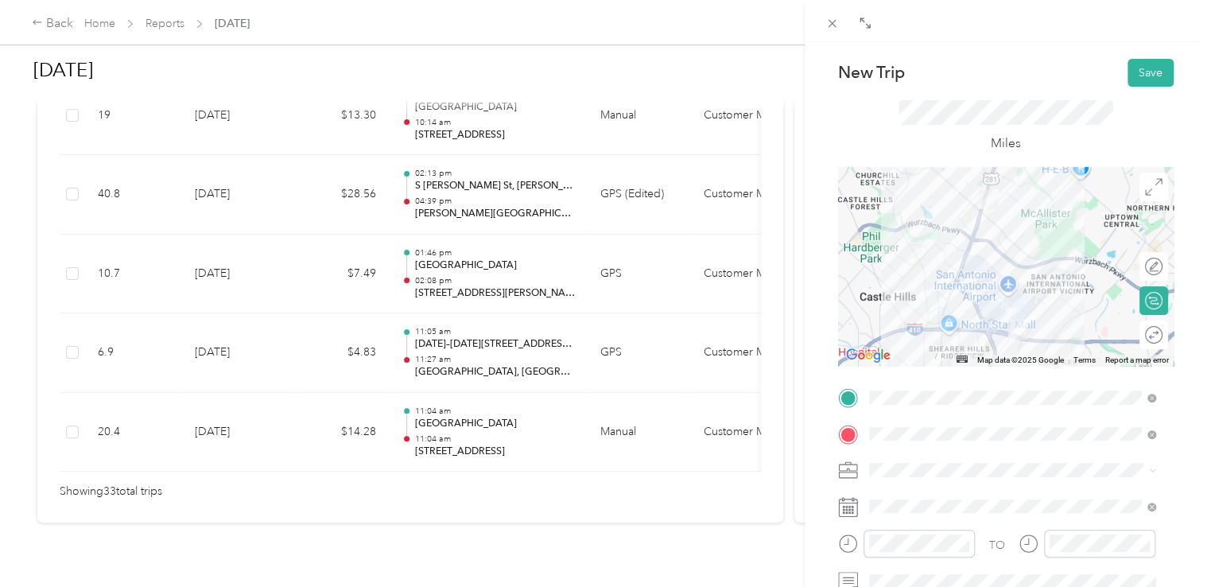
scroll to position [0, 0]
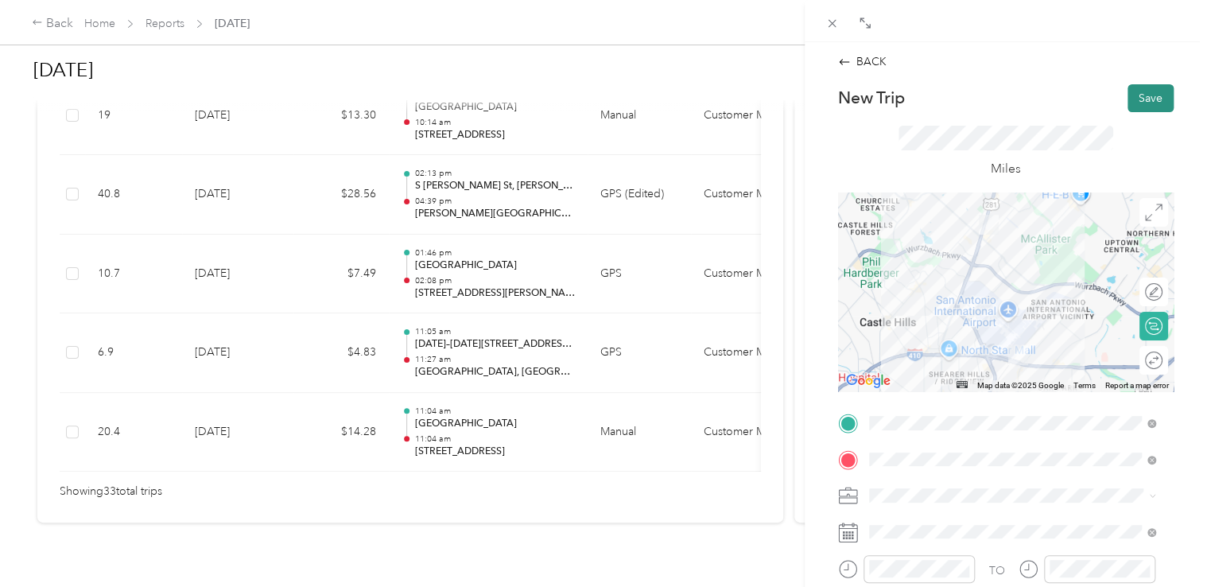
click at [1127, 102] on button "Save" at bounding box center [1150, 98] width 46 height 28
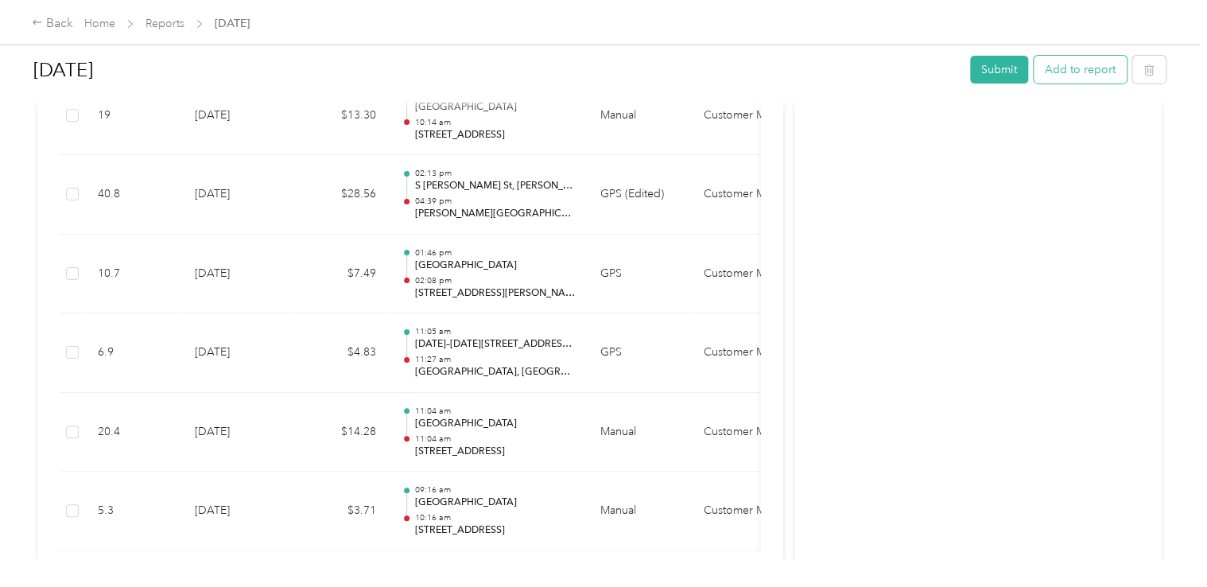
click at [1073, 76] on button "Add to report" at bounding box center [1079, 70] width 93 height 28
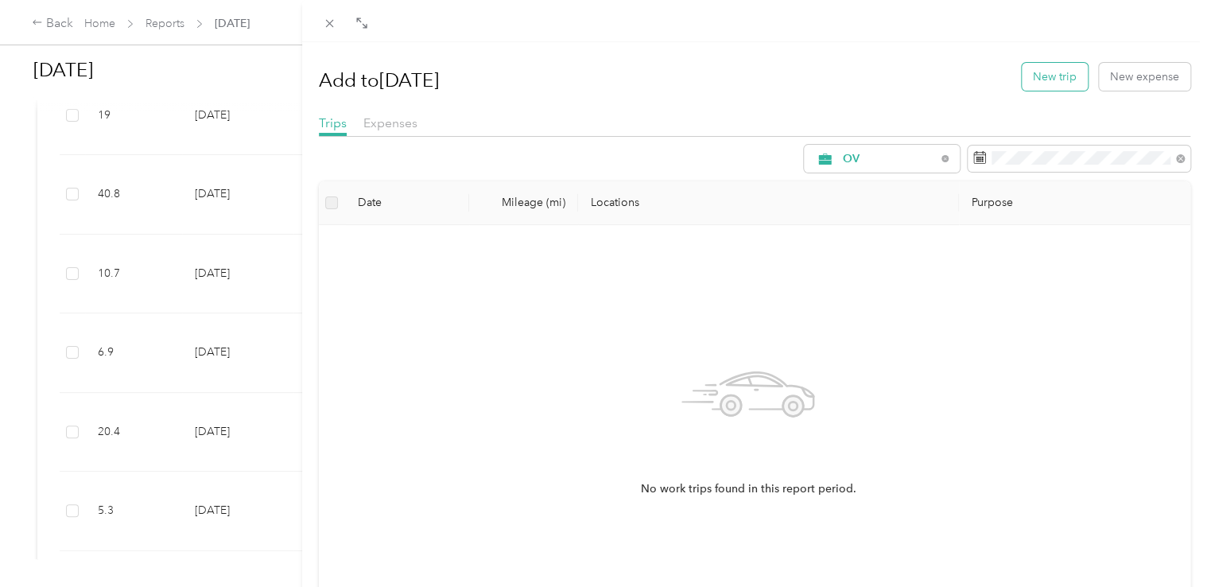
click at [1040, 75] on button "New trip" at bounding box center [1054, 77] width 66 height 28
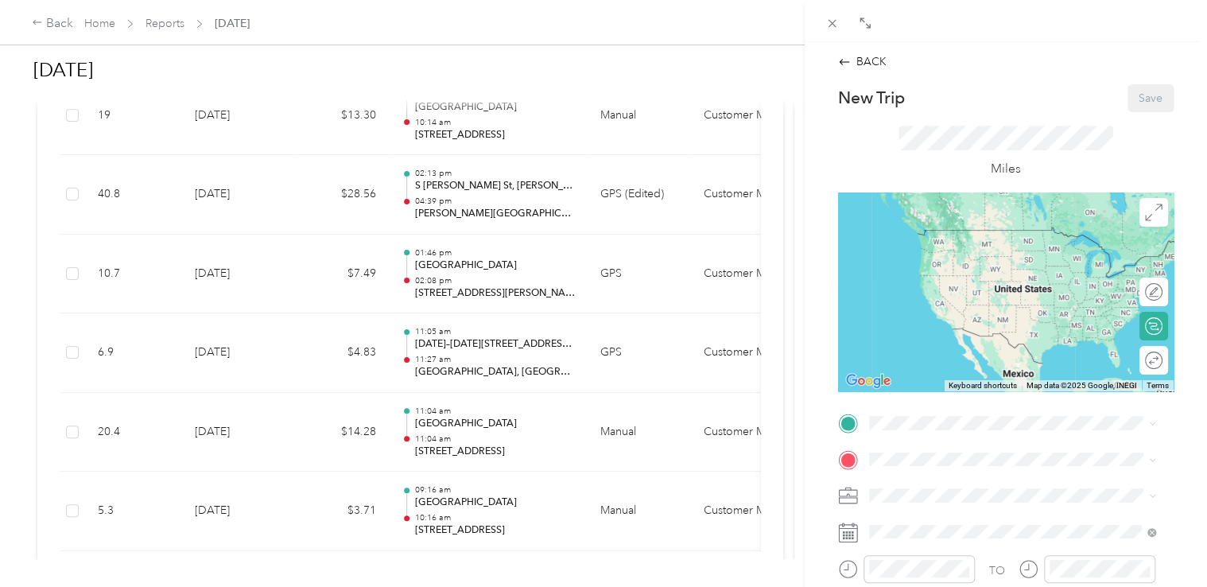
click at [960, 258] on span "[STREET_ADDRESS][US_STATE]" at bounding box center [977, 259] width 159 height 14
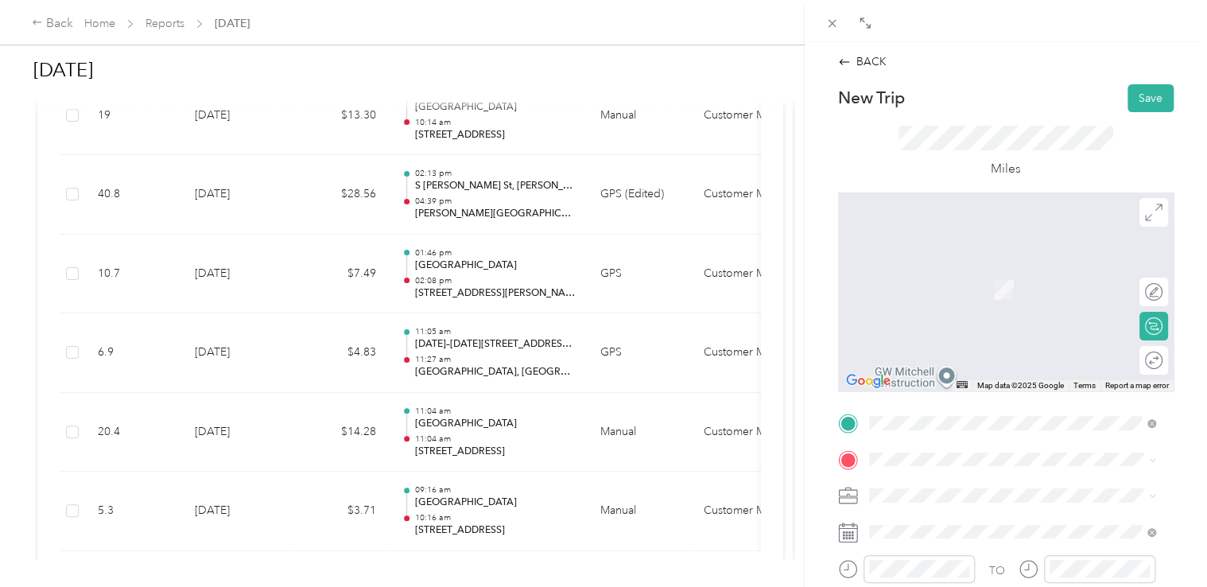
click at [961, 269] on span "[STREET_ADDRESS][PERSON_NAME][US_STATE]" at bounding box center [1021, 262] width 247 height 14
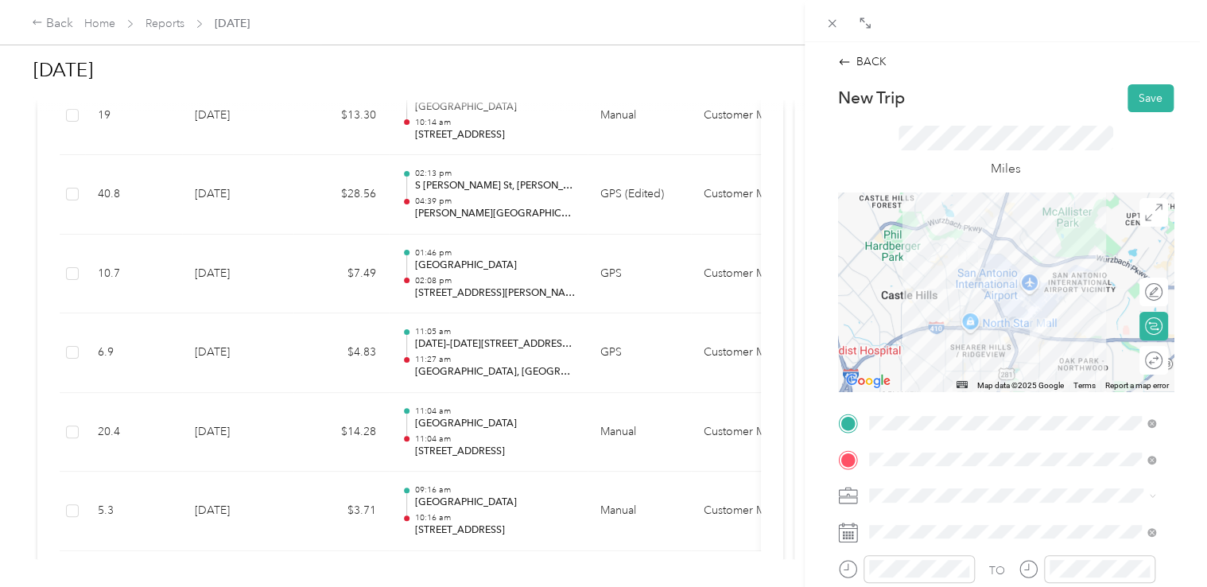
click at [925, 464] on span "Customer Meeting" at bounding box center [921, 467] width 94 height 14
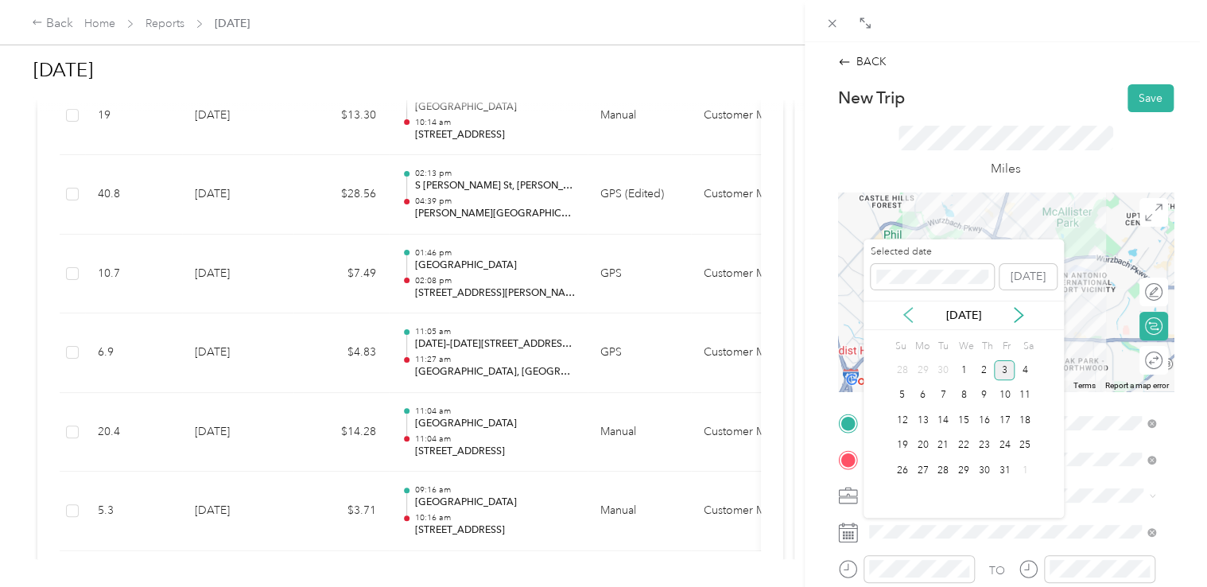
click at [905, 311] on icon at bounding box center [908, 315] width 16 height 16
click at [940, 366] on div "2" at bounding box center [942, 370] width 21 height 20
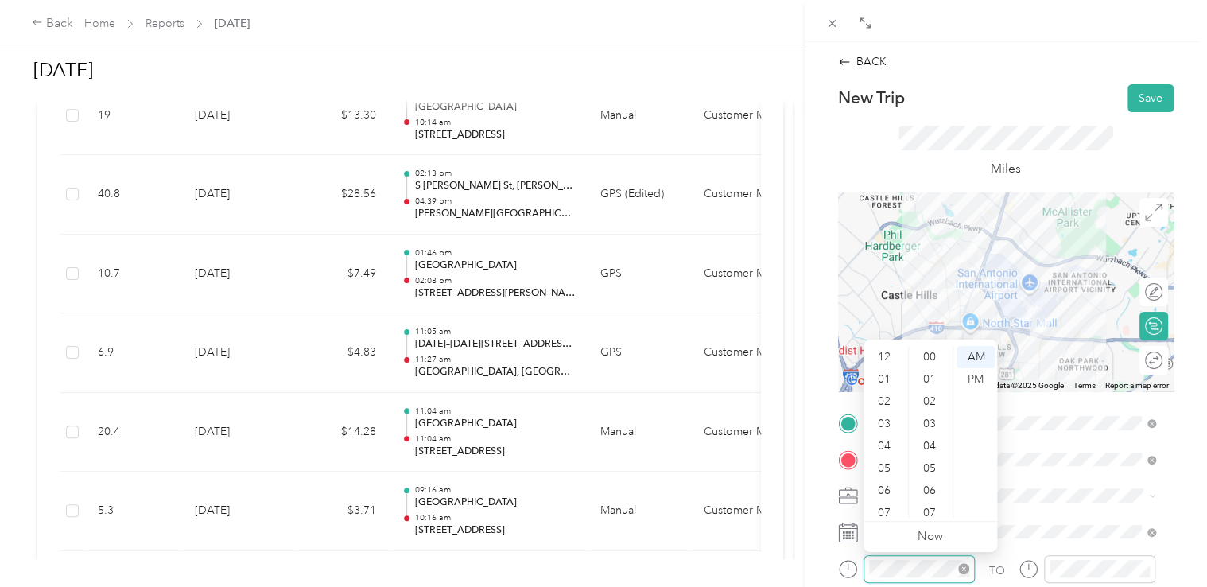
scroll to position [95, 0]
click at [880, 464] on div "09" at bounding box center [885, 462] width 38 height 22
click at [1174, 466] on form "New Trip Save This trip cannot be edited because it is either under review, app…" at bounding box center [1005, 439] width 369 height 711
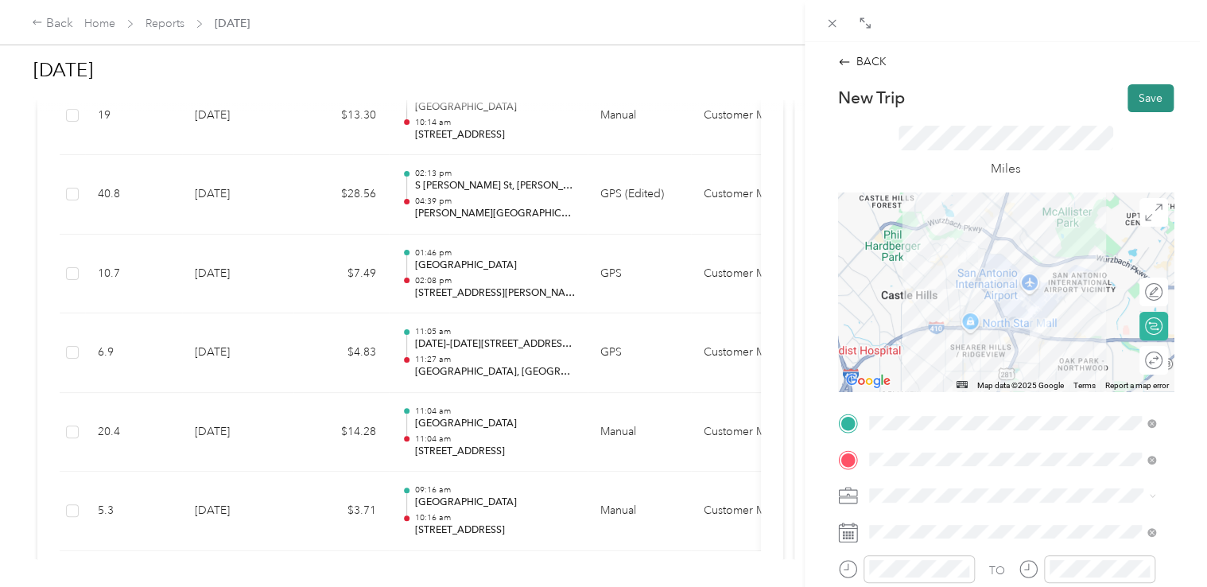
click at [1133, 99] on button "Save" at bounding box center [1150, 98] width 46 height 28
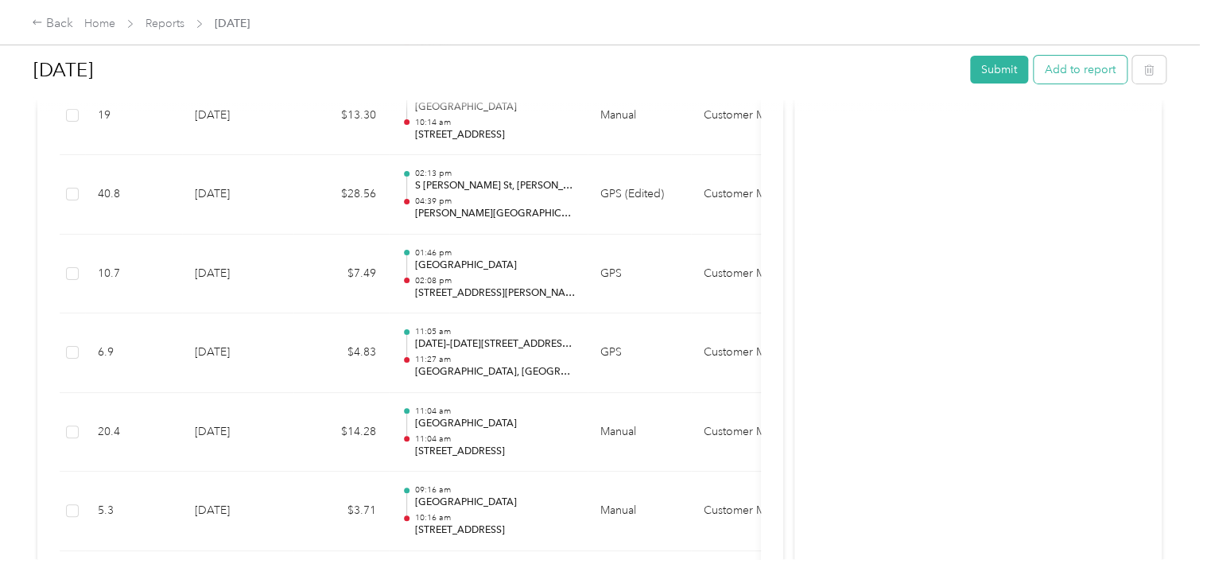
click at [1062, 75] on button "Add to report" at bounding box center [1079, 70] width 93 height 28
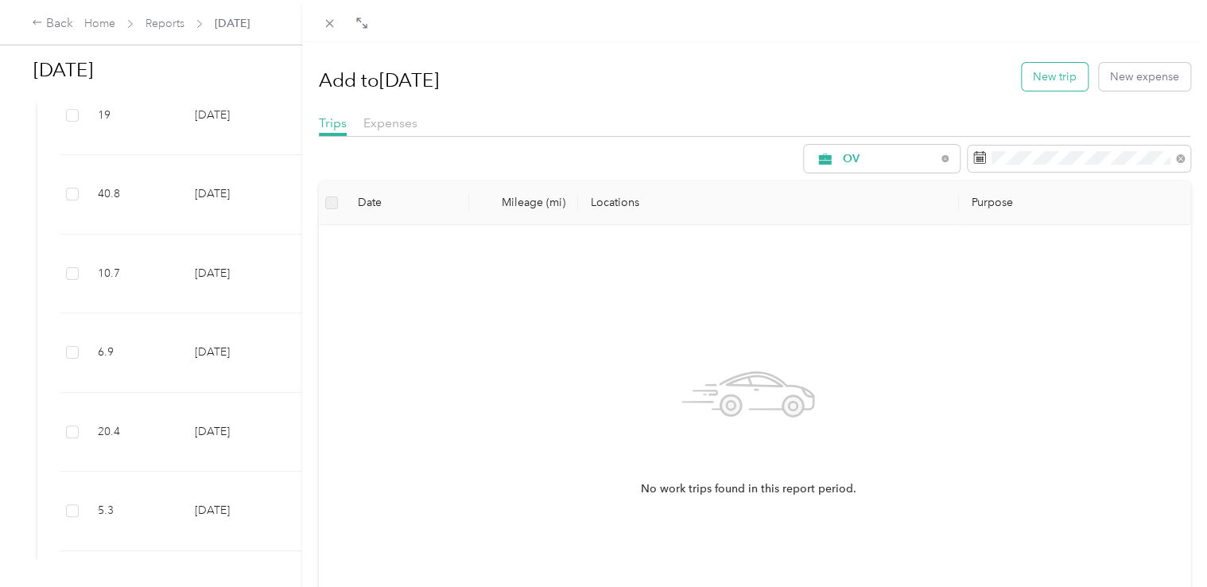
click at [1046, 82] on button "New trip" at bounding box center [1054, 77] width 66 height 28
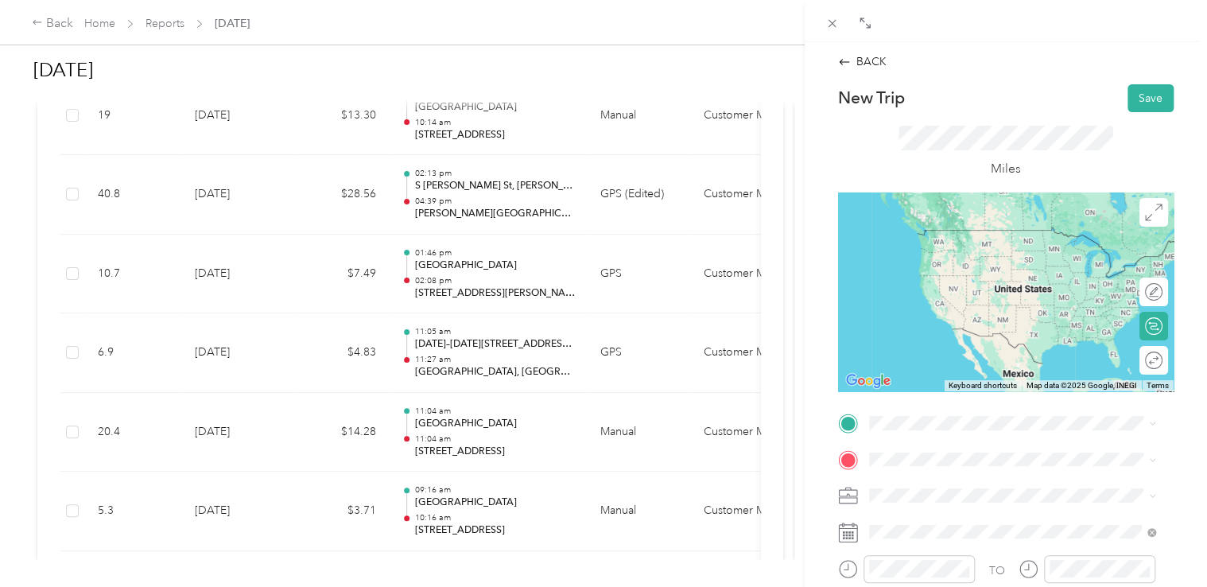
click at [950, 232] on span "[STREET_ADDRESS][PERSON_NAME][US_STATE]" at bounding box center [1021, 228] width 247 height 14
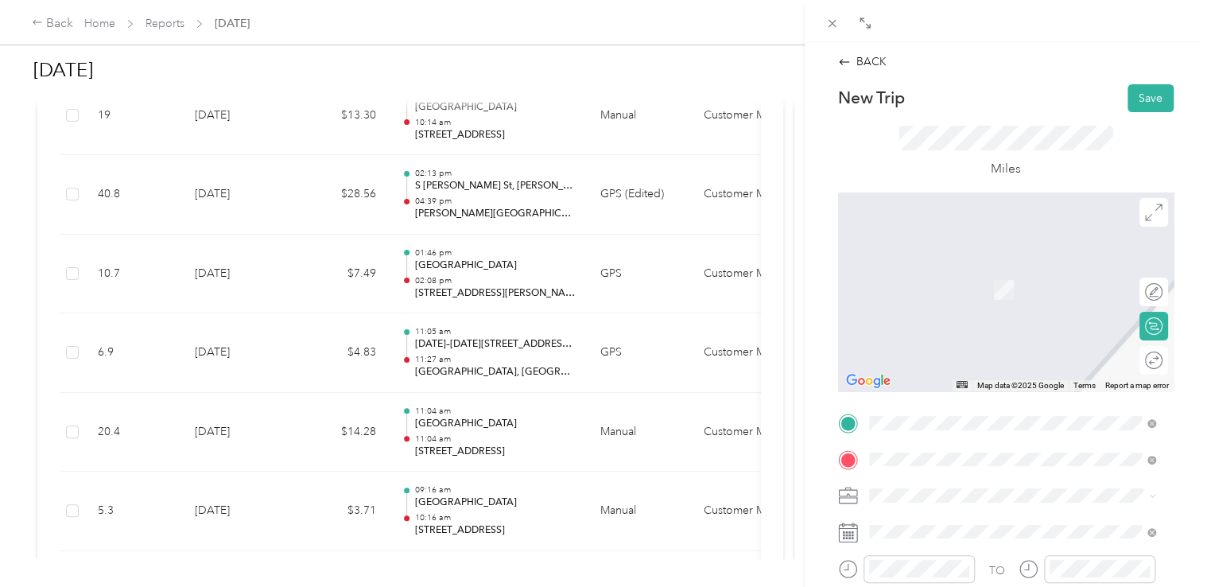
click at [953, 271] on span "[STREET_ADDRESS][PERSON_NAME][US_STATE]" at bounding box center [1021, 265] width 247 height 14
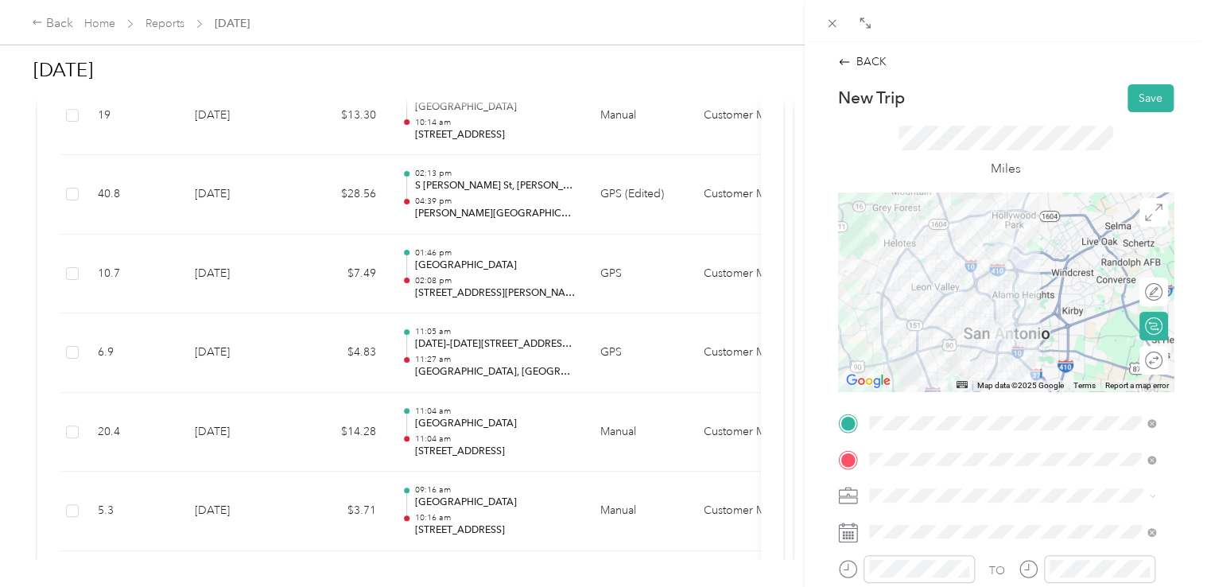
click at [933, 469] on li "Customer Meeting" at bounding box center [1012, 462] width 298 height 28
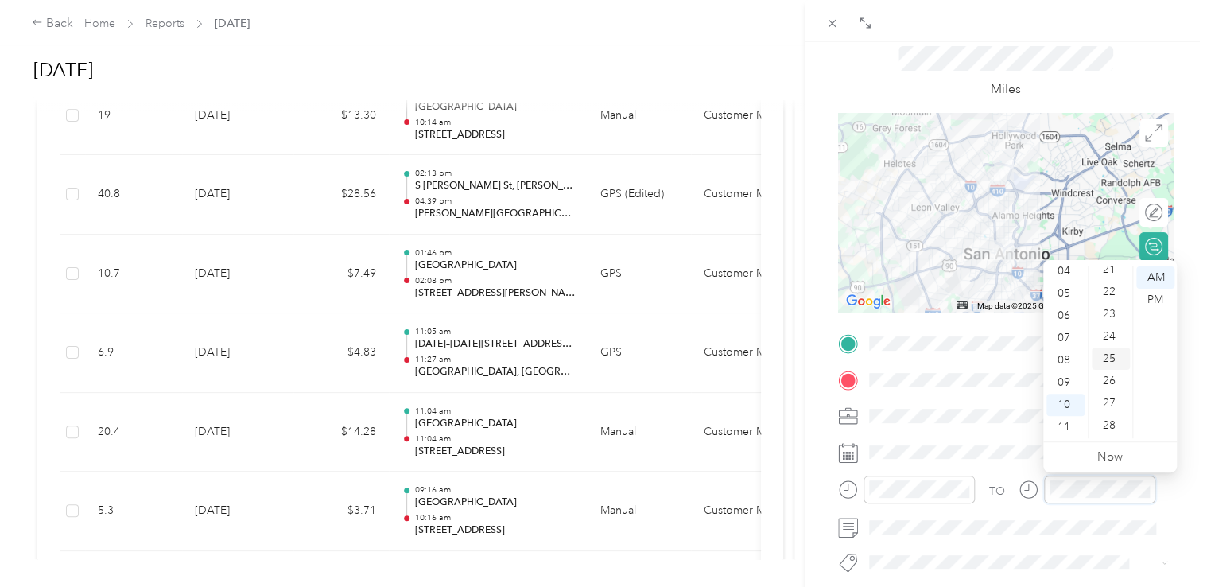
scroll to position [661, 0]
click at [1112, 419] on div "36" at bounding box center [1110, 417] width 38 height 22
click at [1108, 430] on div "43" at bounding box center [1110, 433] width 38 height 22
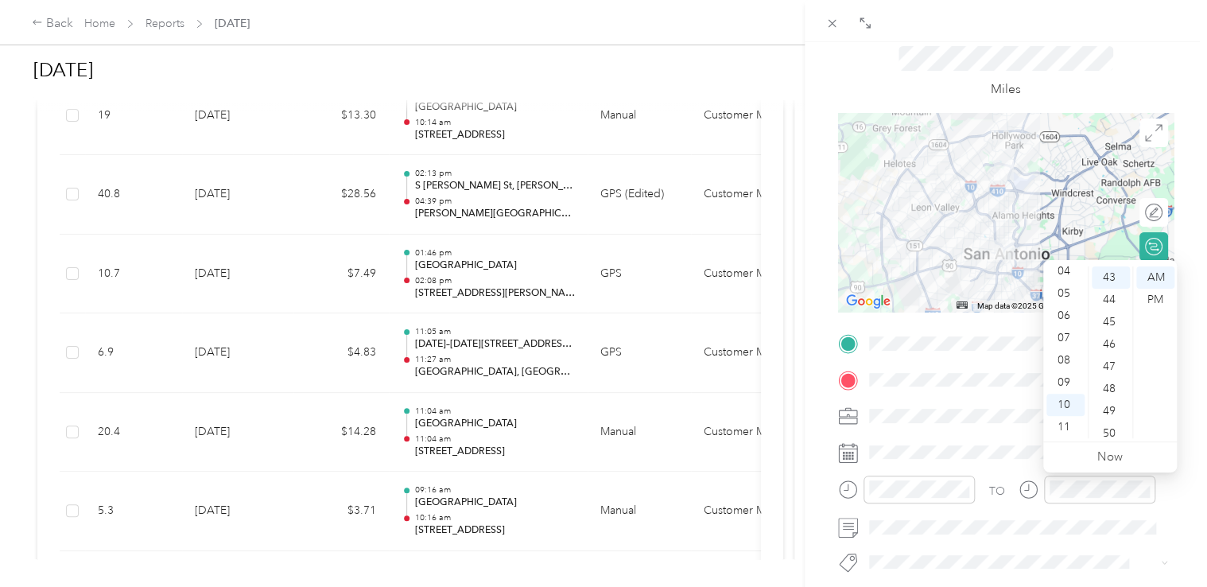
click at [1183, 485] on div "BACK New Trip Save This trip cannot be edited because it is either under review…" at bounding box center [1005, 335] width 402 height 587
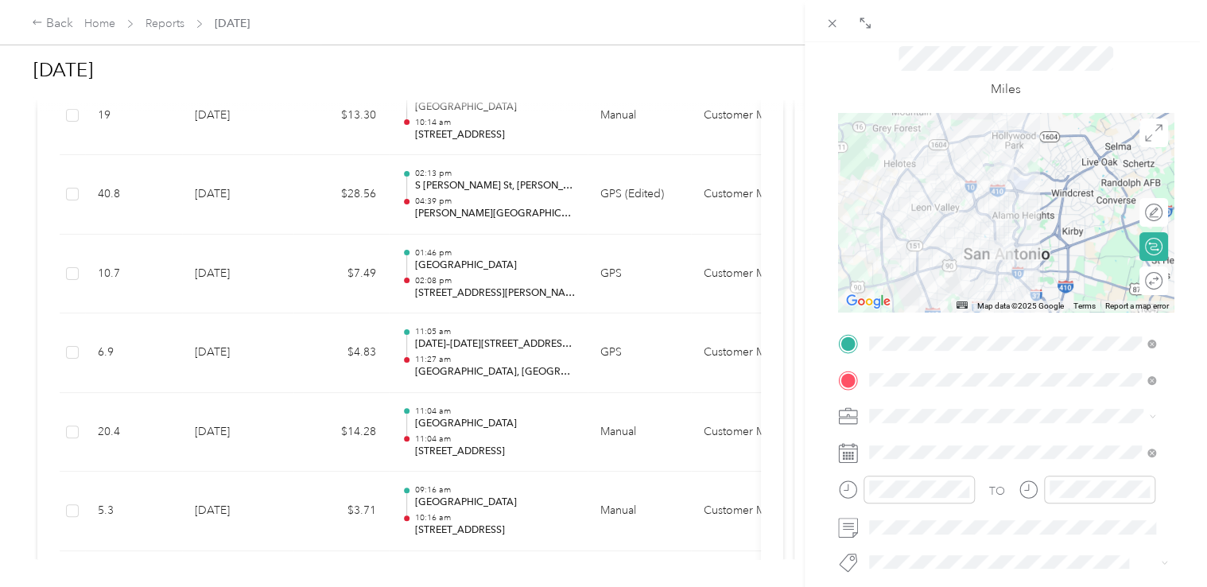
scroll to position [0, 0]
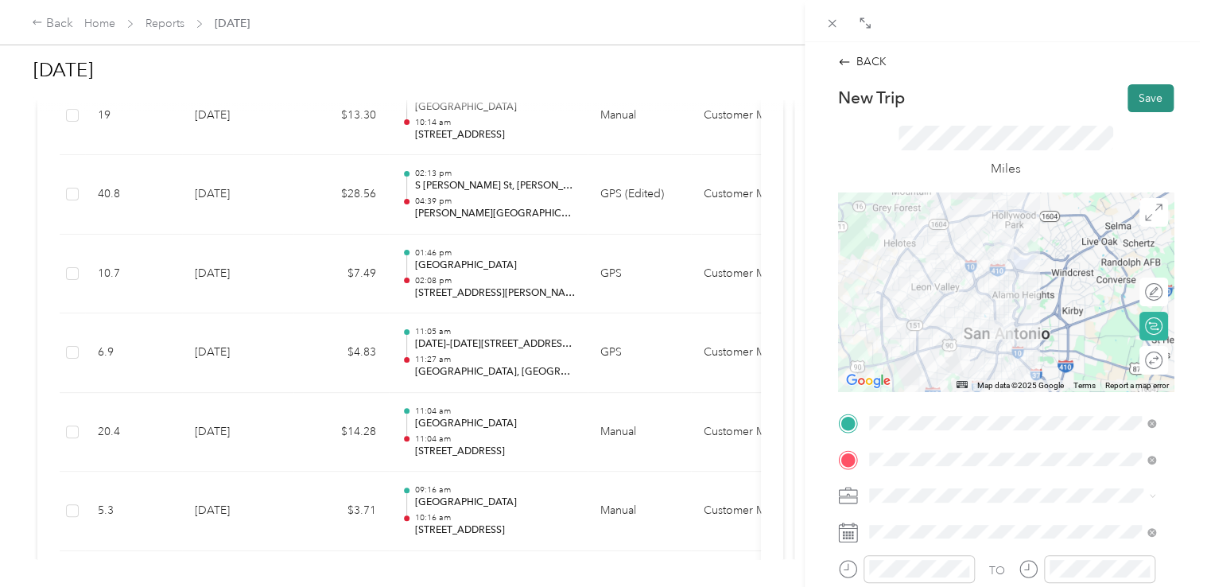
click at [1127, 101] on button "Save" at bounding box center [1150, 98] width 46 height 28
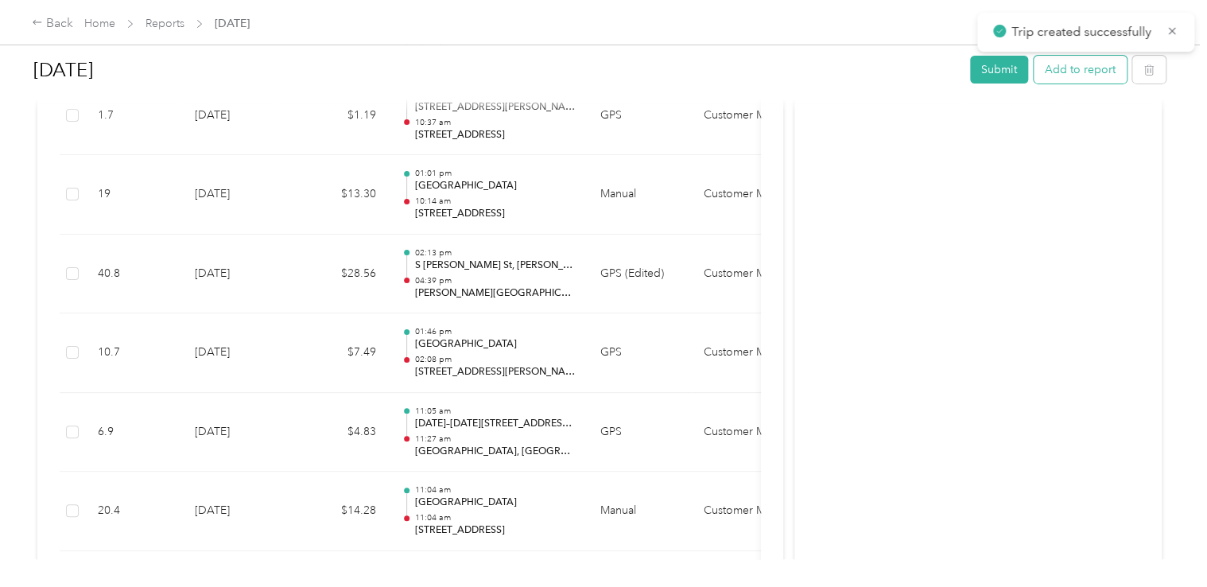
click at [1067, 76] on button "Add to report" at bounding box center [1079, 70] width 93 height 28
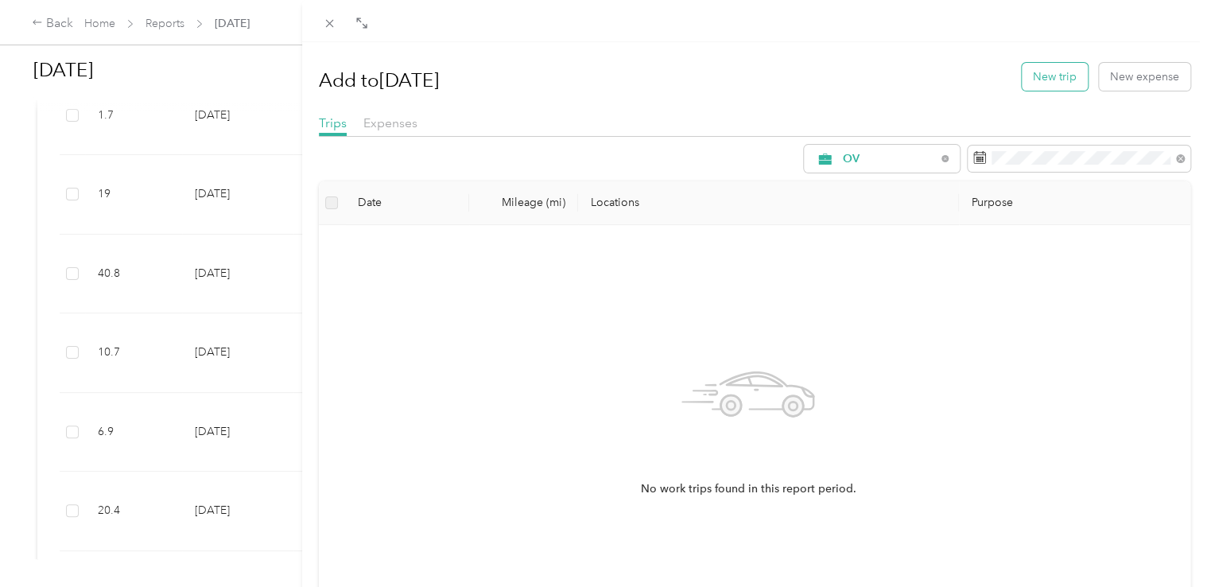
click at [1030, 82] on button "New trip" at bounding box center [1054, 77] width 66 height 28
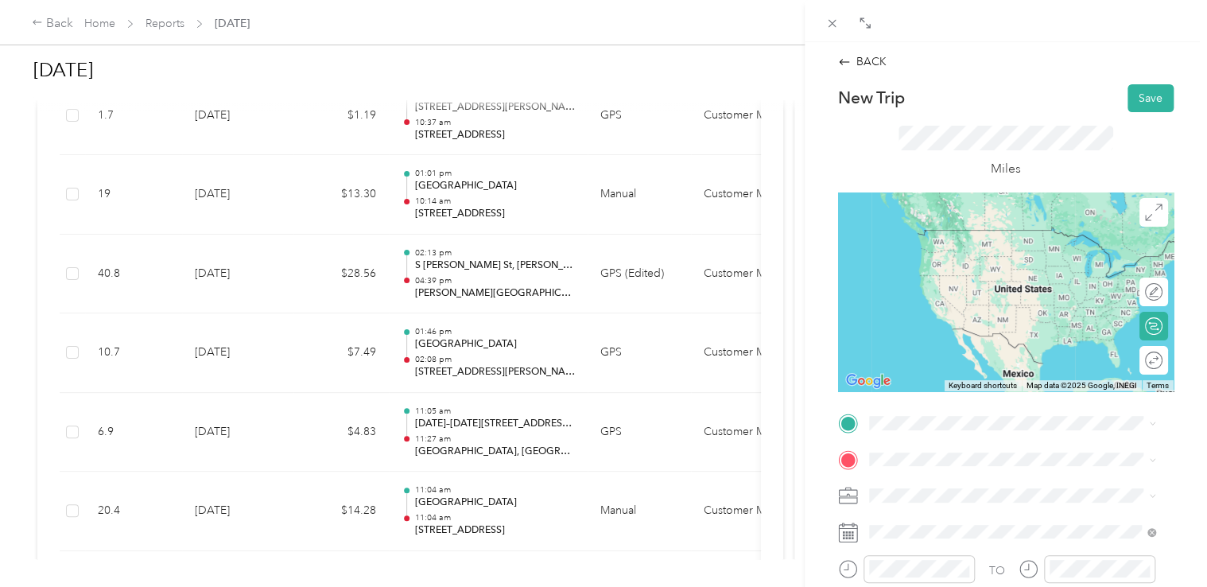
drag, startPoint x: 950, startPoint y: 234, endPoint x: 954, endPoint y: 272, distance: 38.4
click at [948, 234] on span "[STREET_ADDRESS][PERSON_NAME][US_STATE]" at bounding box center [1021, 228] width 247 height 14
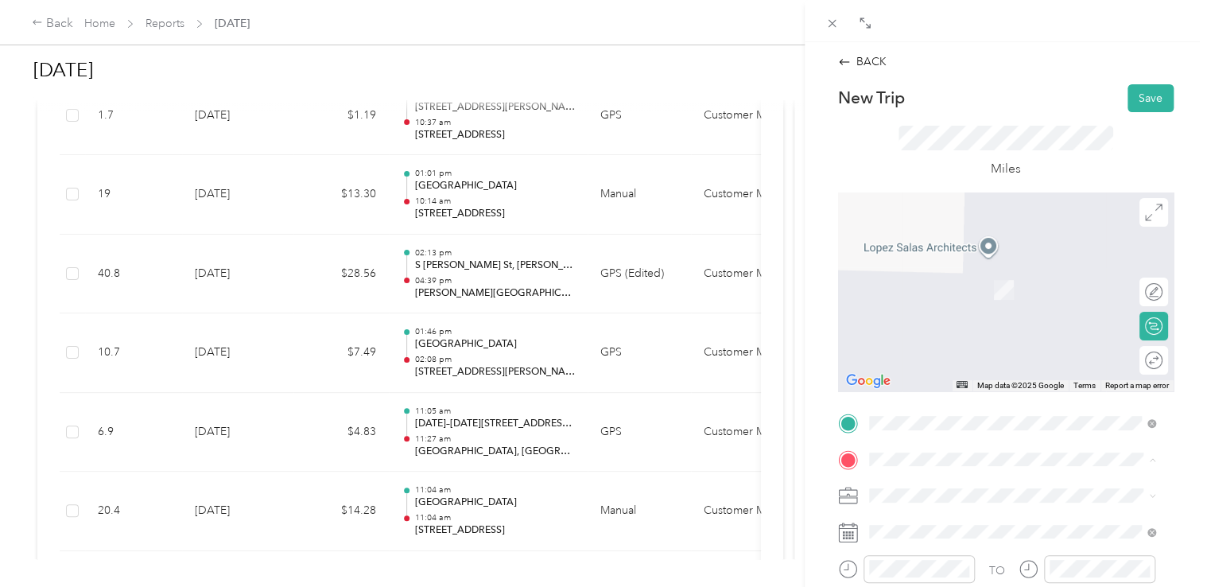
click at [958, 282] on div "TEAM [GEOGRAPHIC_DATA] [STREET_ADDRESS][US_STATE]" at bounding box center [984, 283] width 173 height 39
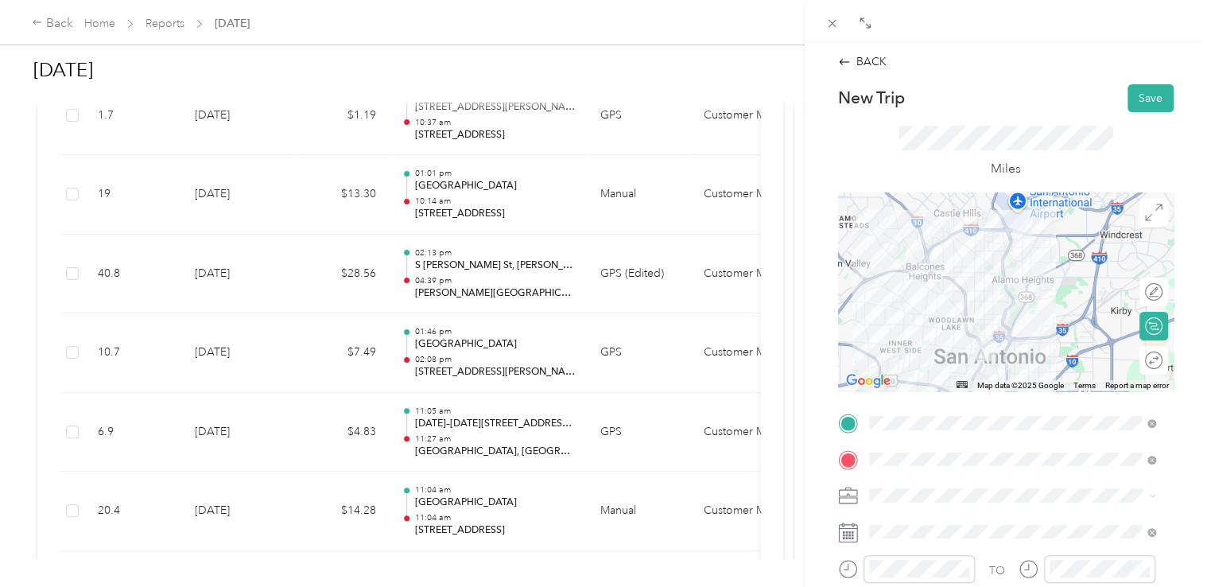
click at [919, 470] on li "Customer Meeting" at bounding box center [1012, 465] width 298 height 28
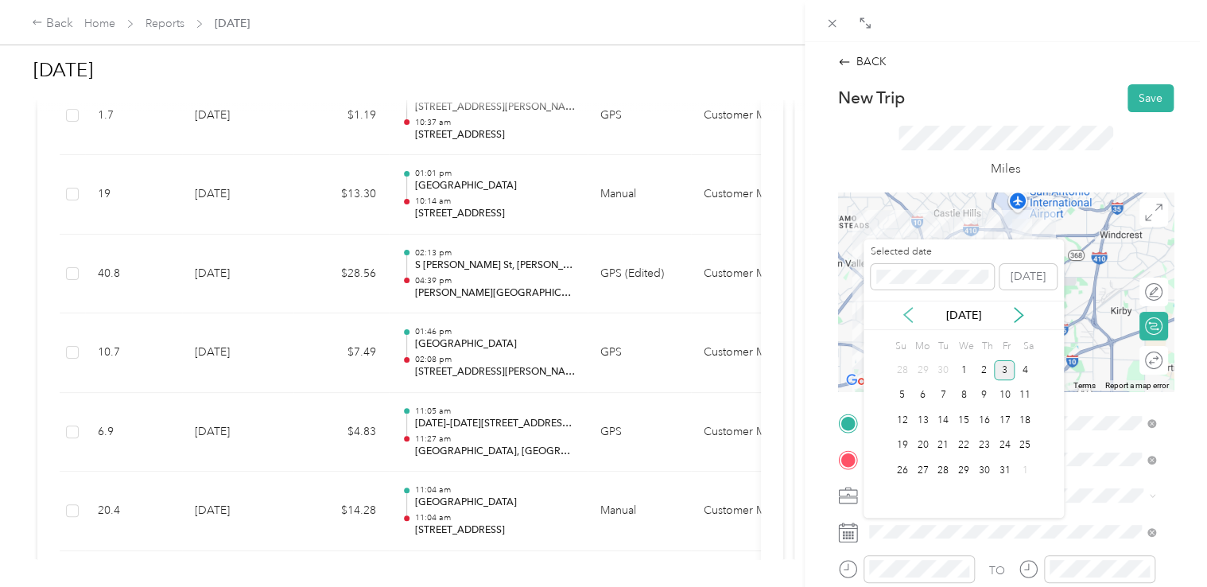
click at [905, 320] on icon at bounding box center [908, 315] width 16 height 16
drag, startPoint x: 937, startPoint y: 371, endPoint x: 941, endPoint y: 378, distance: 8.2
click at [937, 370] on div "2" at bounding box center [942, 370] width 21 height 20
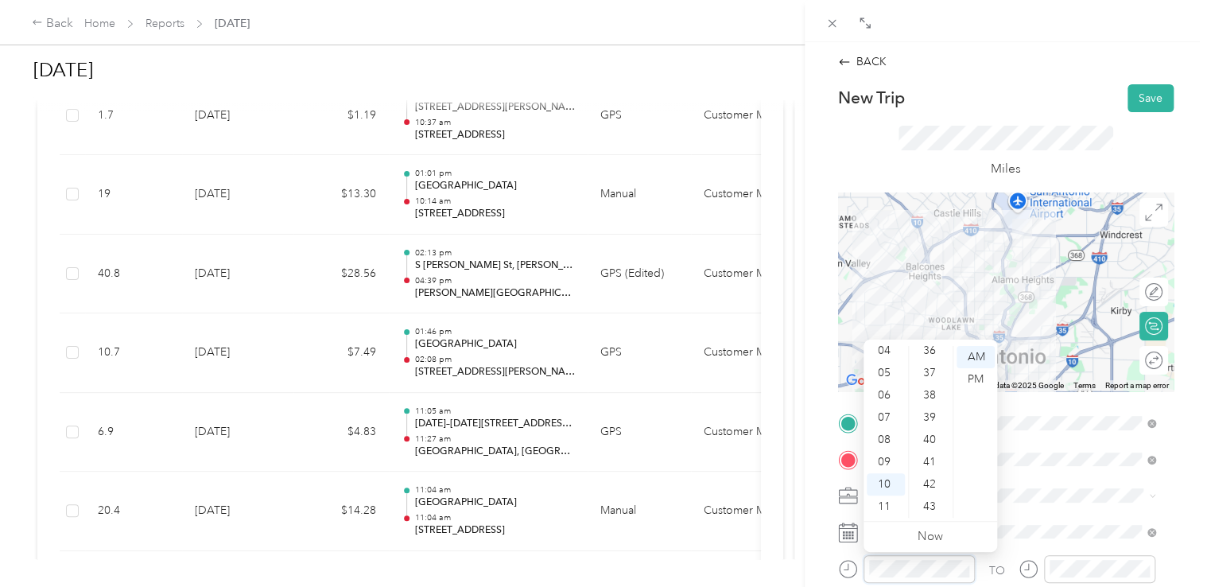
scroll to position [1002, 0]
click at [897, 506] on div "11" at bounding box center [885, 506] width 38 height 22
click at [932, 424] on div "03" at bounding box center [931, 424] width 38 height 22
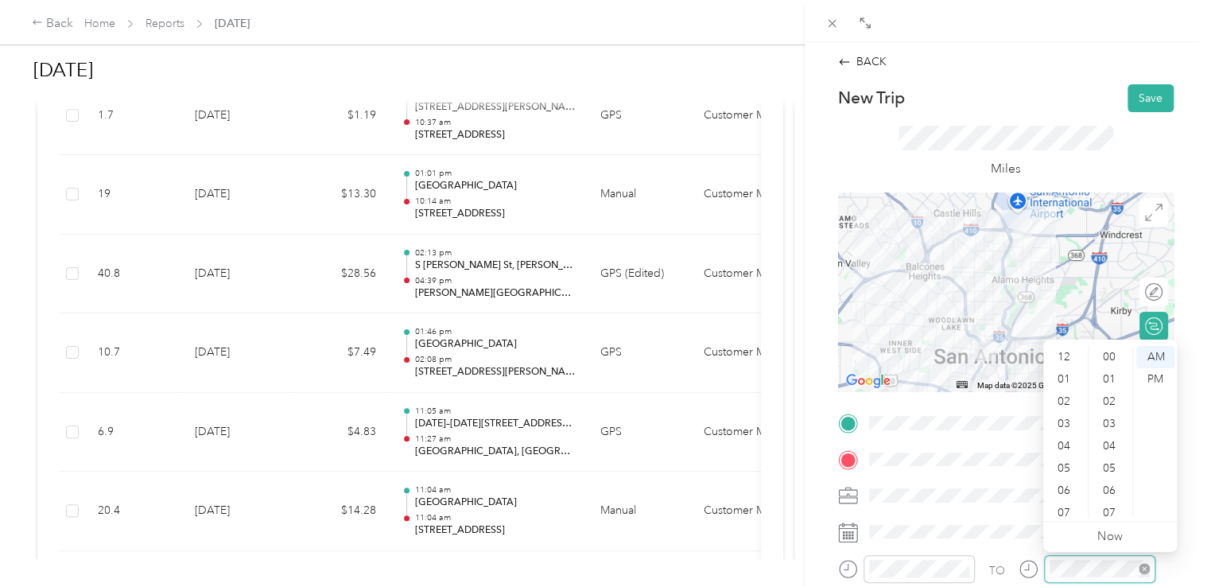
scroll to position [95, 0]
click at [1068, 502] on div "11" at bounding box center [1065, 506] width 38 height 22
click at [1108, 469] on div "25" at bounding box center [1110, 468] width 38 height 22
click at [1188, 459] on div "BACK New Trip Save This trip cannot be edited because it is either under review…" at bounding box center [1005, 335] width 402 height 587
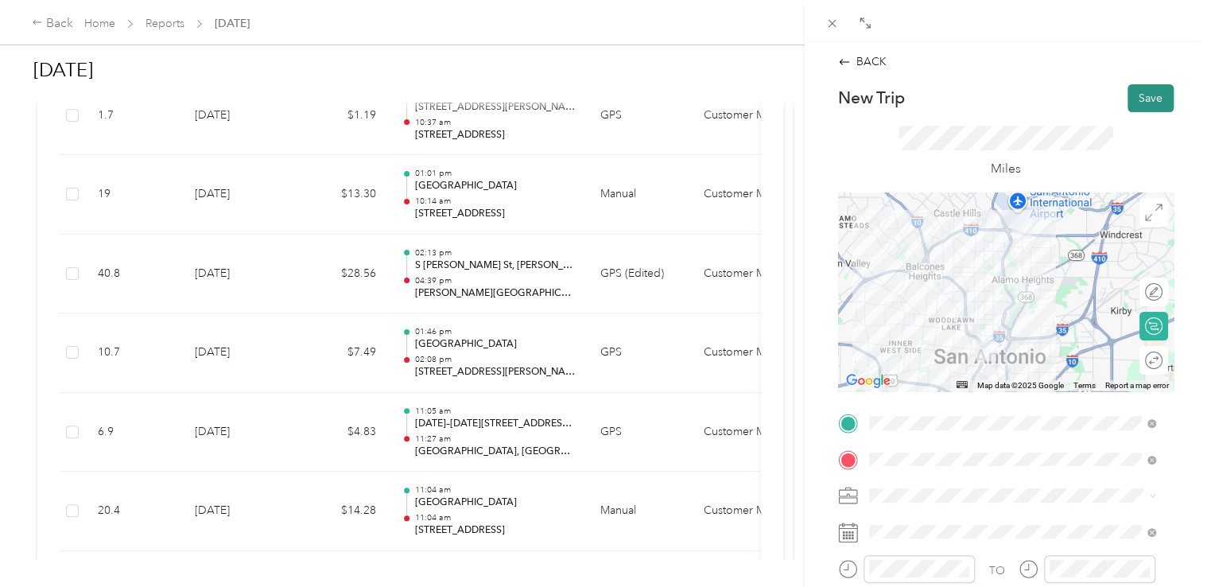
click at [1133, 105] on button "Save" at bounding box center [1150, 98] width 46 height 28
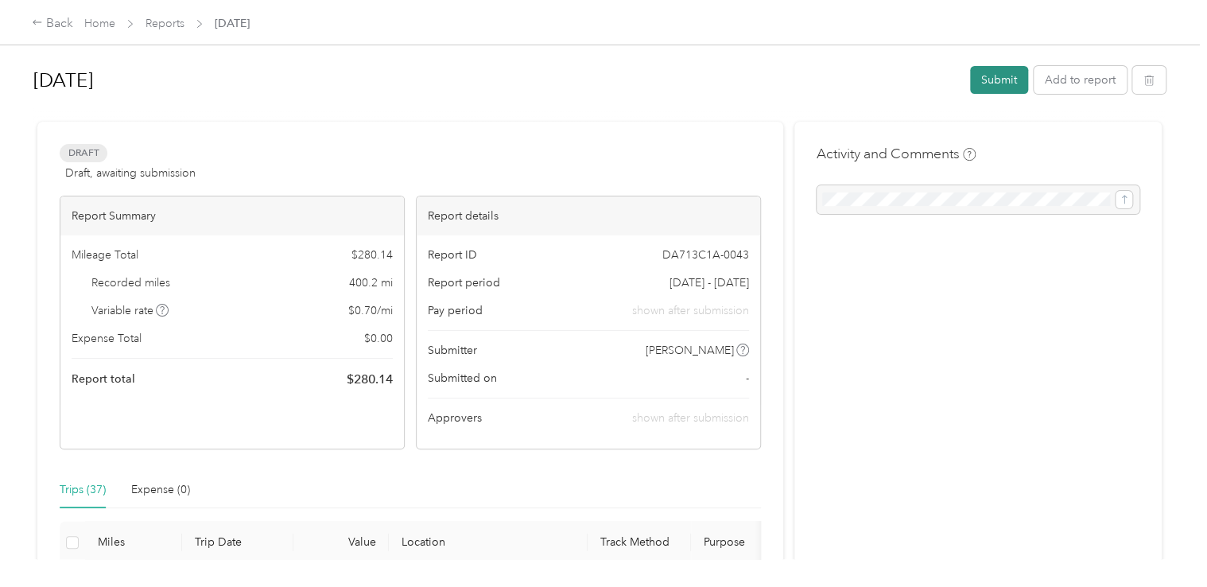
click at [992, 79] on button "Submit" at bounding box center [999, 80] width 58 height 28
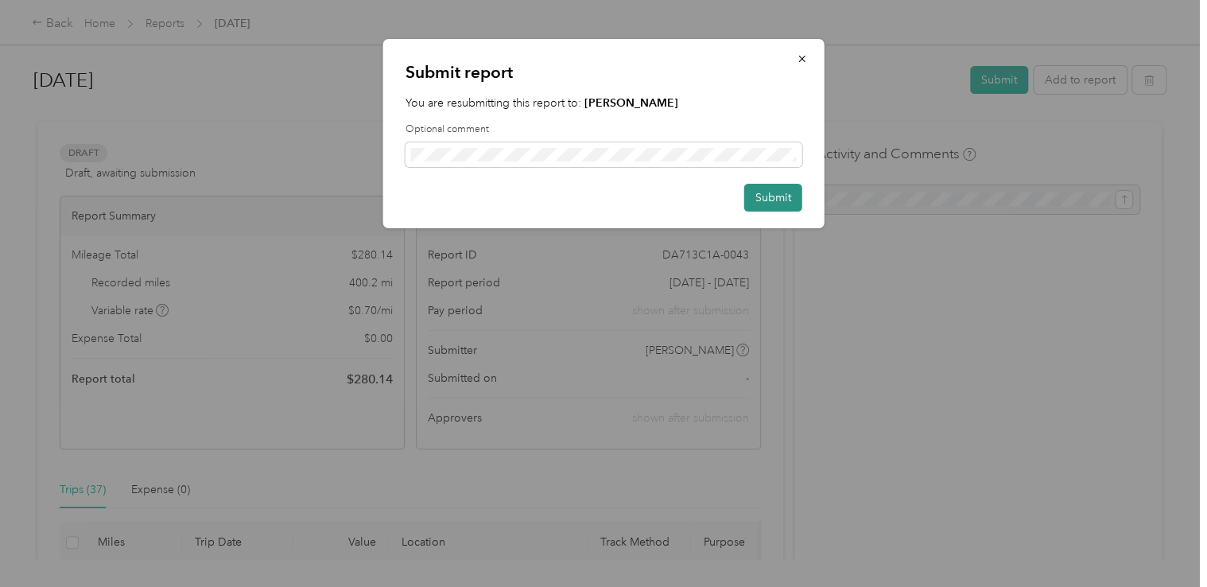
click at [787, 198] on button "Submit" at bounding box center [773, 198] width 58 height 28
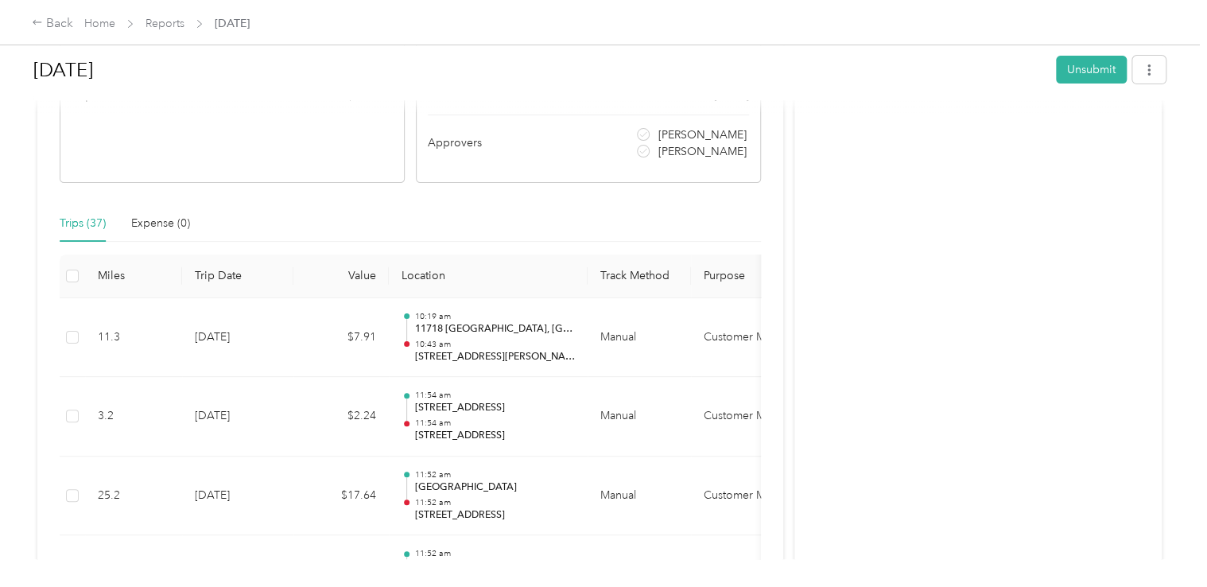
scroll to position [318, 0]
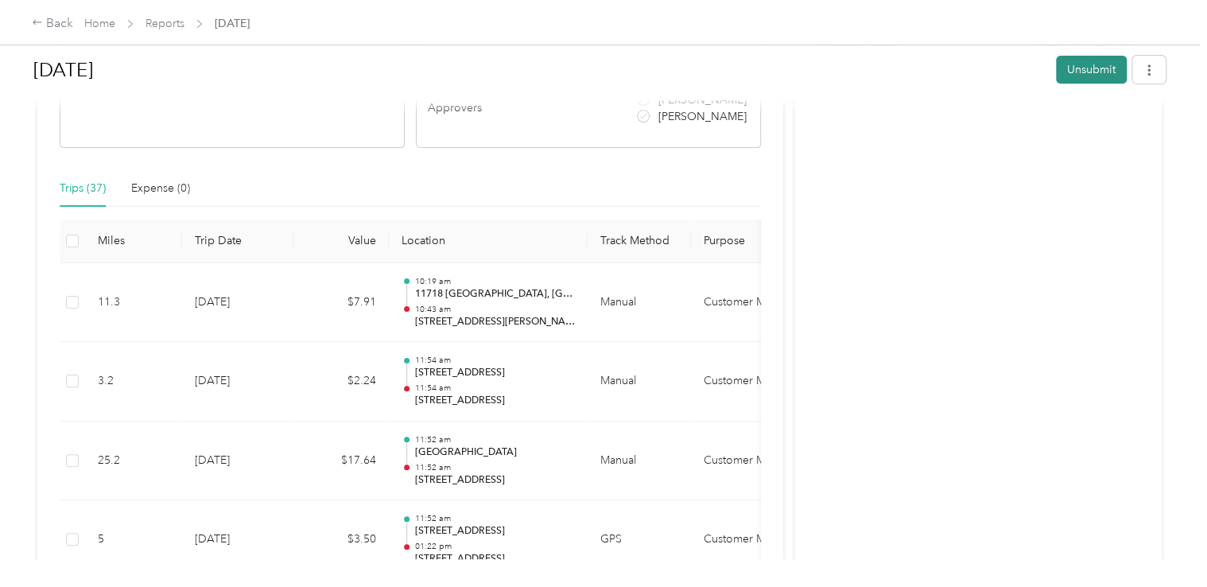
click at [1099, 72] on button "Unsubmit" at bounding box center [1091, 70] width 71 height 28
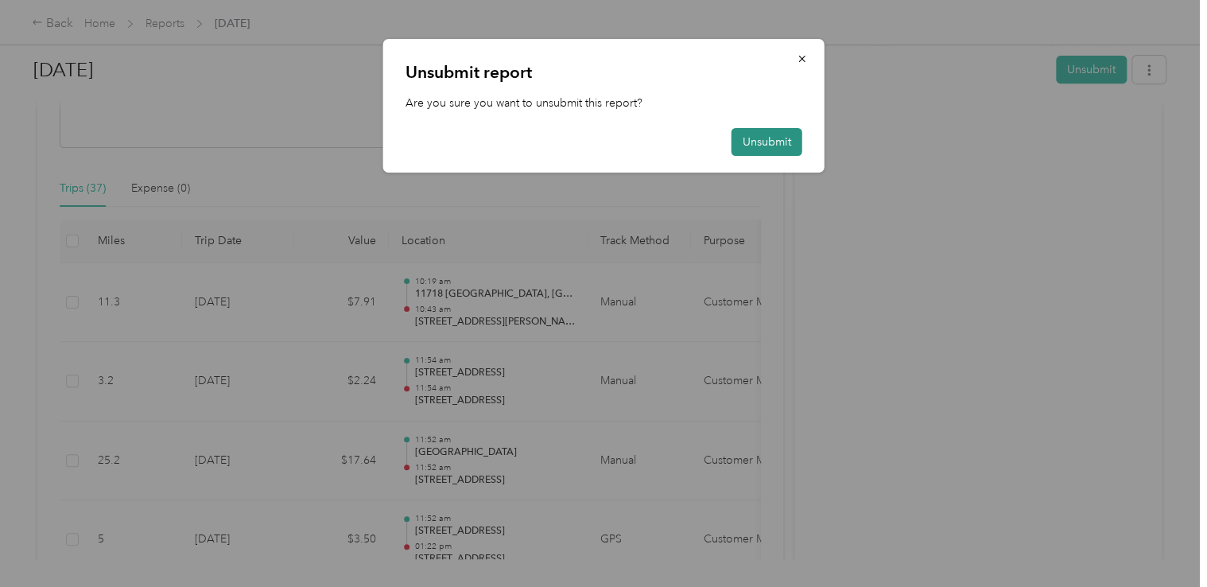
click at [772, 140] on button "Unsubmit" at bounding box center [766, 142] width 71 height 28
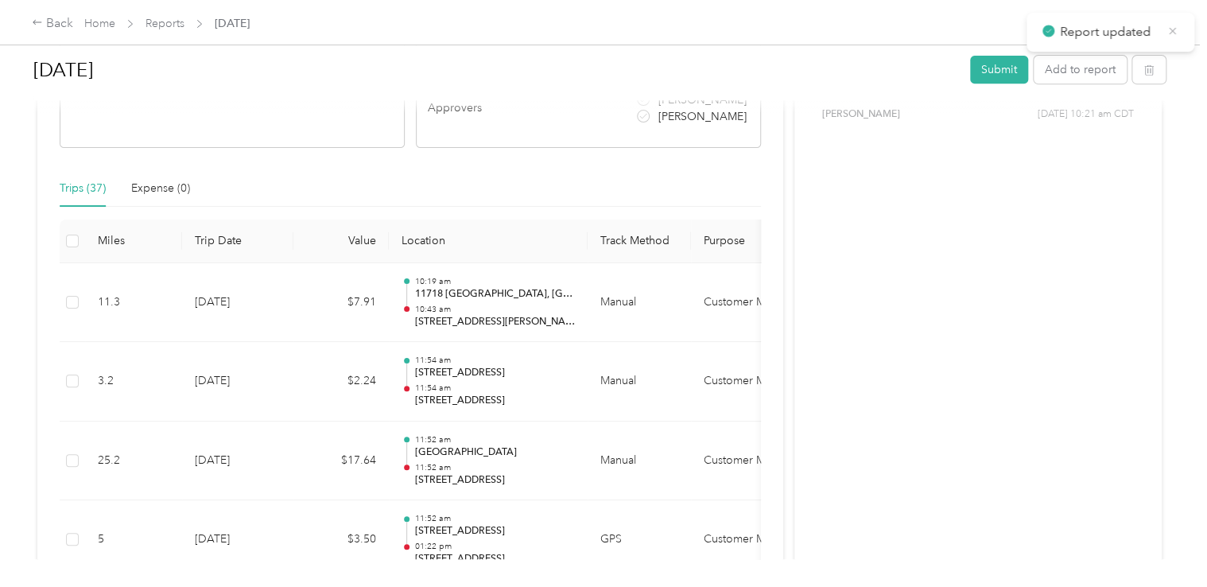
click at [1170, 30] on icon at bounding box center [1172, 31] width 12 height 14
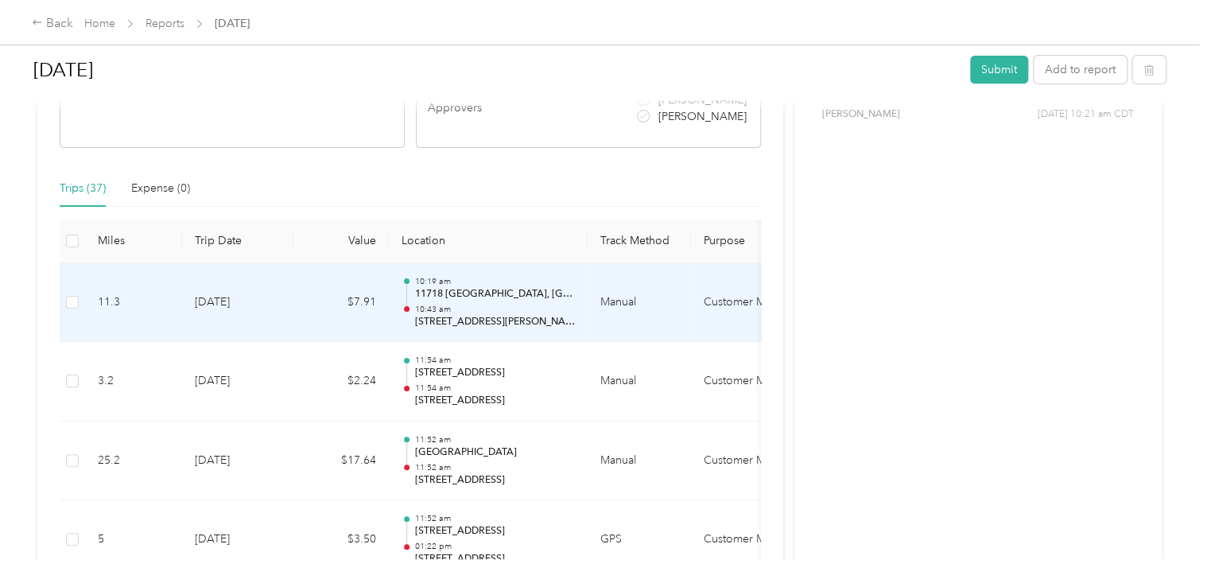
click at [227, 303] on td "[DATE]" at bounding box center [237, 302] width 111 height 79
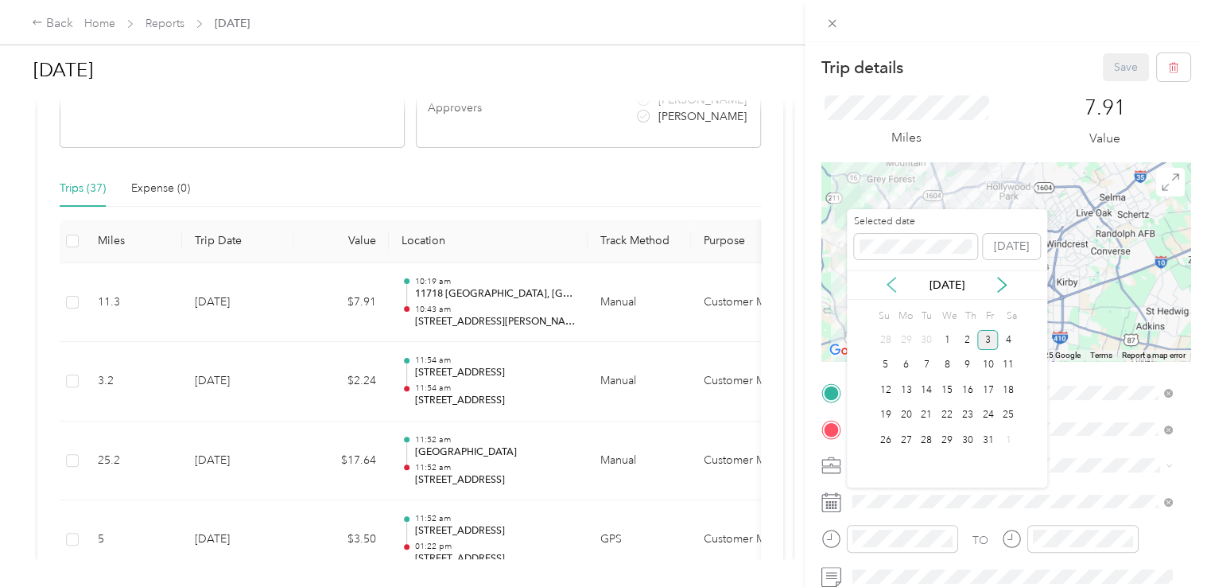
click at [890, 282] on icon at bounding box center [891, 285] width 16 height 16
click at [924, 338] on div "2" at bounding box center [926, 340] width 21 height 20
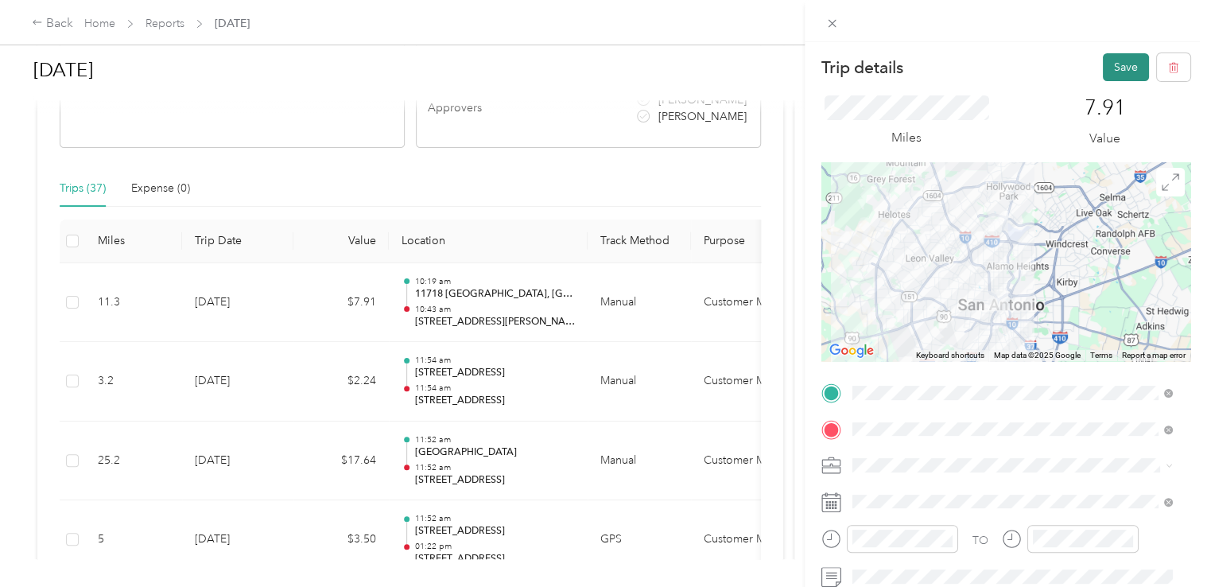
click at [1113, 69] on button "Save" at bounding box center [1125, 67] width 46 height 28
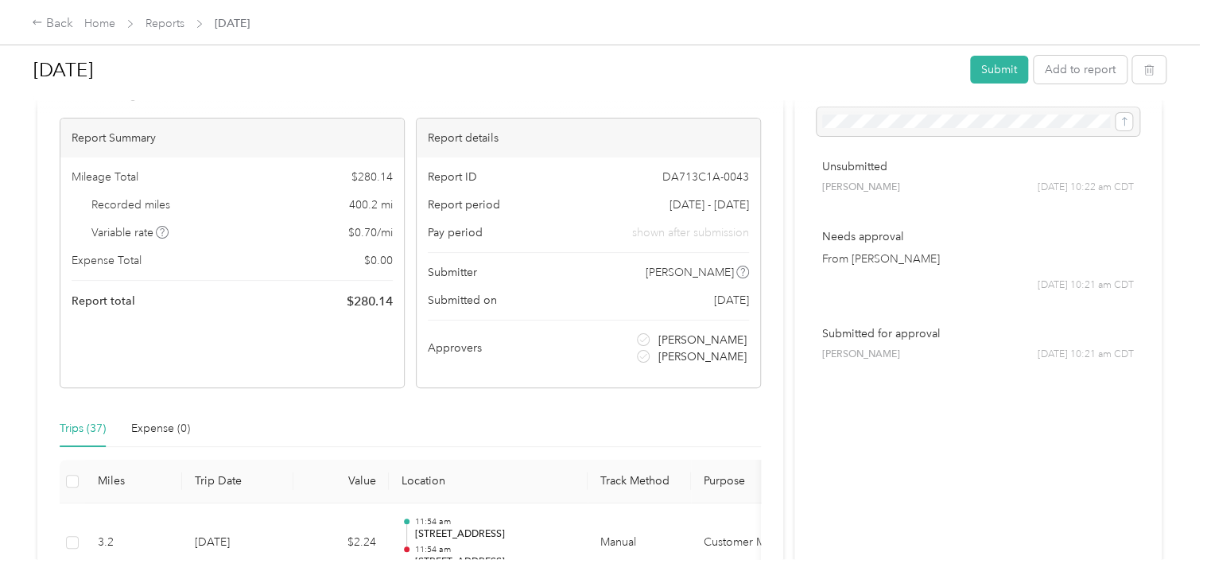
scroll to position [0, 0]
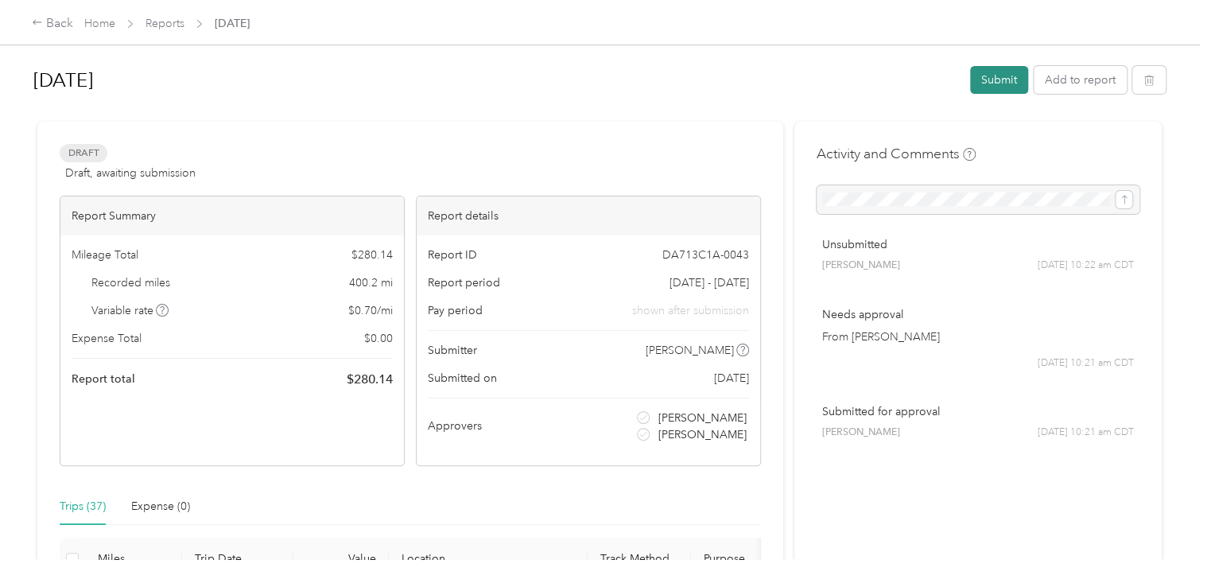
click at [994, 78] on button "Submit" at bounding box center [999, 80] width 58 height 28
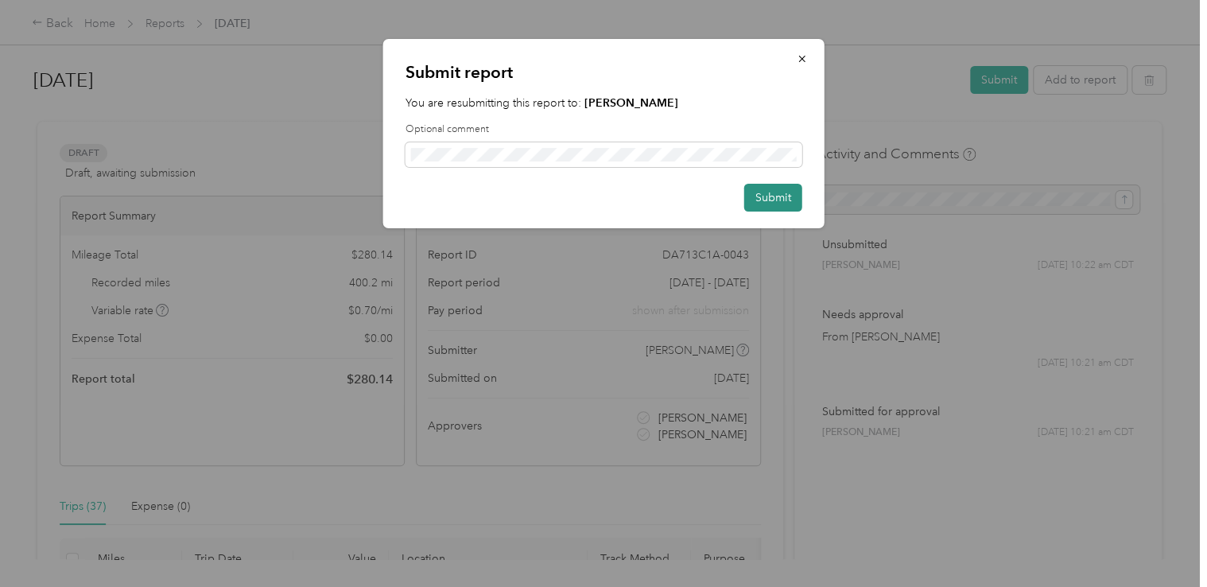
click at [773, 203] on button "Submit" at bounding box center [773, 198] width 58 height 28
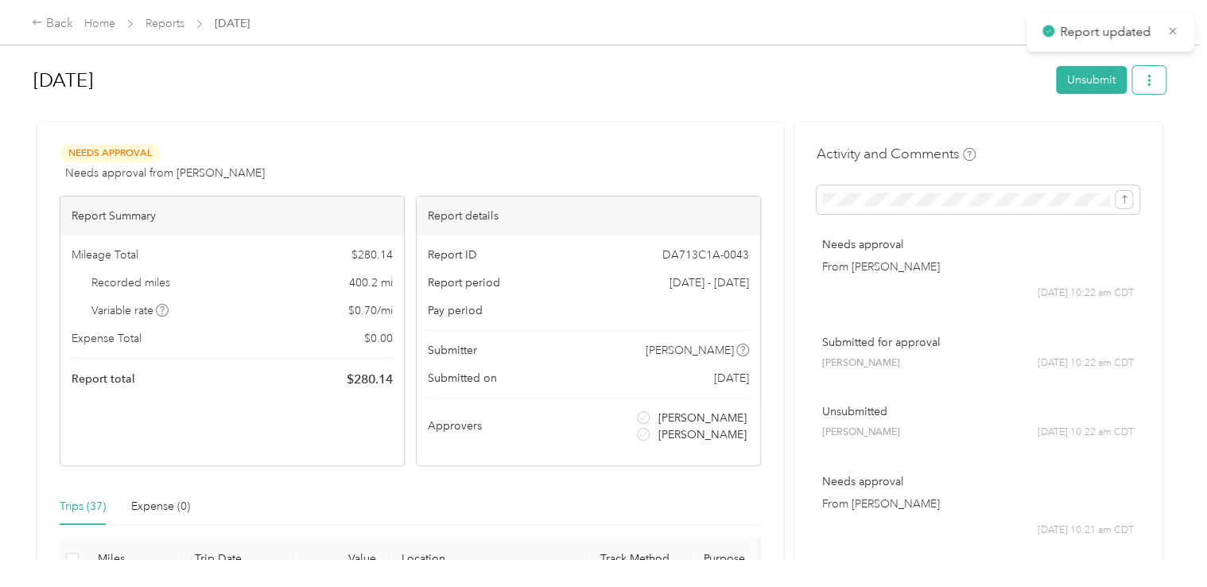
click at [1143, 80] on icon "button" at bounding box center [1148, 80] width 11 height 11
click at [1106, 136] on span "Download" at bounding box center [1099, 138] width 52 height 17
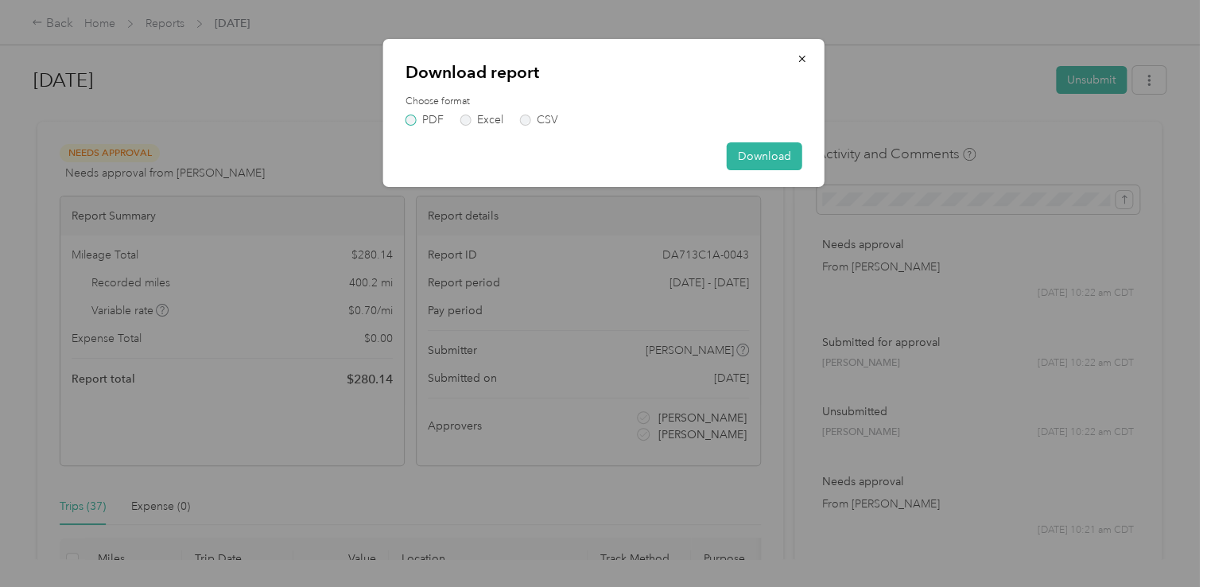
click at [414, 118] on label "PDF" at bounding box center [424, 119] width 38 height 11
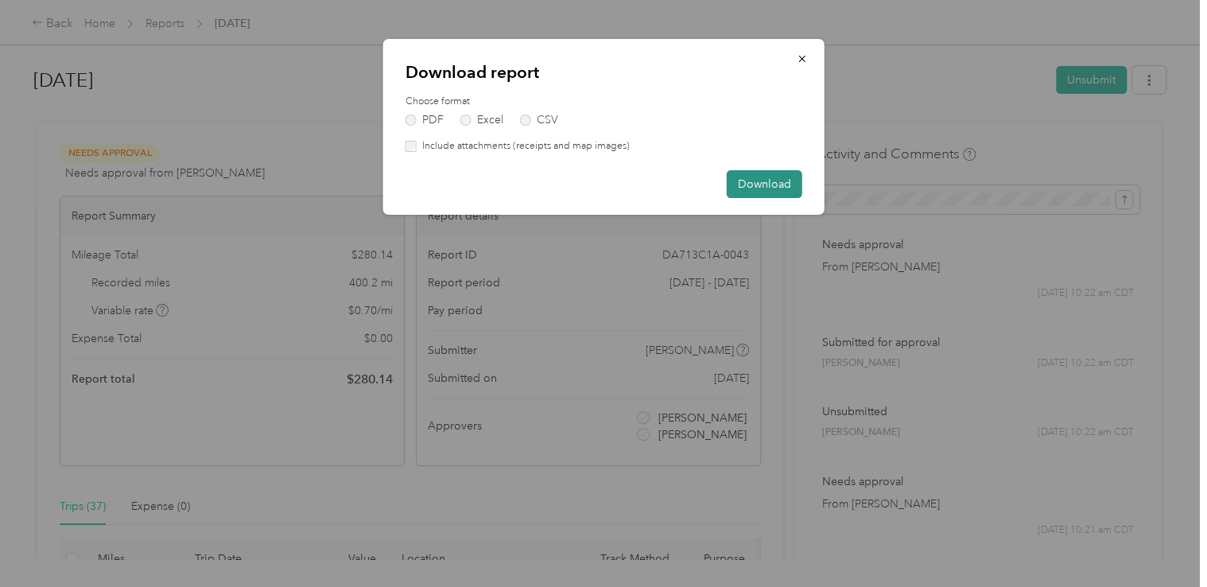
click at [754, 185] on button "Download" at bounding box center [764, 184] width 76 height 28
